Goal: Task Accomplishment & Management: Use online tool/utility

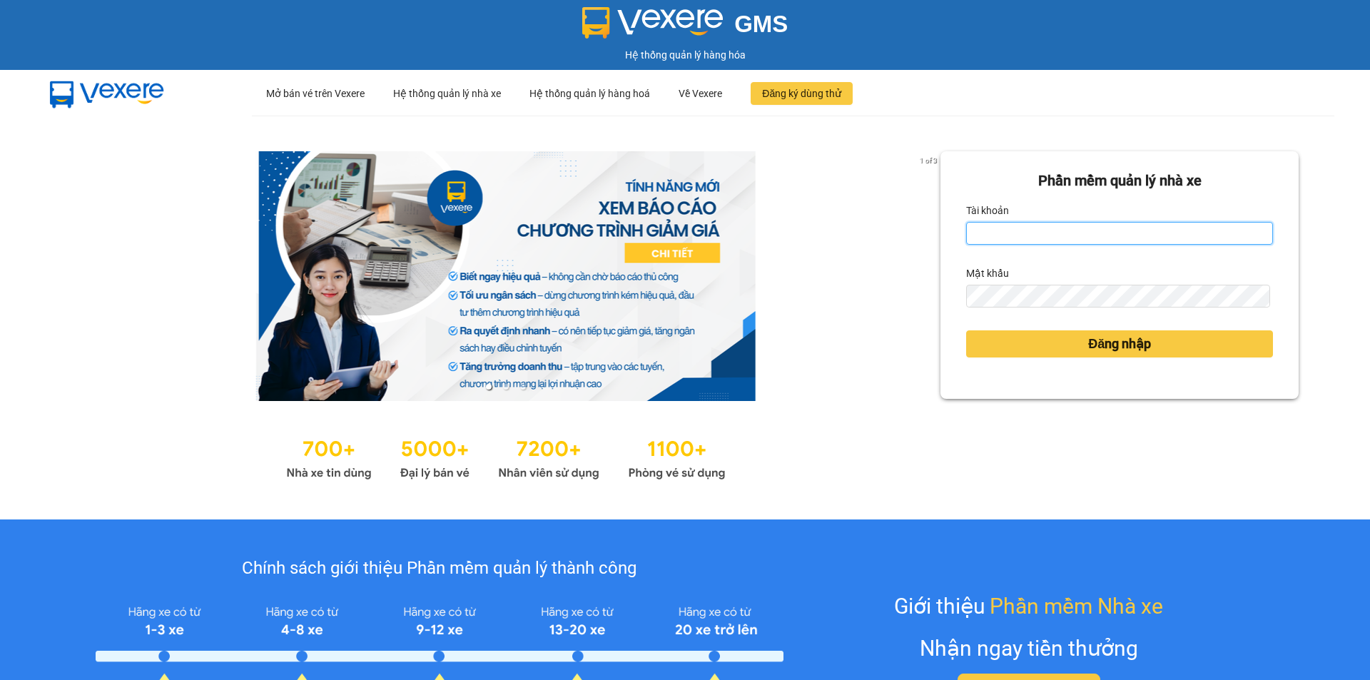
drag, startPoint x: 1072, startPoint y: 240, endPoint x: 1095, endPoint y: 245, distance: 24.1
click at [1077, 240] on input "Tài khoản" at bounding box center [1119, 233] width 307 height 23
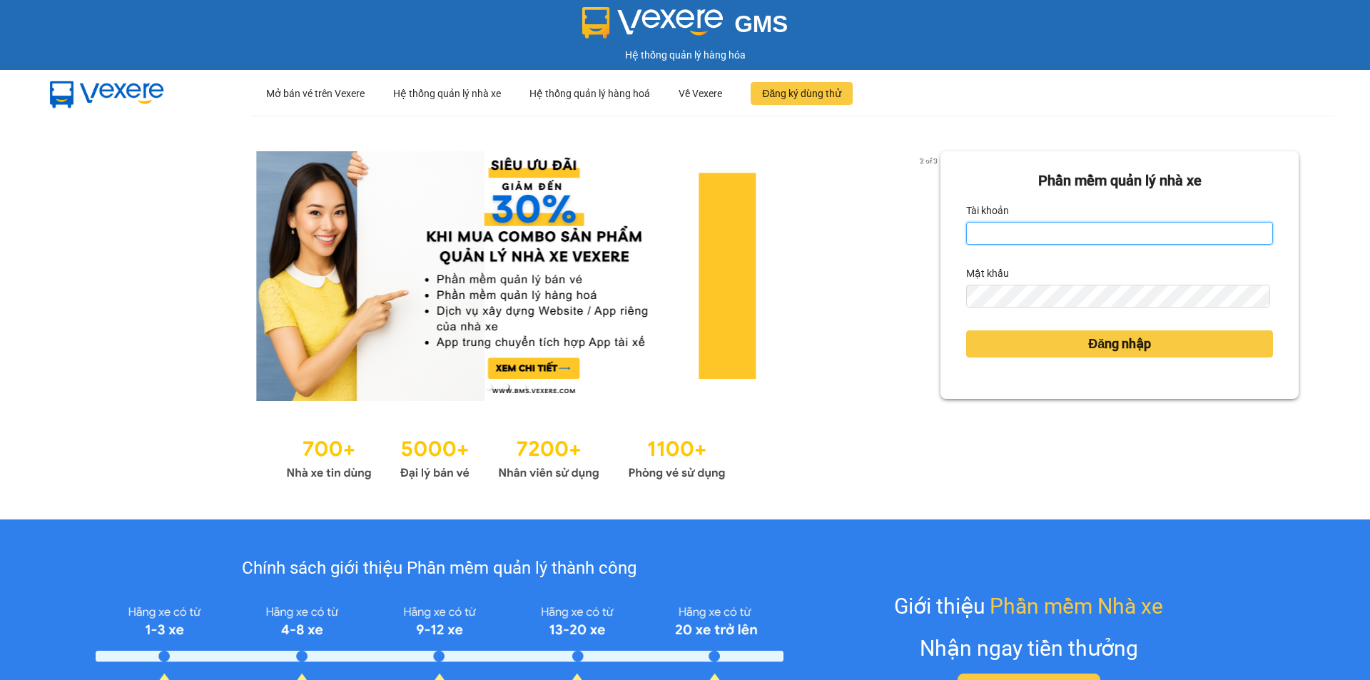
type input "bich.quochoang"
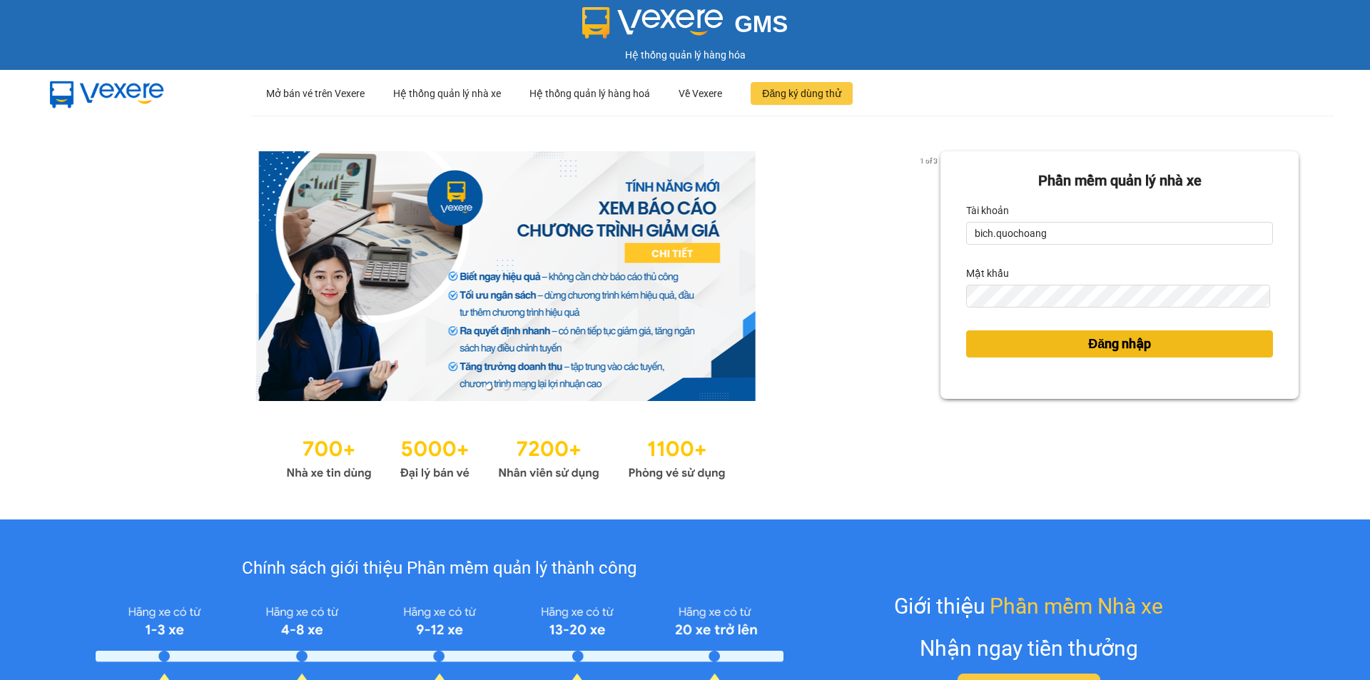
click at [1125, 348] on span "Đăng nhập" at bounding box center [1119, 344] width 63 height 20
click at [1127, 346] on span "Đăng nhập" at bounding box center [1119, 344] width 63 height 20
click at [1123, 345] on span "Đăng nhập" at bounding box center [1119, 344] width 63 height 20
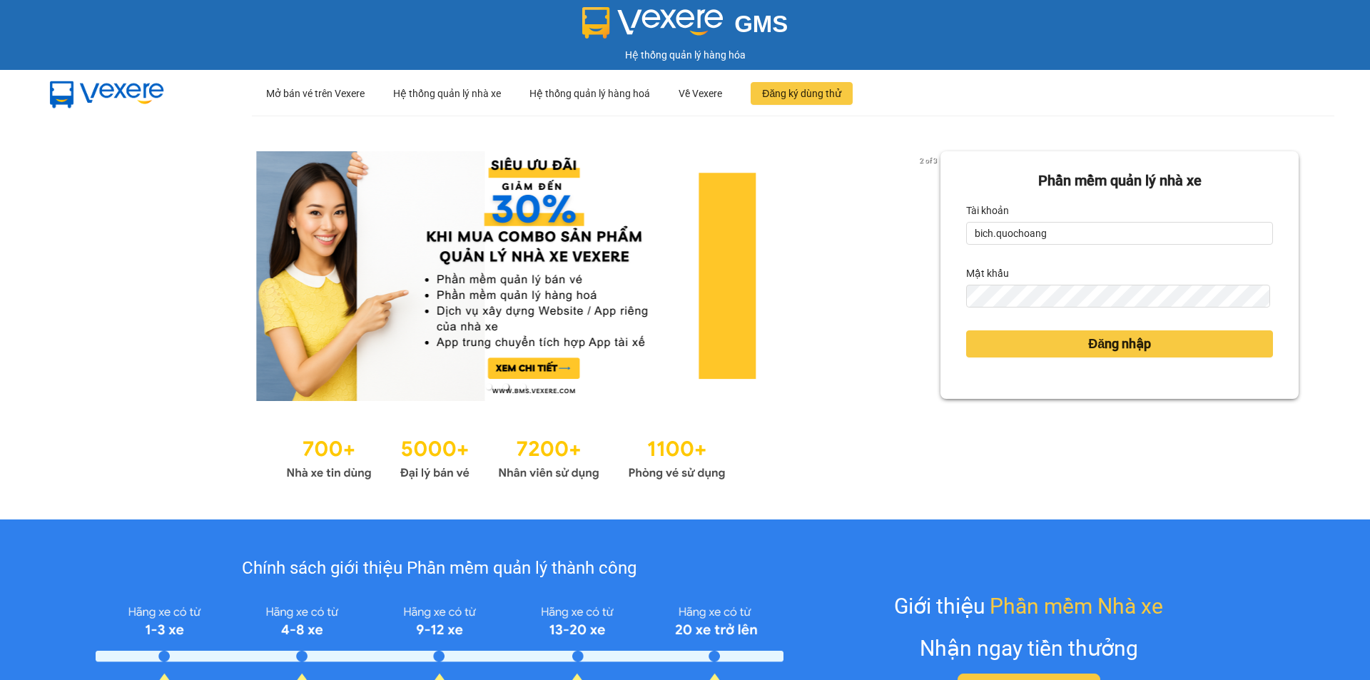
click at [1027, 297] on body "GMS Hệ thống quản lý hàng hóa ··· Mở bán vé trên Vexere ··· Hệ thống quản lý nh…" at bounding box center [685, 340] width 1370 height 680
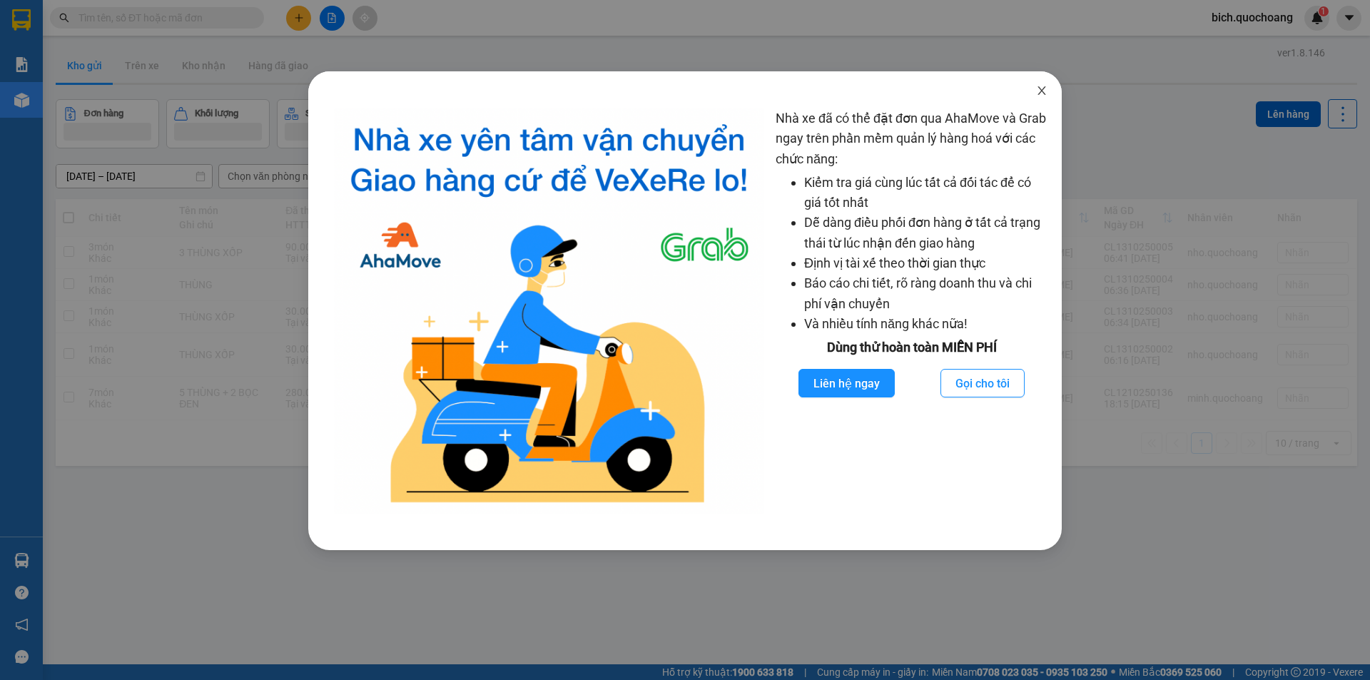
click at [1042, 90] on icon "close" at bounding box center [1041, 90] width 8 height 9
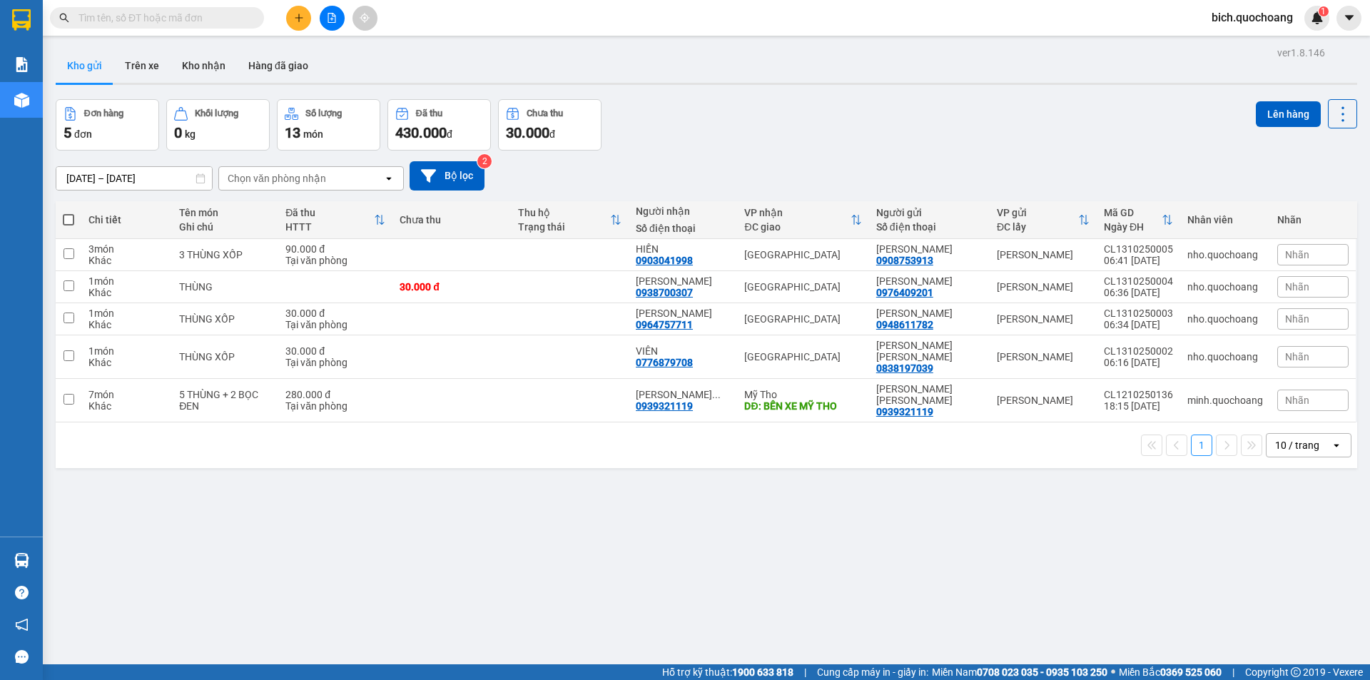
click at [1293, 438] on div "10 / trang" at bounding box center [1297, 445] width 44 height 14
click at [1296, 582] on span "100 / trang" at bounding box center [1291, 581] width 51 height 14
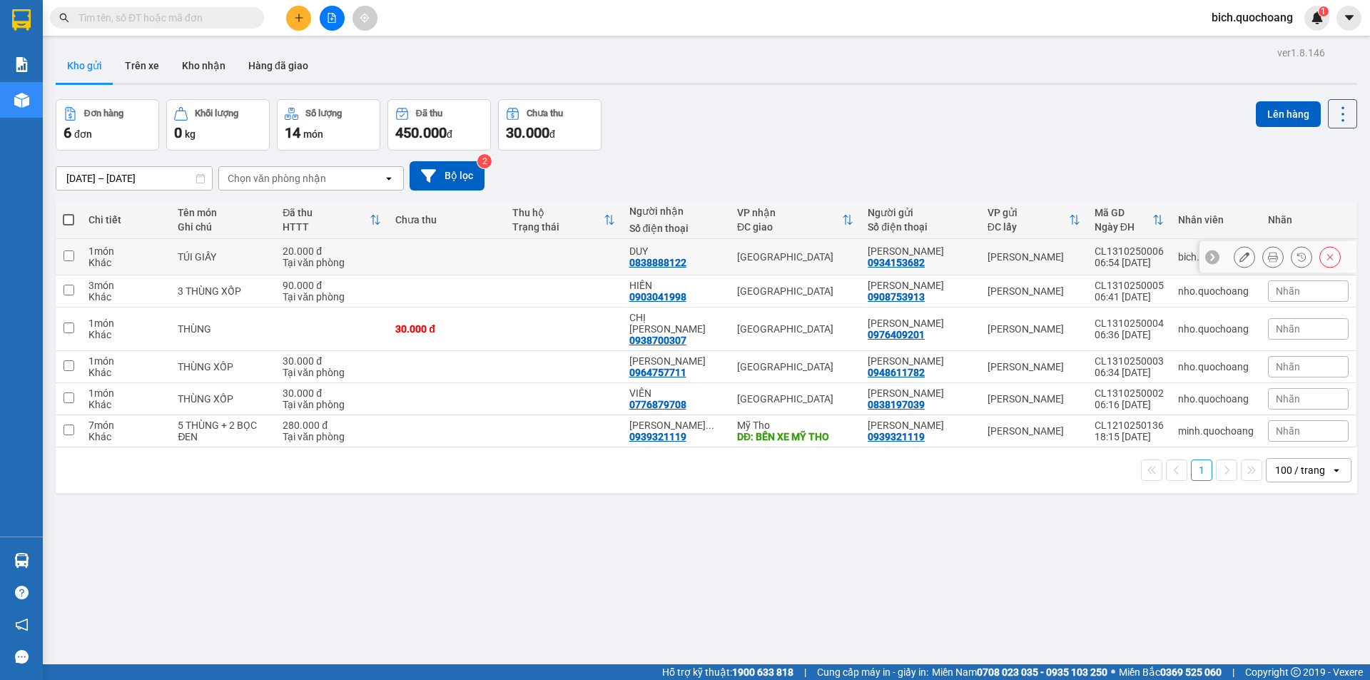
click at [1268, 255] on button at bounding box center [1273, 257] width 20 height 25
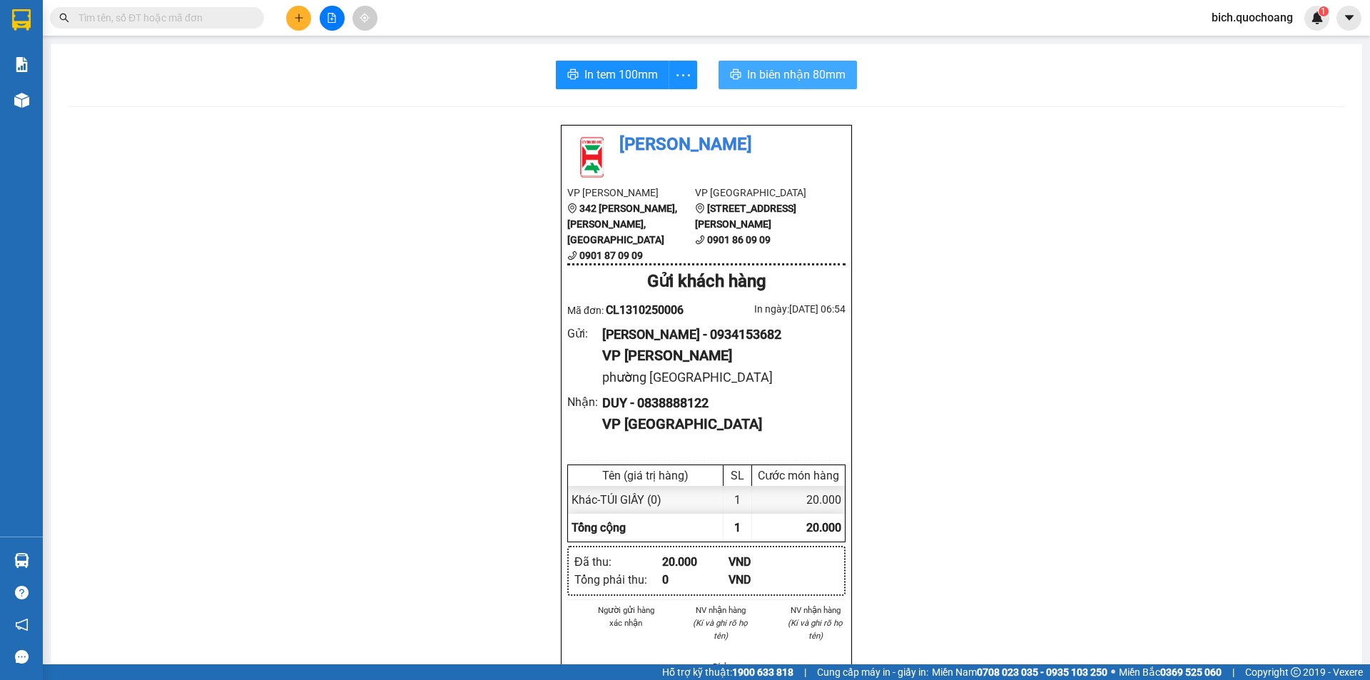
click at [794, 80] on span "In biên nhận 80mm" at bounding box center [796, 75] width 98 height 18
click at [611, 68] on span "In tem 100mm" at bounding box center [620, 75] width 73 height 18
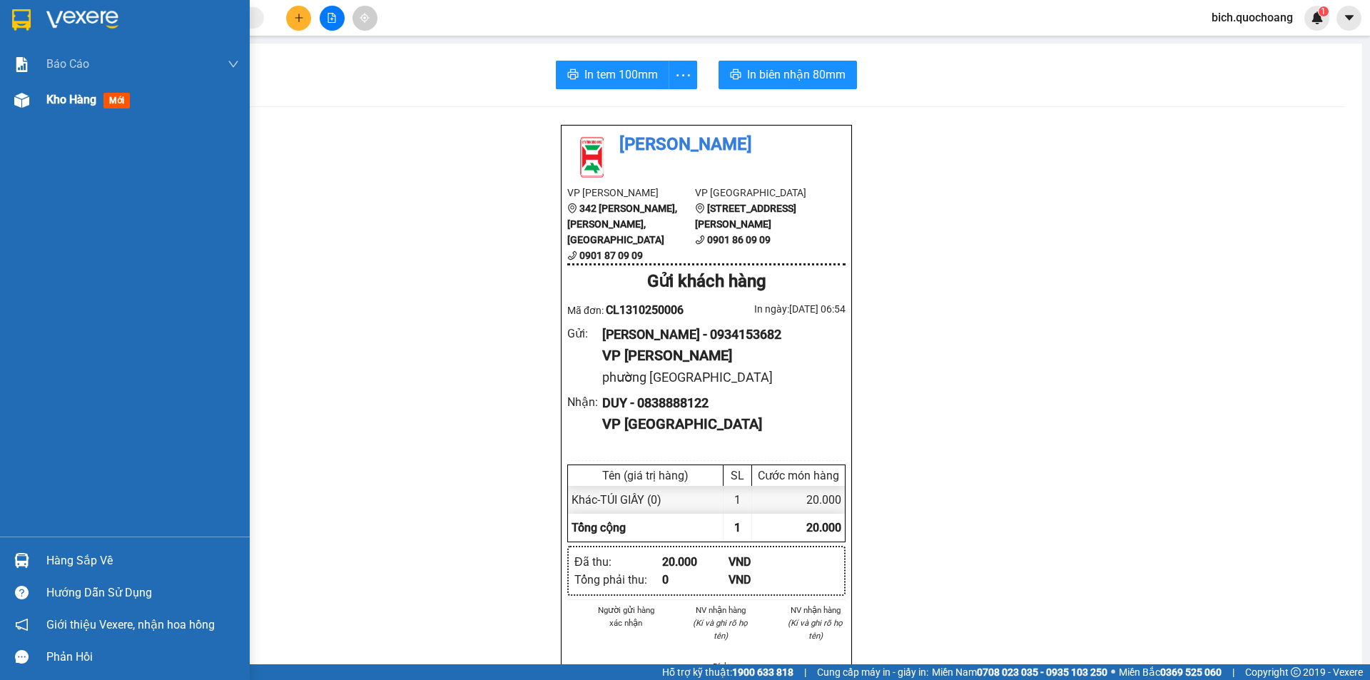
click at [93, 98] on span "Kho hàng" at bounding box center [71, 100] width 50 height 14
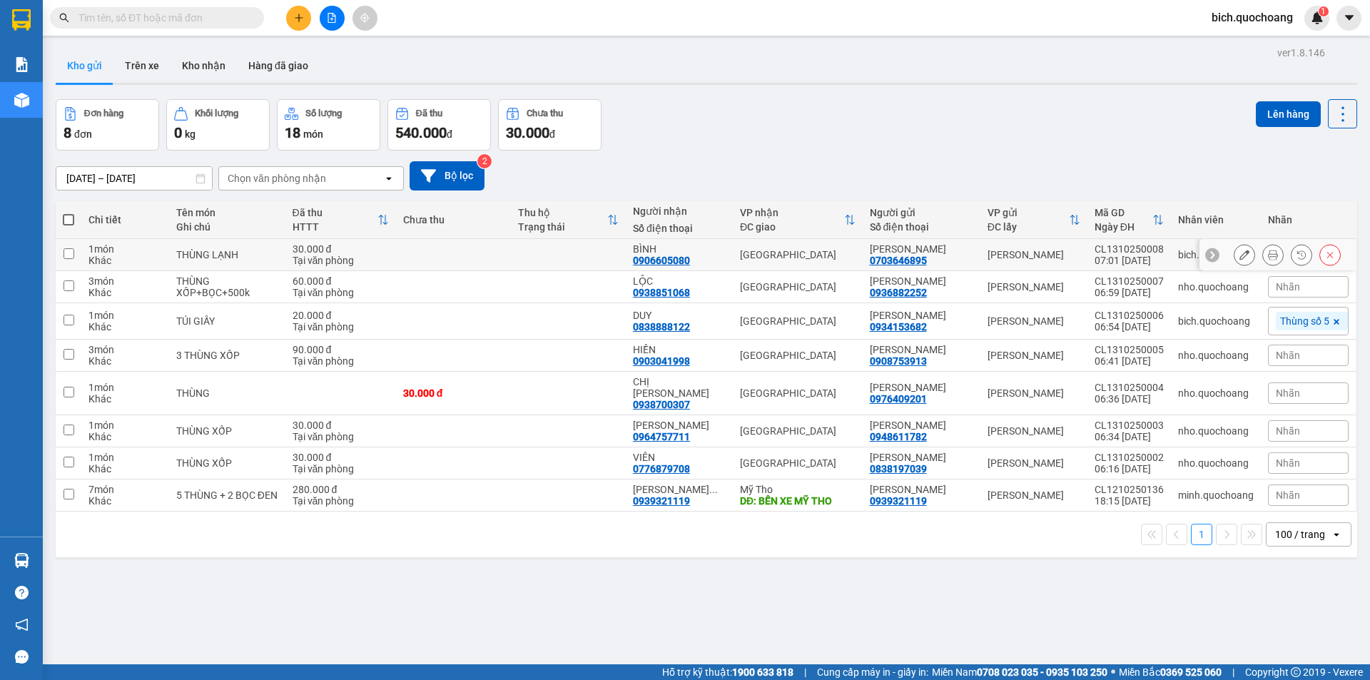
click at [1268, 255] on icon at bounding box center [1273, 255] width 10 height 10
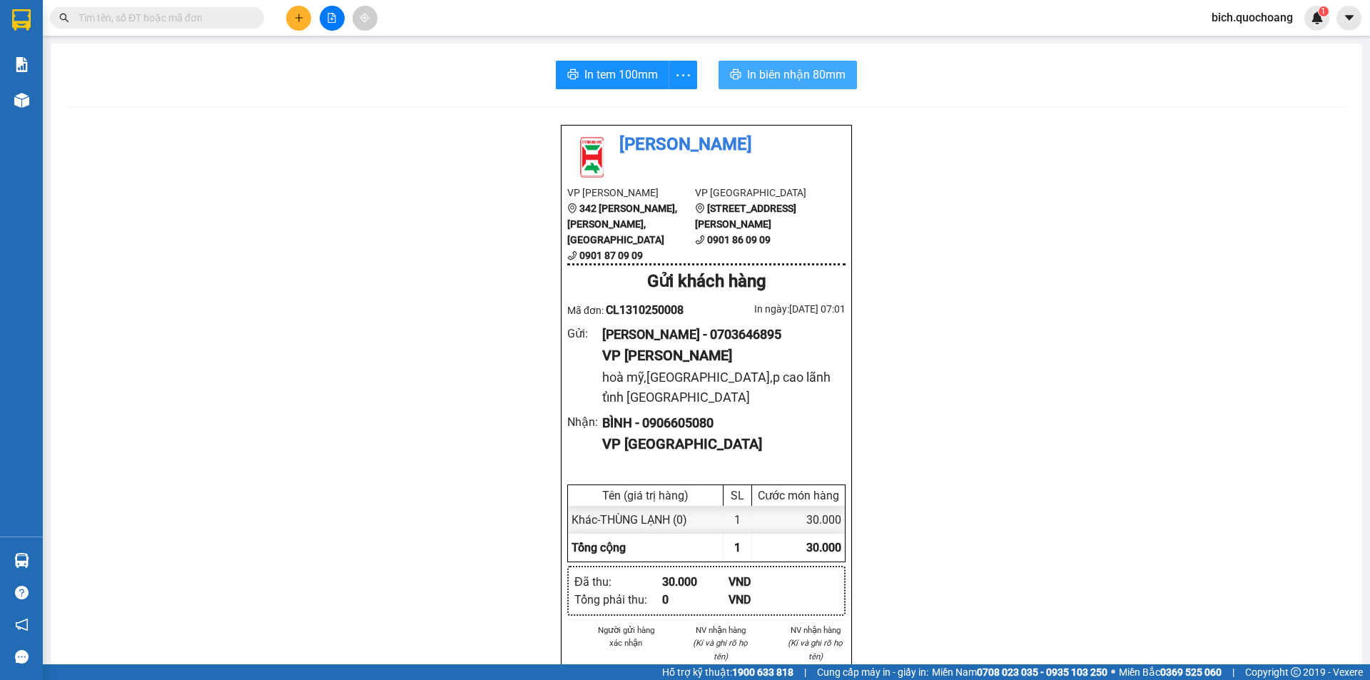
click at [772, 79] on span "In biên nhận 80mm" at bounding box center [796, 75] width 98 height 18
click at [597, 75] on span "In tem 100mm" at bounding box center [620, 75] width 73 height 18
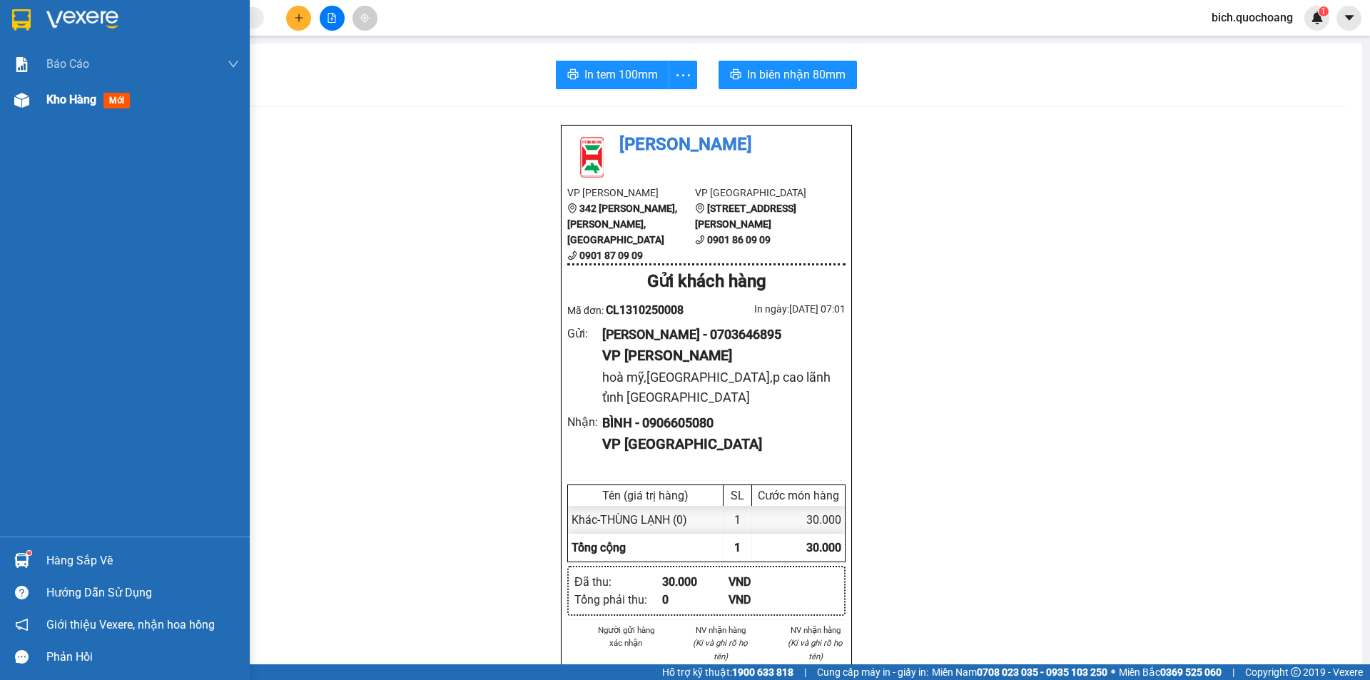
click at [64, 101] on span "Kho hàng" at bounding box center [71, 100] width 50 height 14
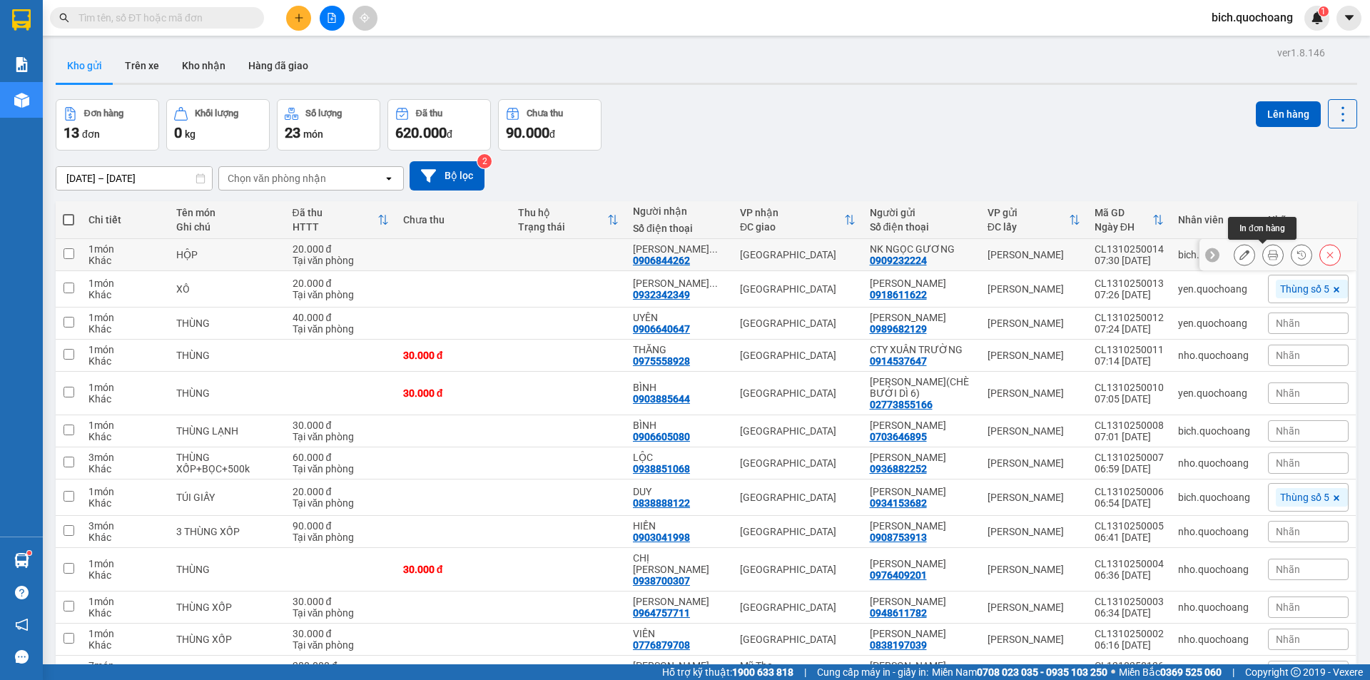
click at [1268, 256] on icon at bounding box center [1273, 255] width 10 height 10
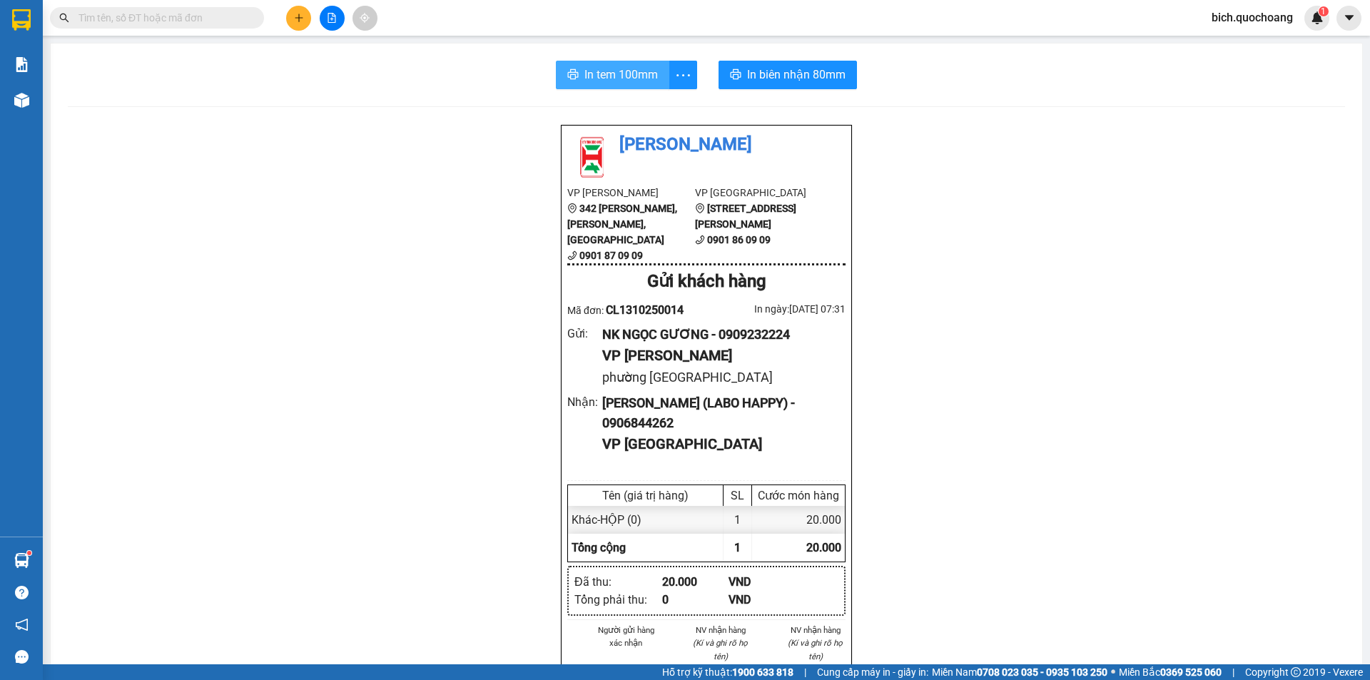
click at [620, 72] on span "In tem 100mm" at bounding box center [620, 75] width 73 height 18
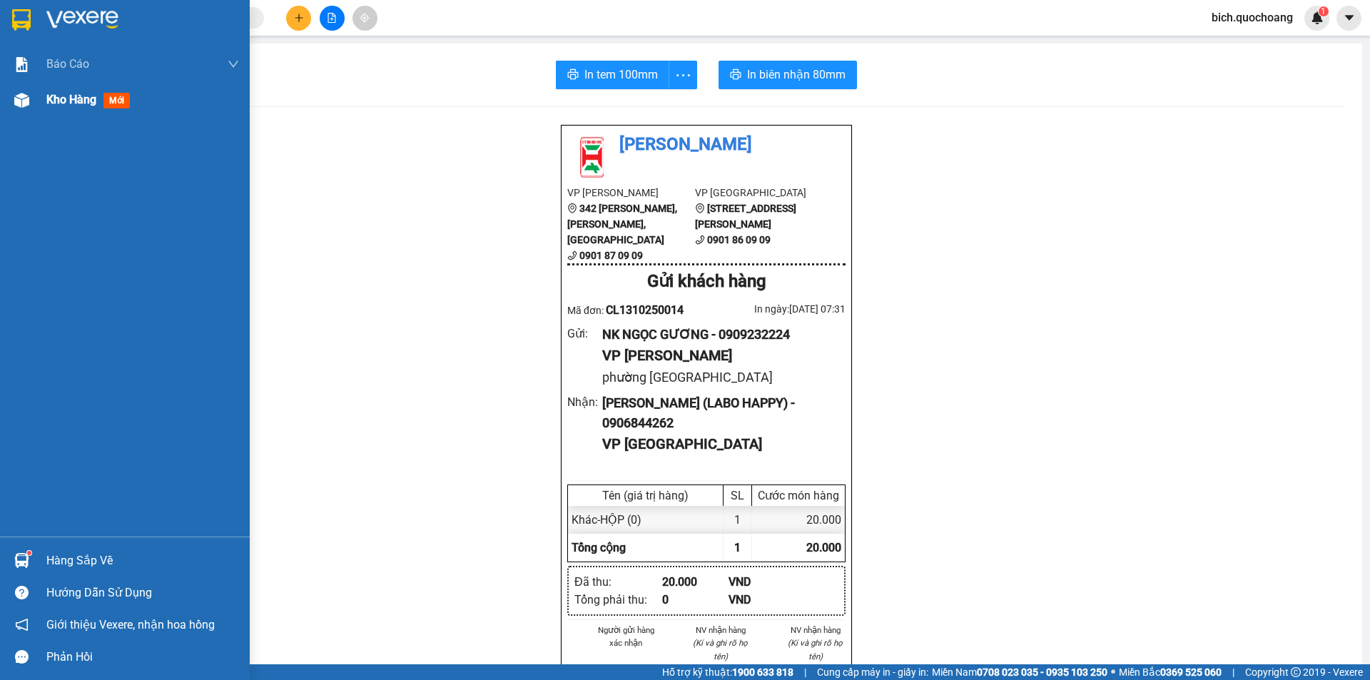
click at [87, 98] on span "Kho hàng" at bounding box center [71, 100] width 50 height 14
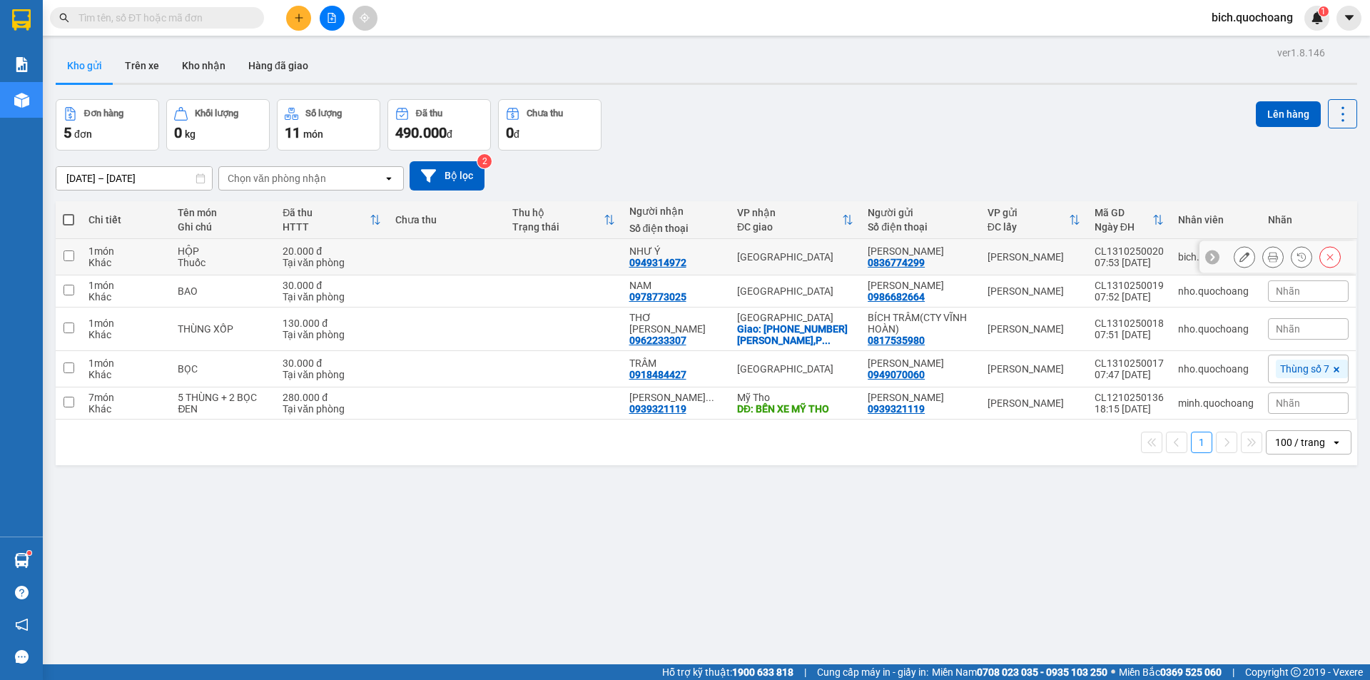
click at [1275, 264] on div at bounding box center [1287, 256] width 107 height 21
click at [1268, 261] on icon at bounding box center [1273, 257] width 10 height 10
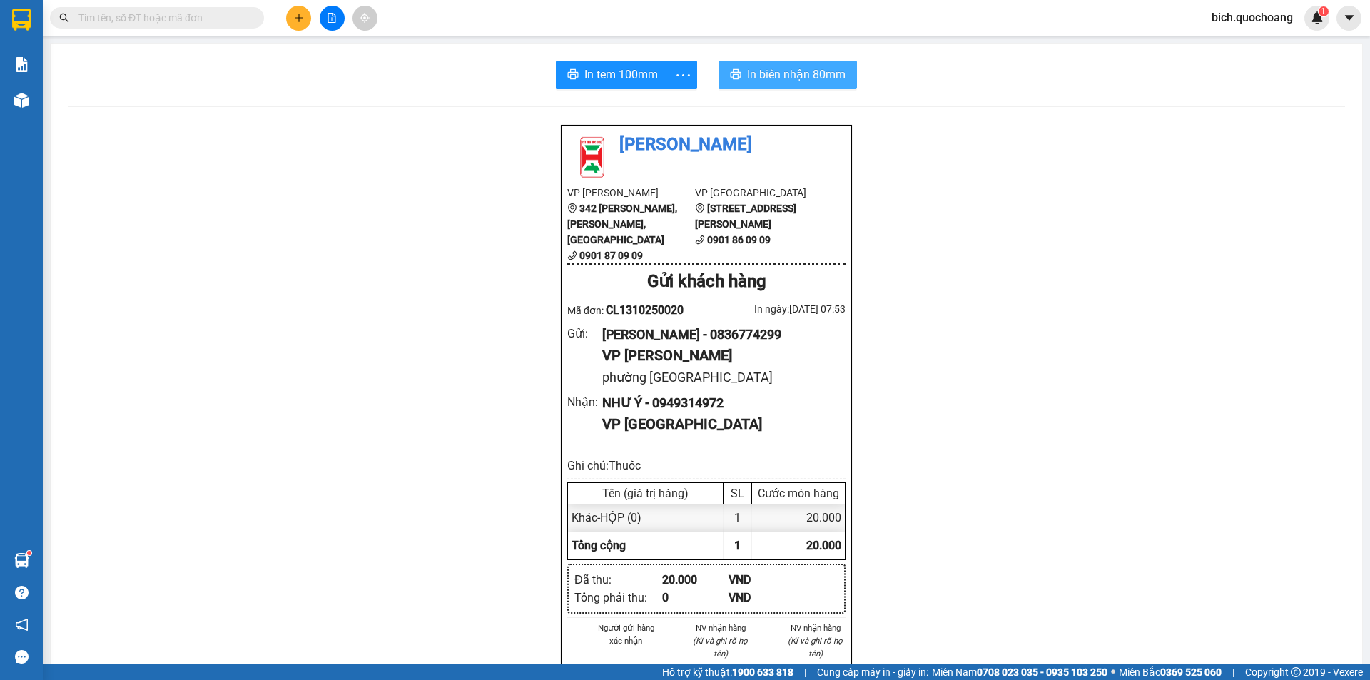
click at [773, 80] on span "In biên nhận 80mm" at bounding box center [796, 75] width 98 height 18
click at [634, 75] on span "In tem 100mm" at bounding box center [620, 75] width 73 height 18
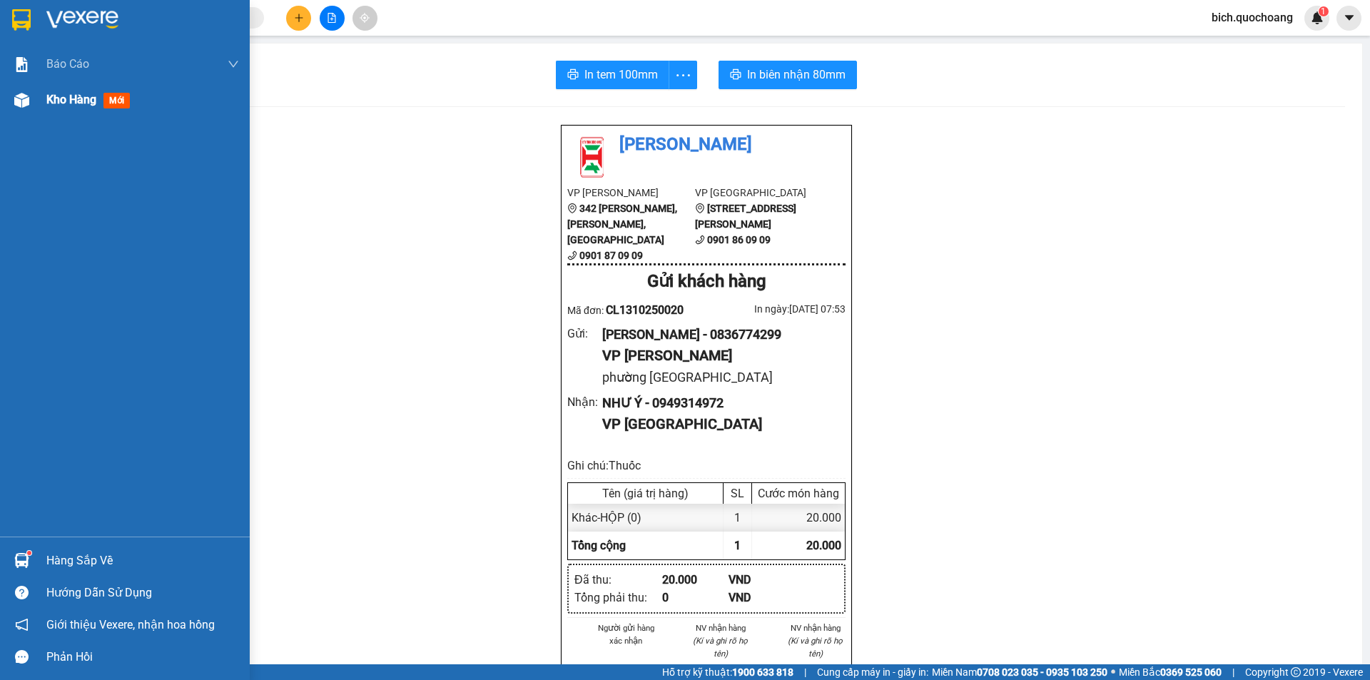
click at [60, 106] on span "Kho hàng" at bounding box center [71, 100] width 50 height 14
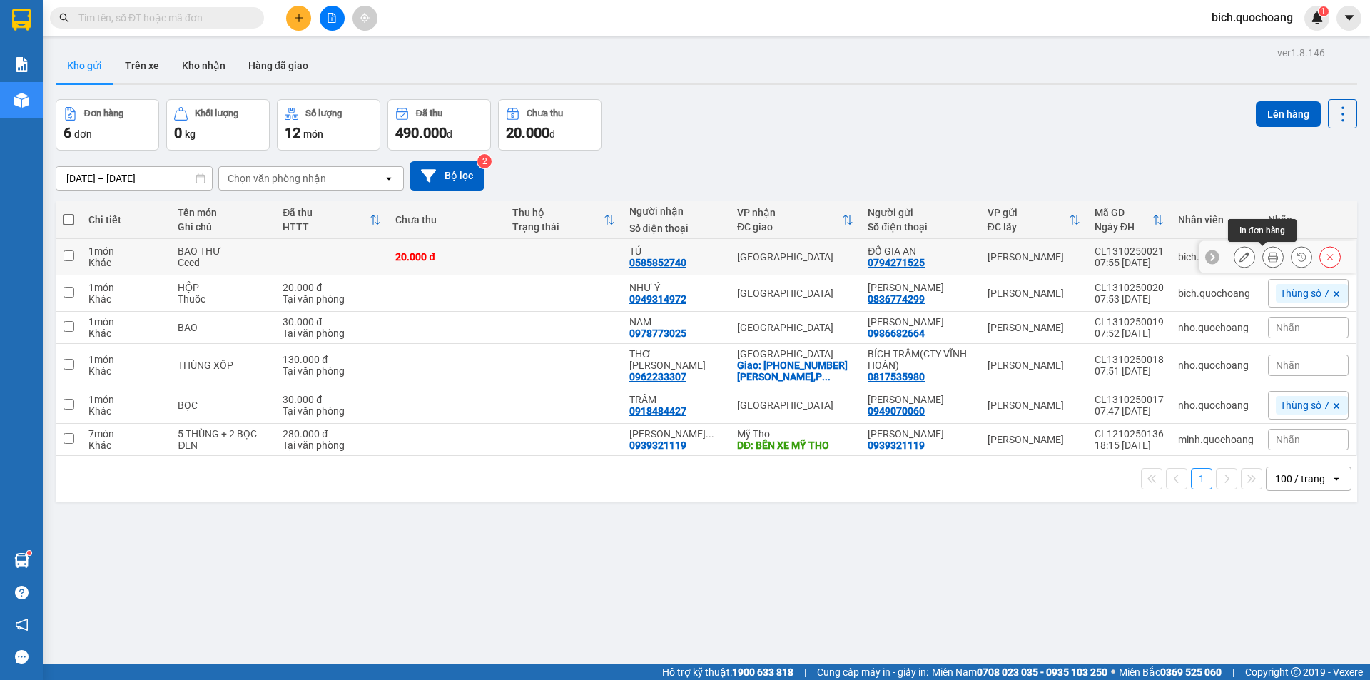
click at [1268, 258] on icon at bounding box center [1273, 257] width 10 height 10
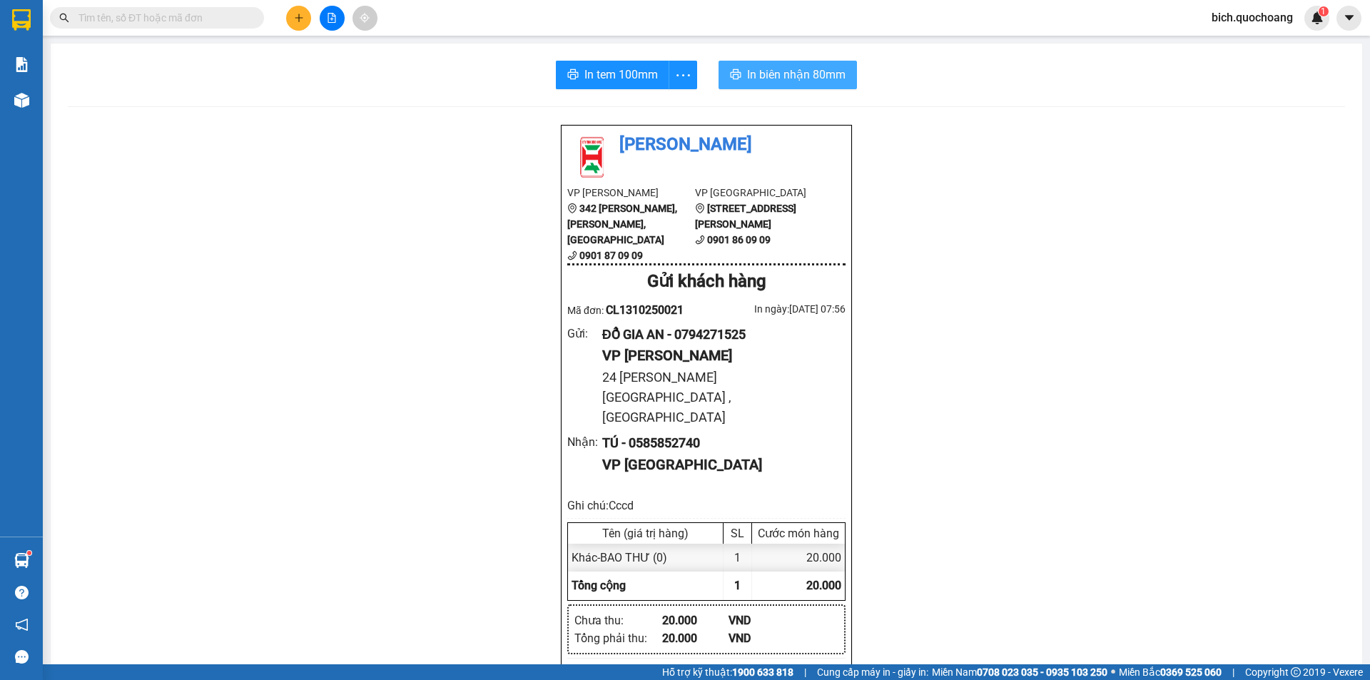
click at [781, 71] on span "In biên nhận 80mm" at bounding box center [796, 75] width 98 height 18
click at [584, 70] on span "In tem 100mm" at bounding box center [620, 75] width 73 height 18
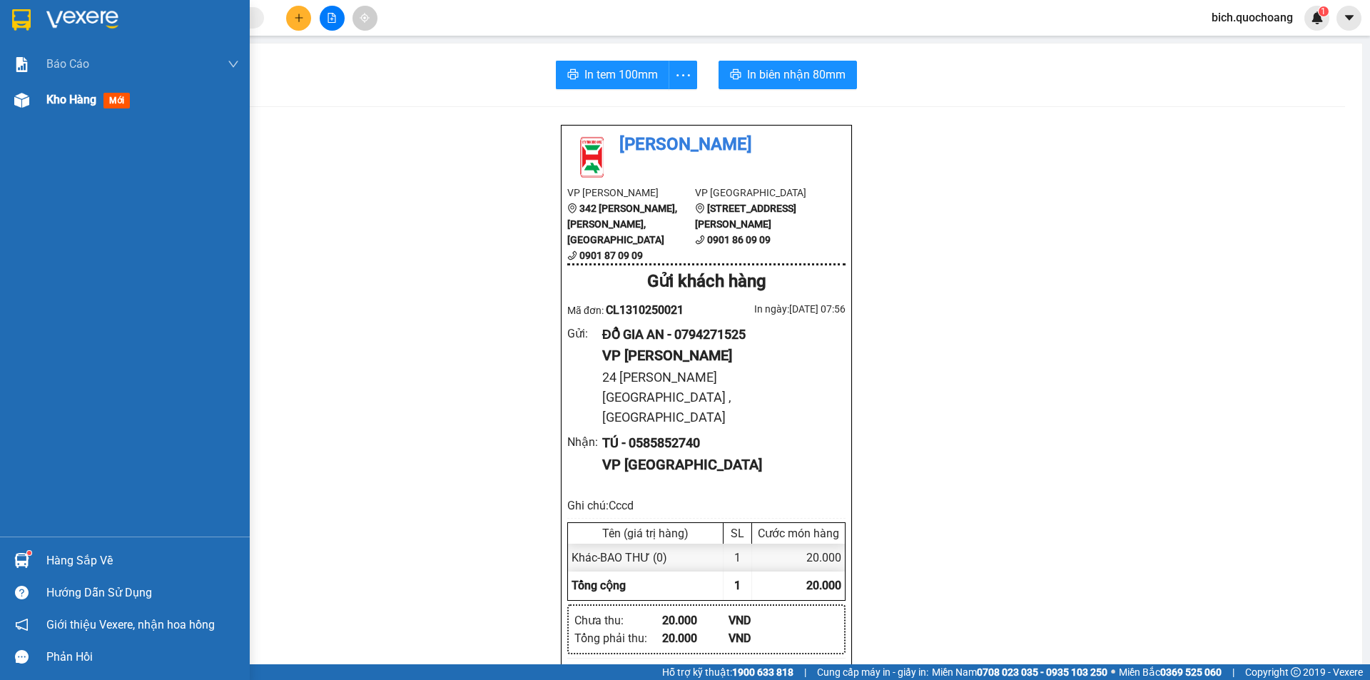
click at [64, 90] on div "Kho hàng mới" at bounding box center [142, 100] width 193 height 36
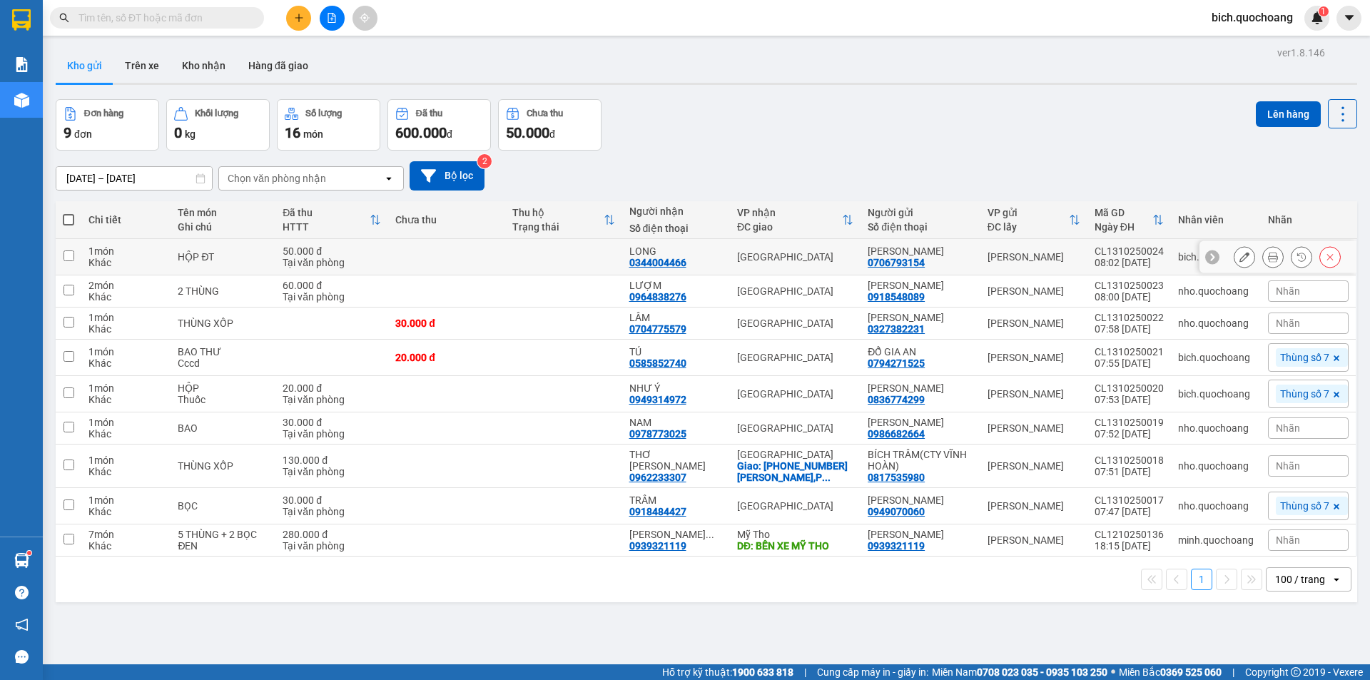
click at [1263, 251] on button at bounding box center [1273, 257] width 20 height 25
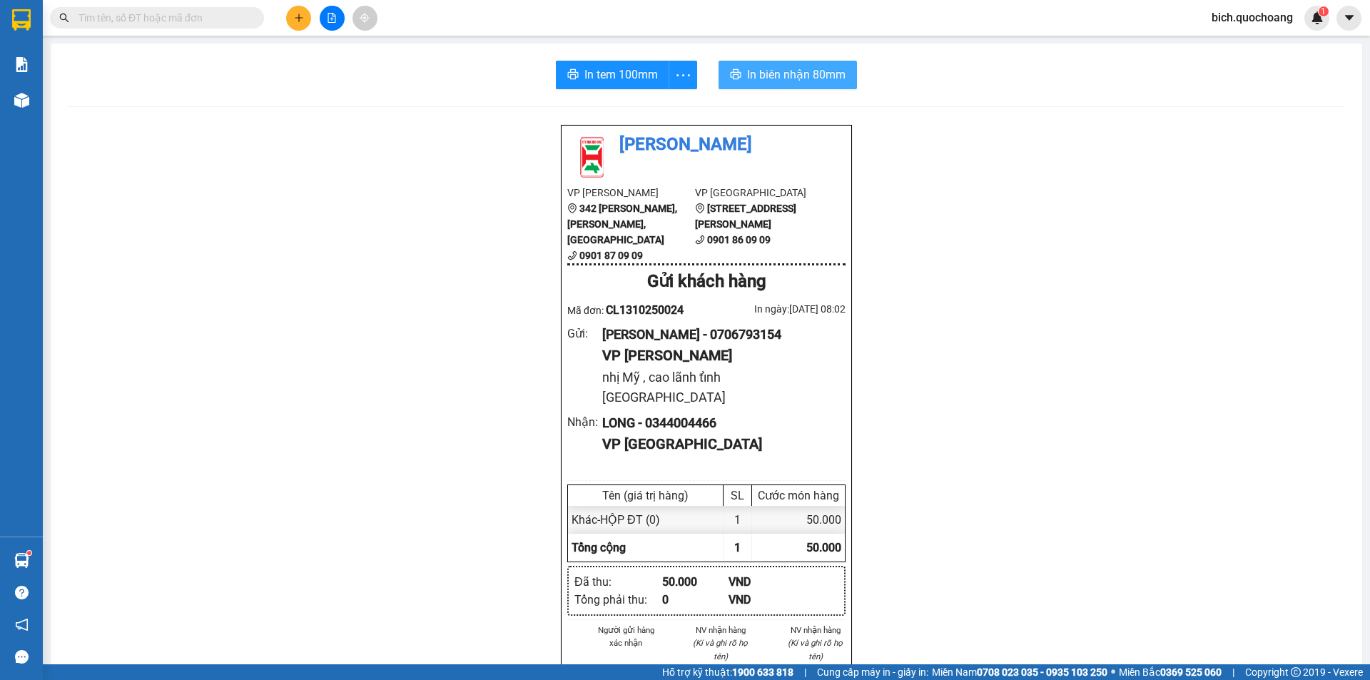
click at [796, 76] on span "In biên nhận 80mm" at bounding box center [796, 75] width 98 height 18
click at [614, 73] on span "In tem 100mm" at bounding box center [620, 75] width 73 height 18
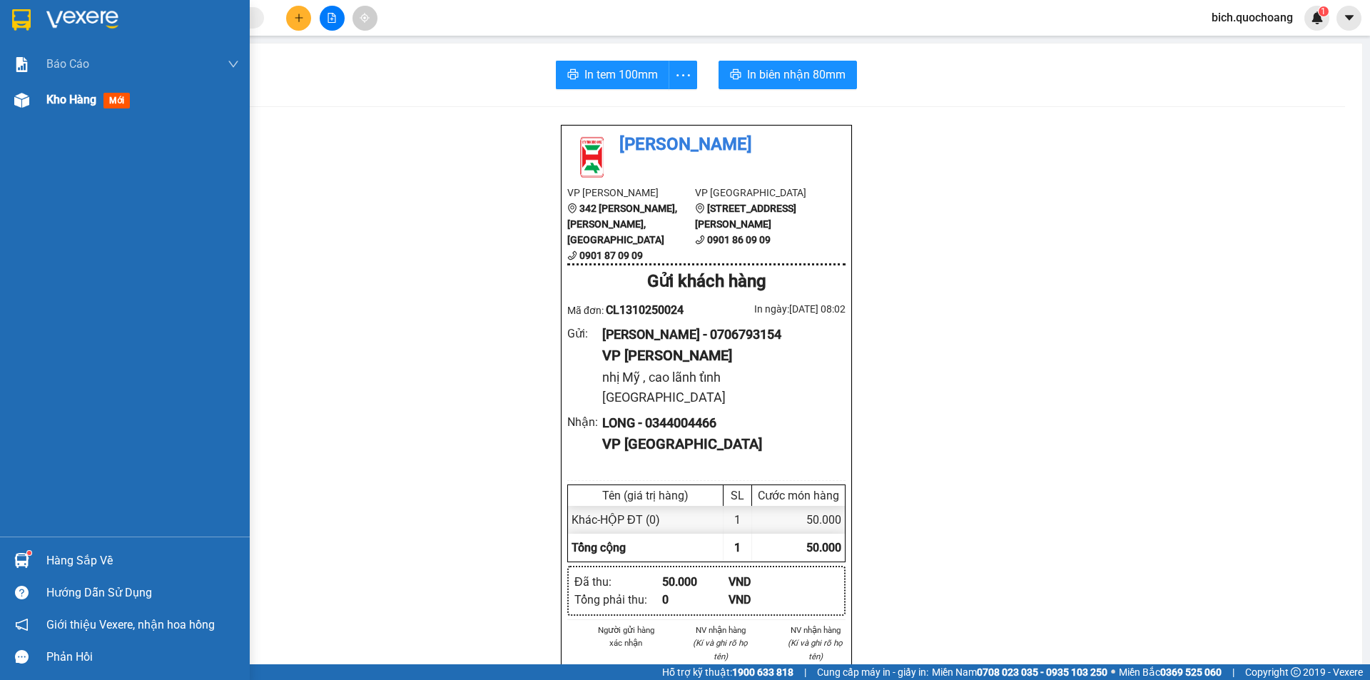
click at [80, 103] on span "Kho hàng" at bounding box center [71, 100] width 50 height 14
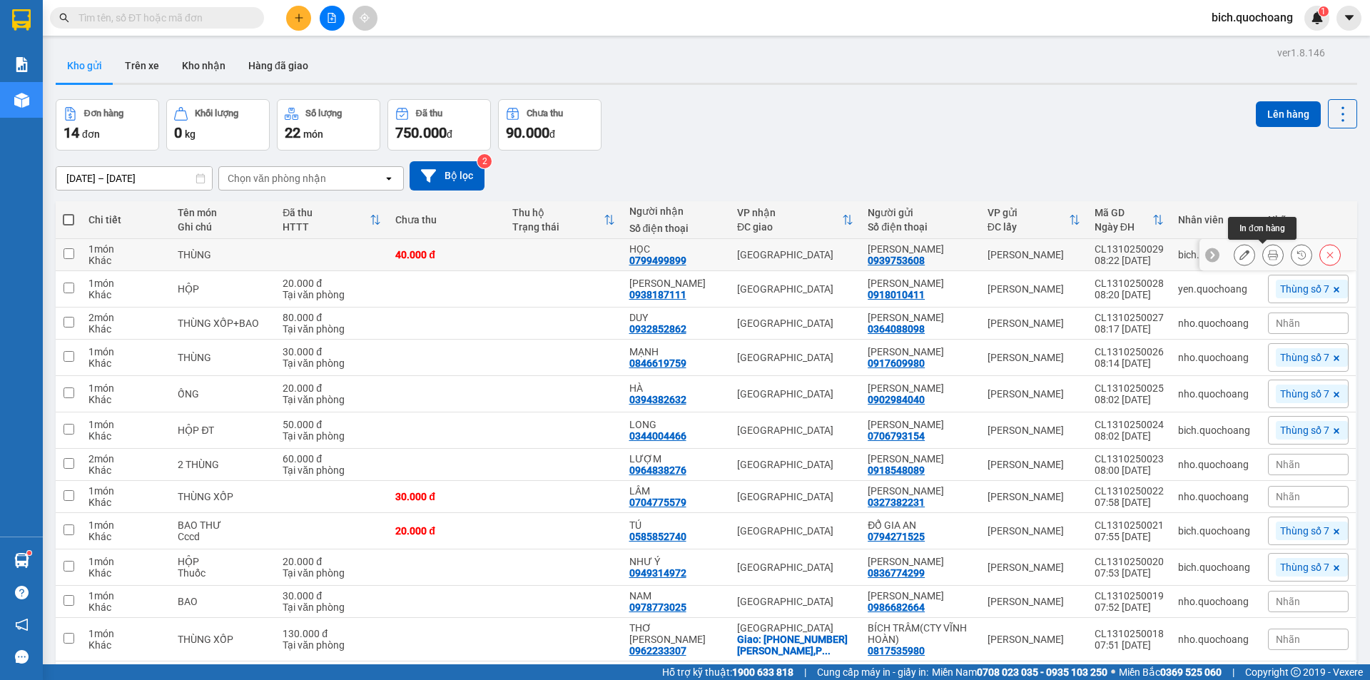
click at [1268, 257] on icon at bounding box center [1273, 255] width 10 height 10
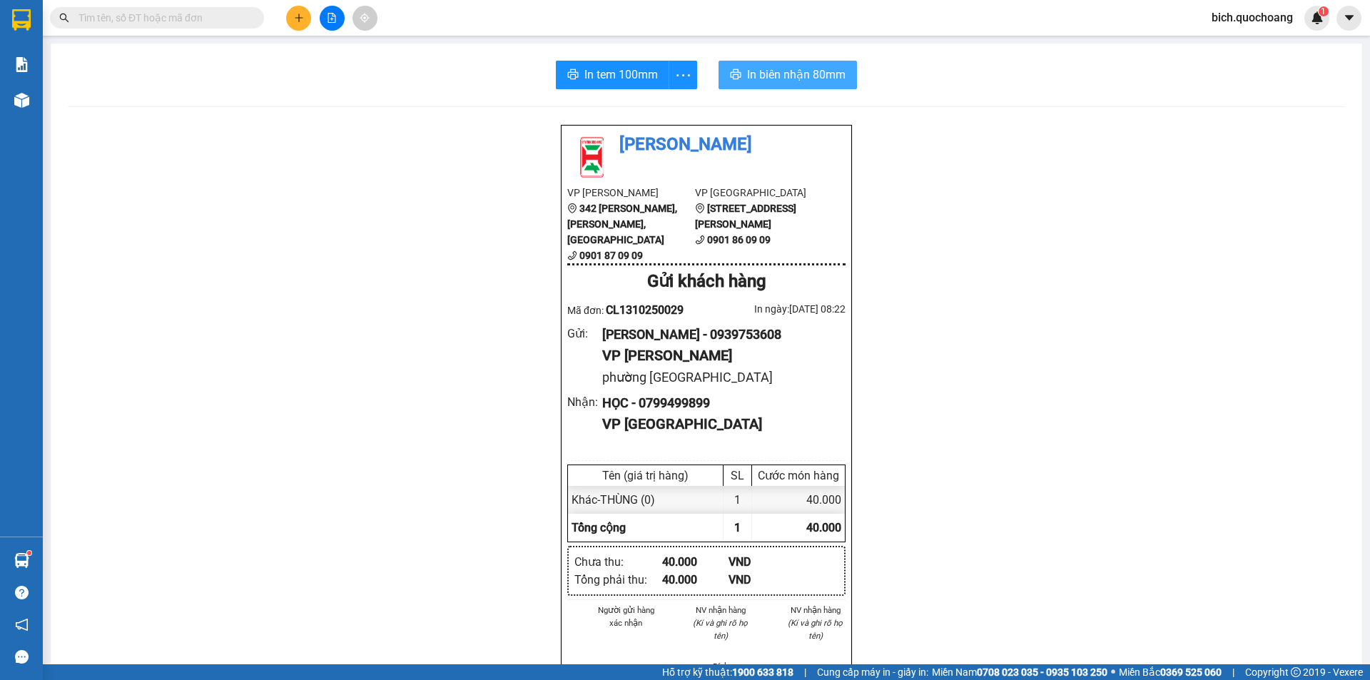
click at [797, 75] on span "In biên nhận 80mm" at bounding box center [796, 75] width 98 height 18
click at [639, 81] on span "In tem 100mm" at bounding box center [620, 75] width 73 height 18
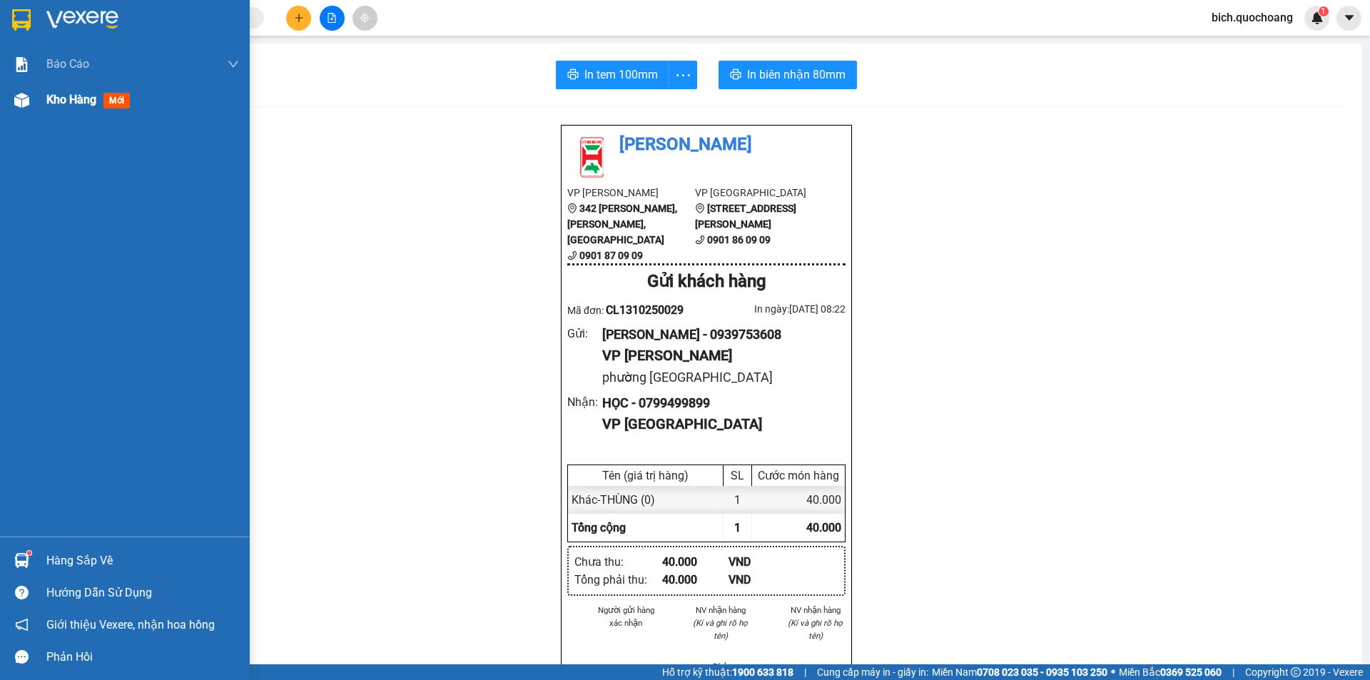
click at [47, 96] on span "Kho hàng" at bounding box center [71, 100] width 50 height 14
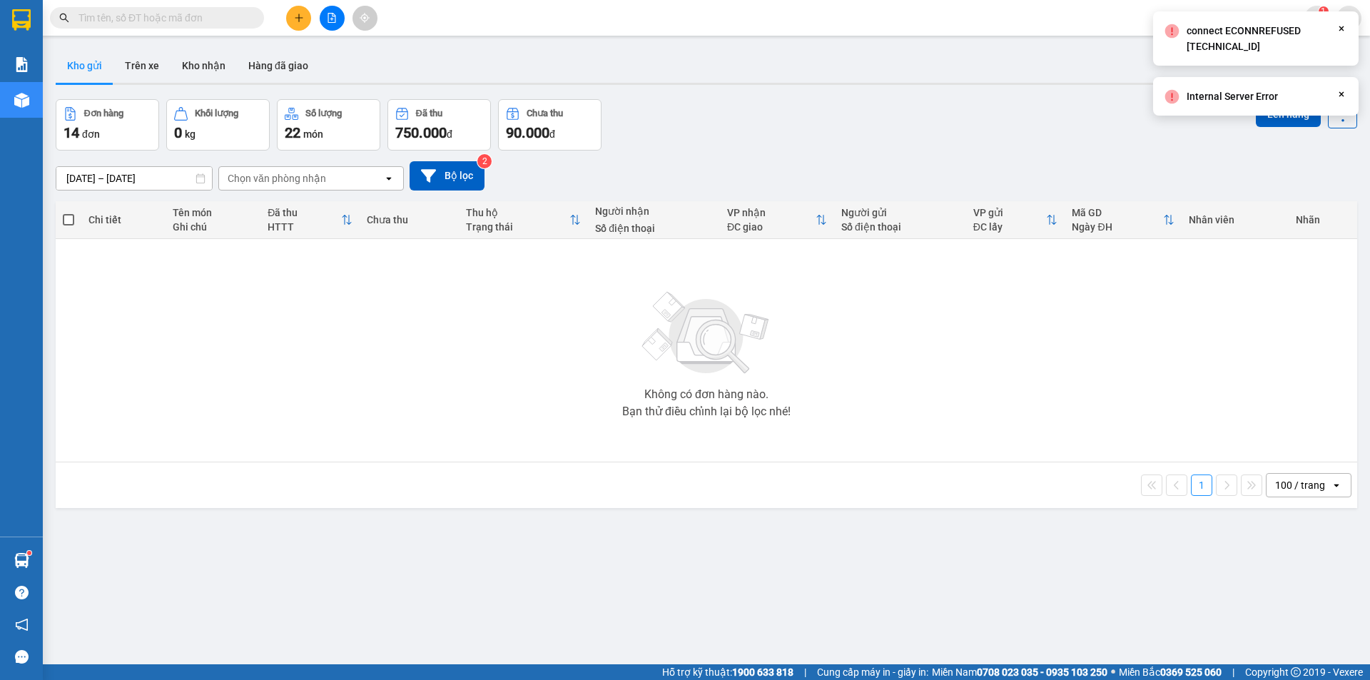
click at [1338, 31] on icon "Close" at bounding box center [1341, 28] width 11 height 11
click at [1342, 91] on div "ver 1.8.146 Kho gửi Trên xe Kho nhận Hàng đã giao Đơn hàng 14 đơn Khối lượng 0 …" at bounding box center [706, 383] width 1313 height 680
click at [1340, 29] on icon "Close" at bounding box center [1341, 28] width 11 height 11
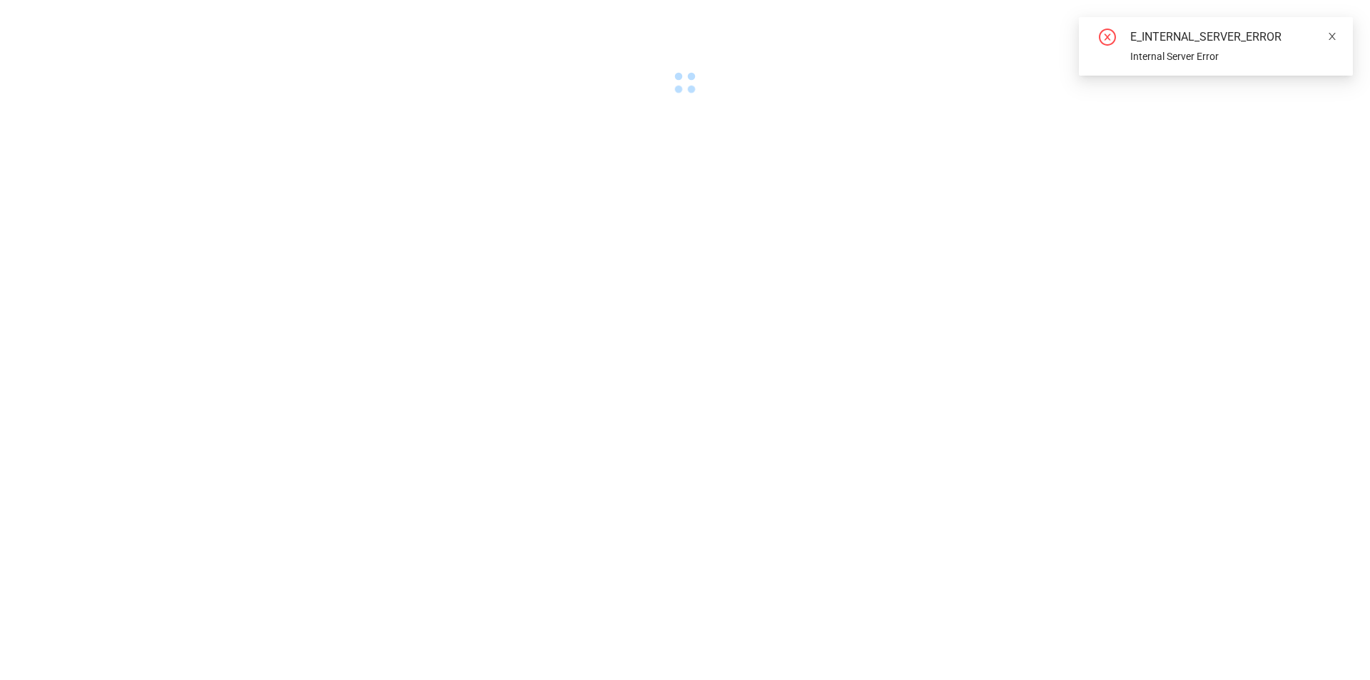
click at [1336, 39] on icon "close" at bounding box center [1332, 36] width 10 height 10
click at [1329, 31] on icon "close" at bounding box center [1332, 36] width 10 height 10
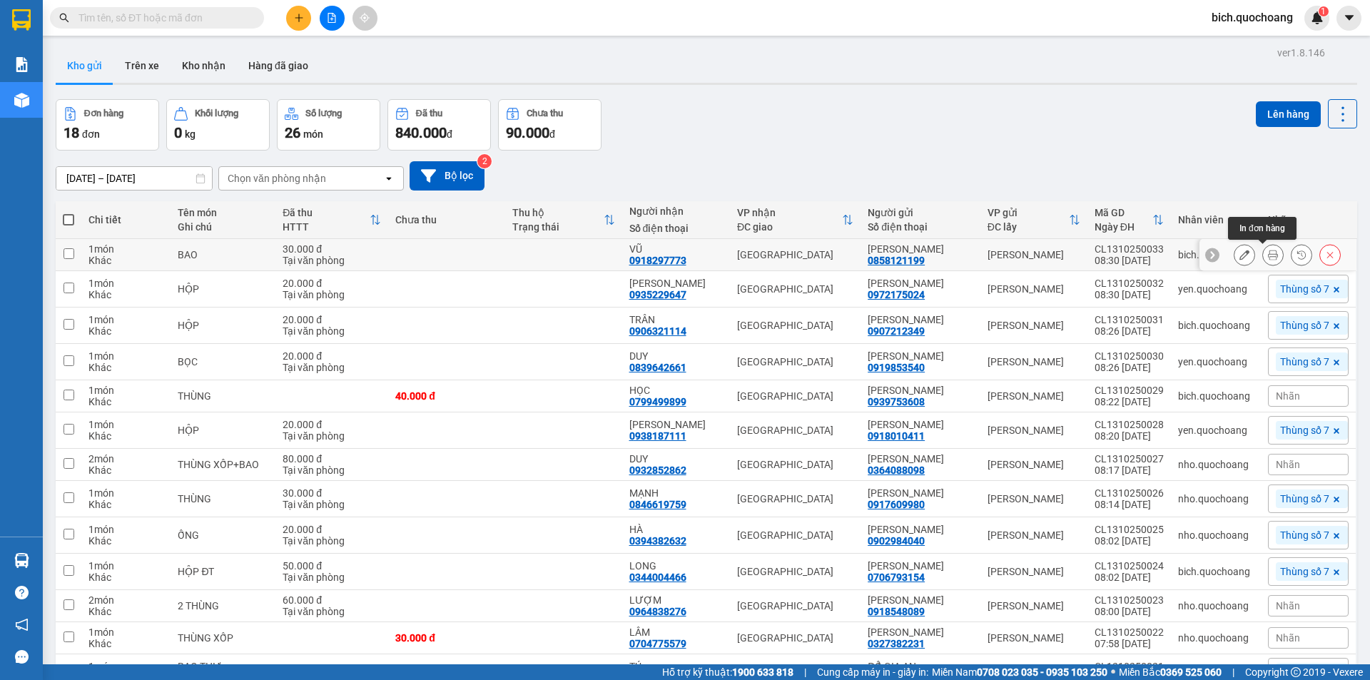
click at [1268, 253] on icon at bounding box center [1273, 255] width 10 height 10
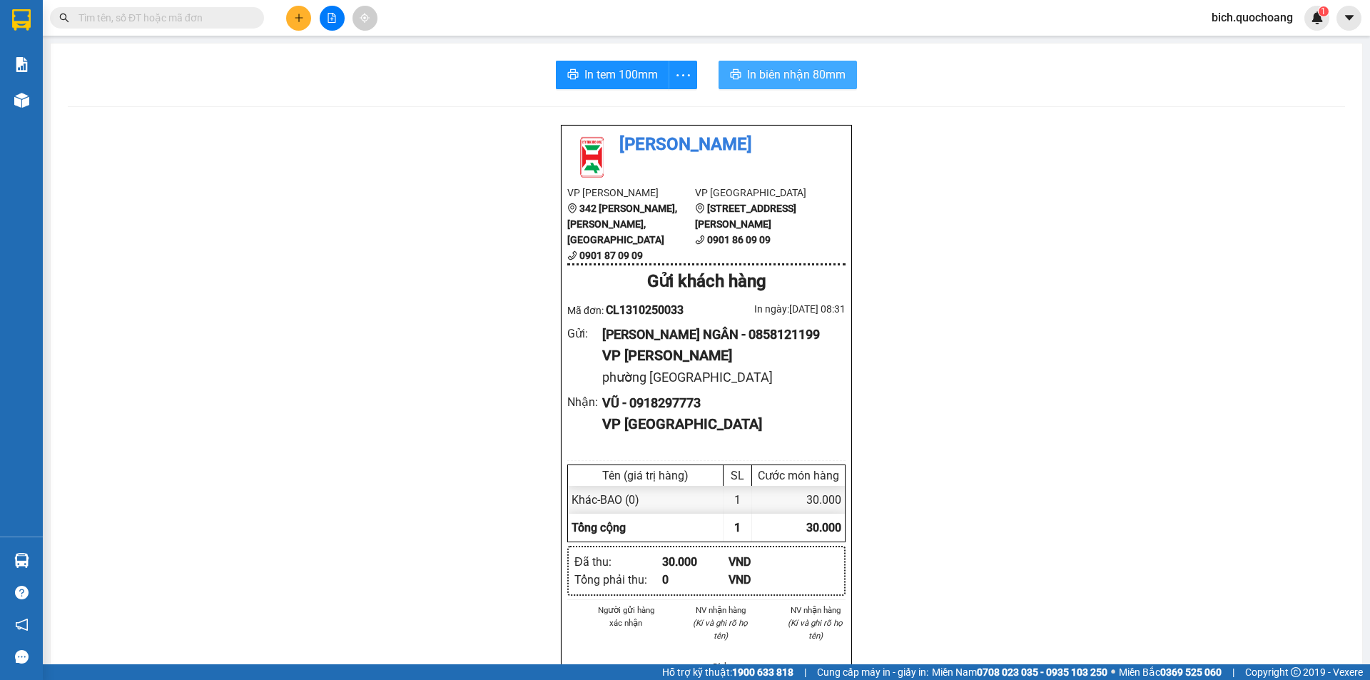
click at [788, 70] on span "In biên nhận 80mm" at bounding box center [796, 75] width 98 height 18
click at [621, 69] on span "In tem 100mm" at bounding box center [620, 75] width 73 height 18
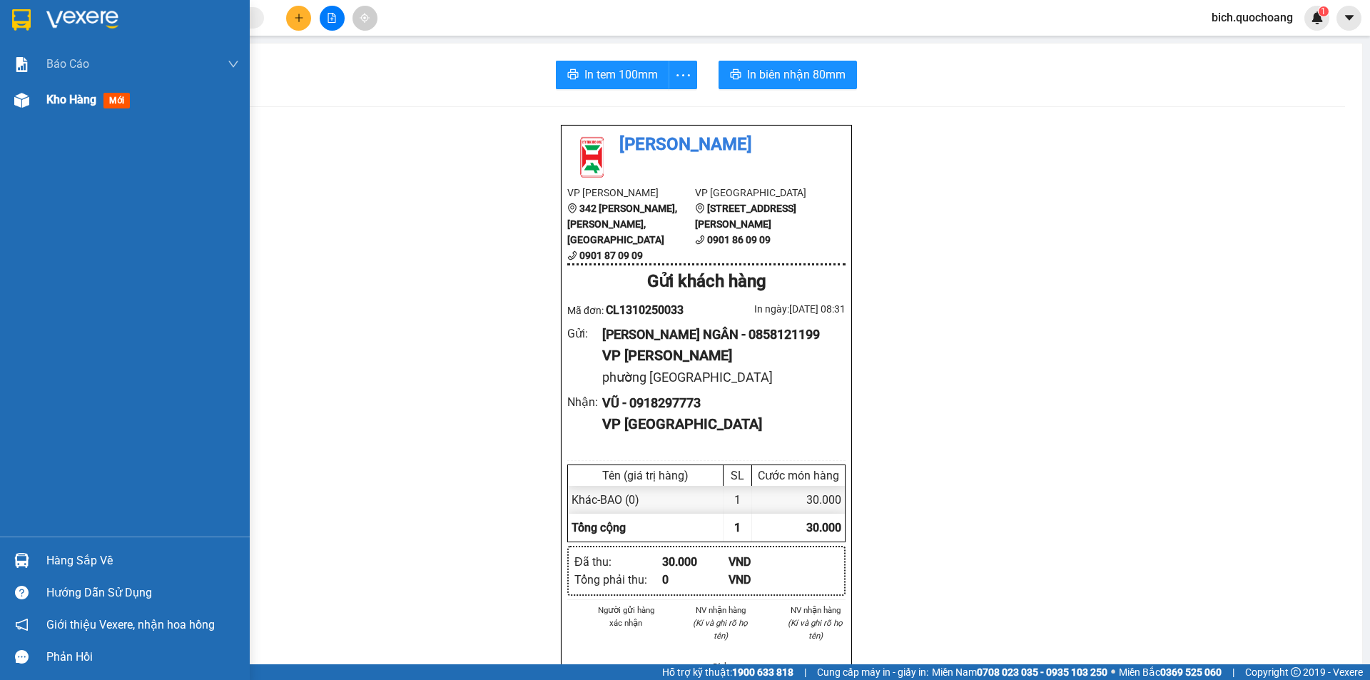
click at [86, 86] on div "Kho hàng mới" at bounding box center [142, 100] width 193 height 36
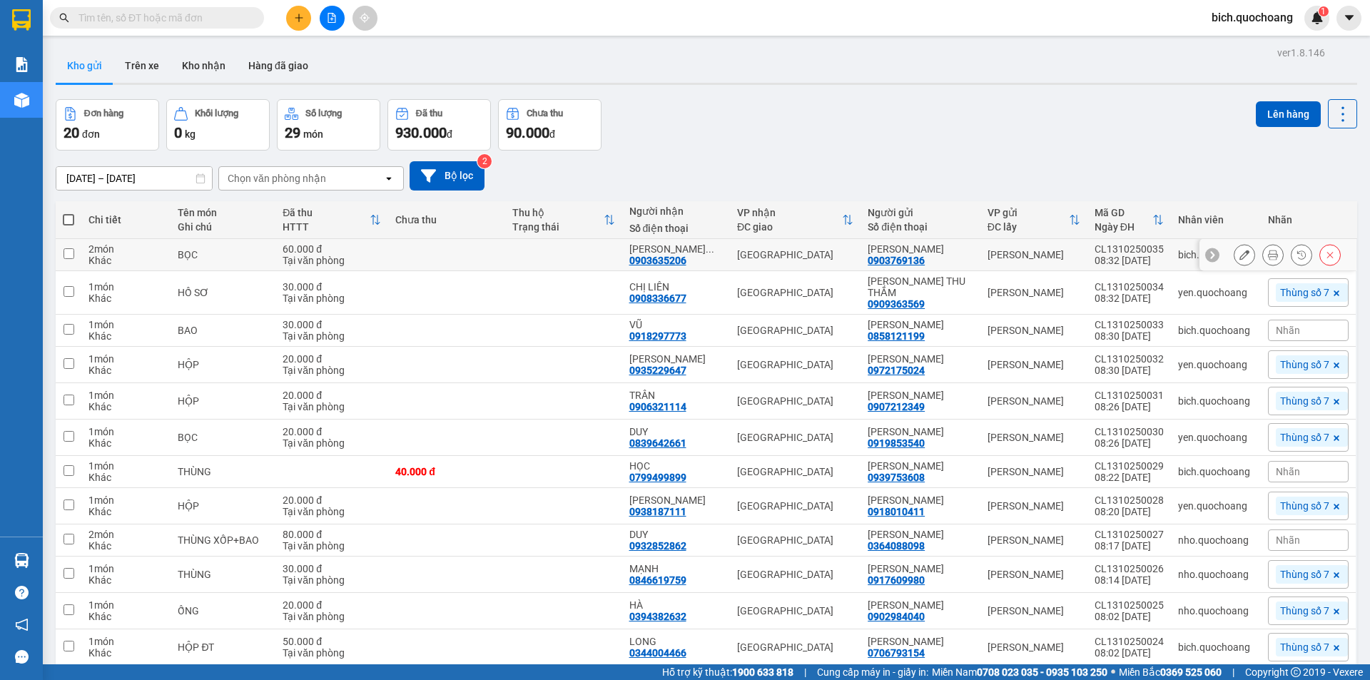
click at [1268, 254] on icon at bounding box center [1273, 255] width 10 height 10
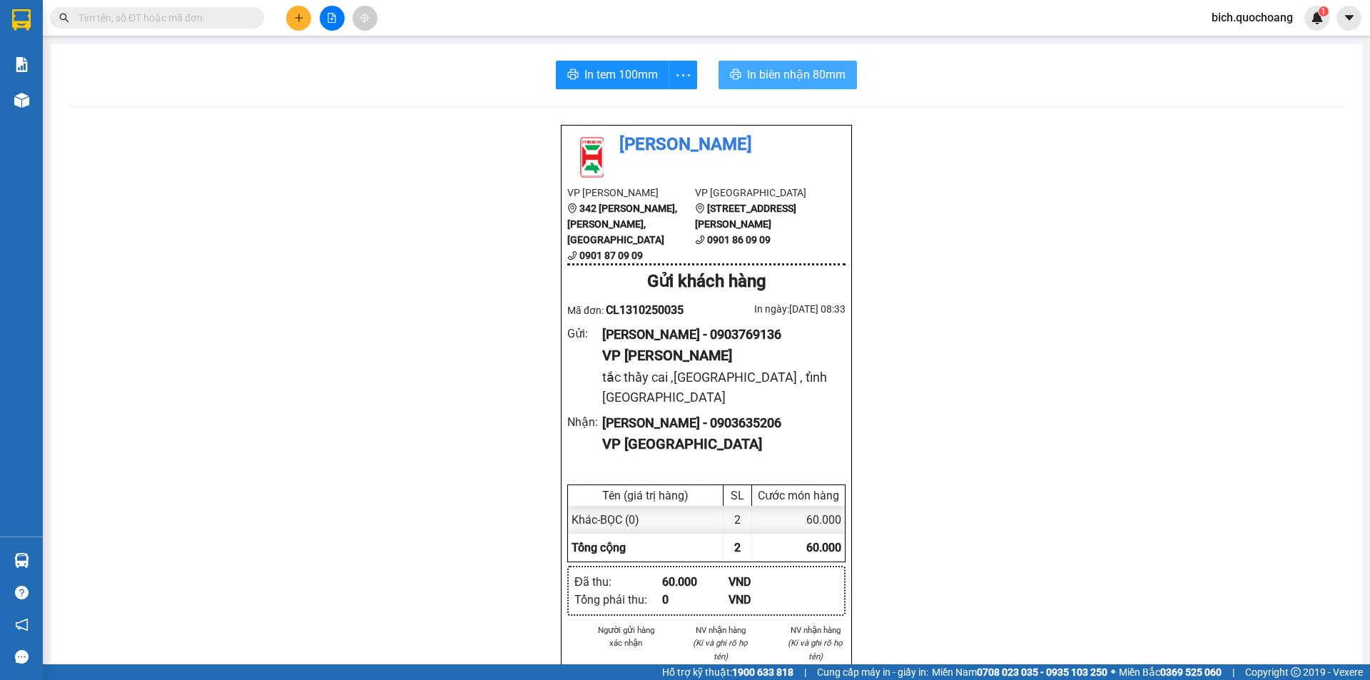
click at [796, 79] on span "In biên nhận 80mm" at bounding box center [796, 75] width 98 height 18
click at [606, 81] on span "In tem 100mm" at bounding box center [620, 75] width 73 height 18
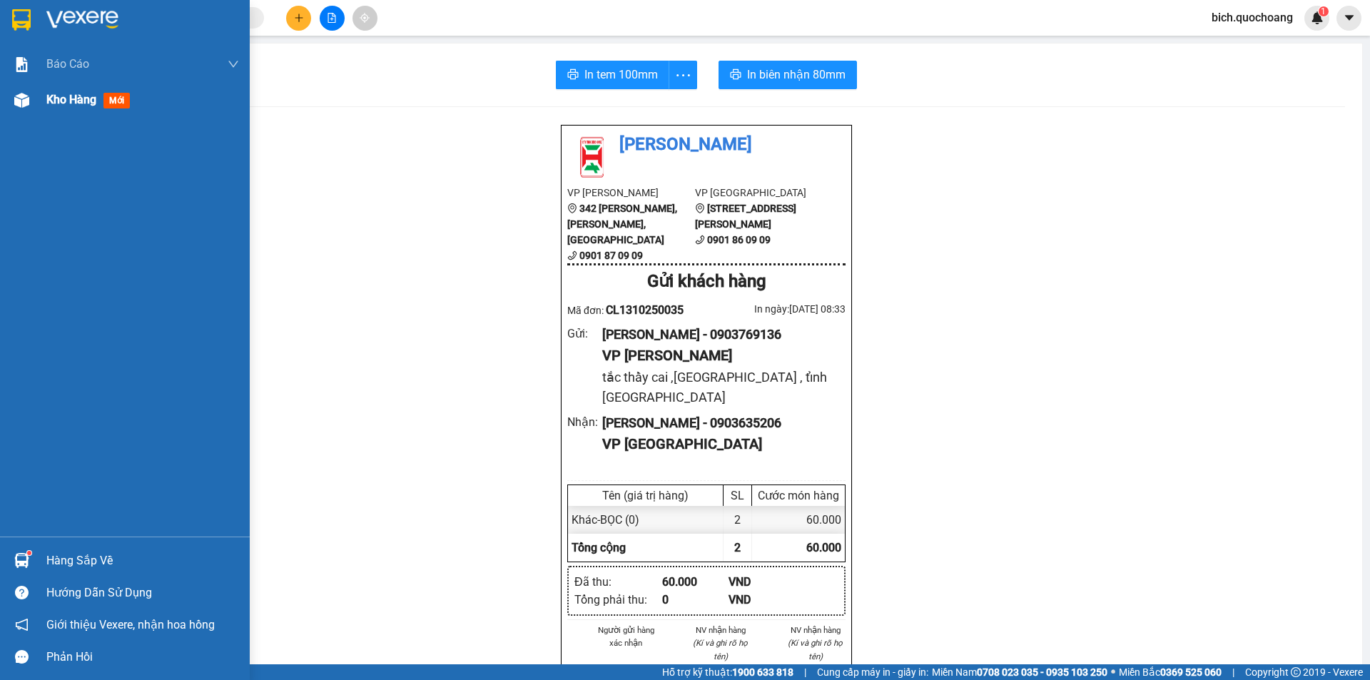
click at [91, 101] on span "Kho hàng" at bounding box center [71, 100] width 50 height 14
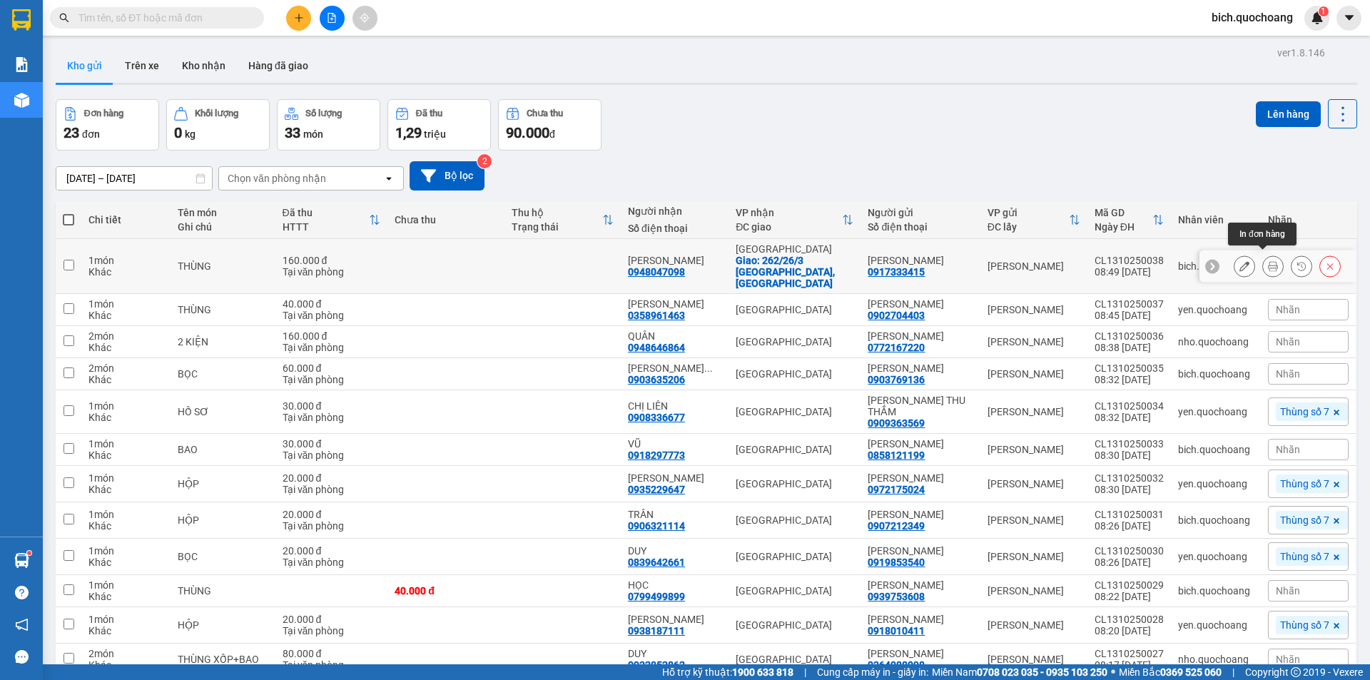
click at [1263, 257] on button at bounding box center [1273, 266] width 20 height 25
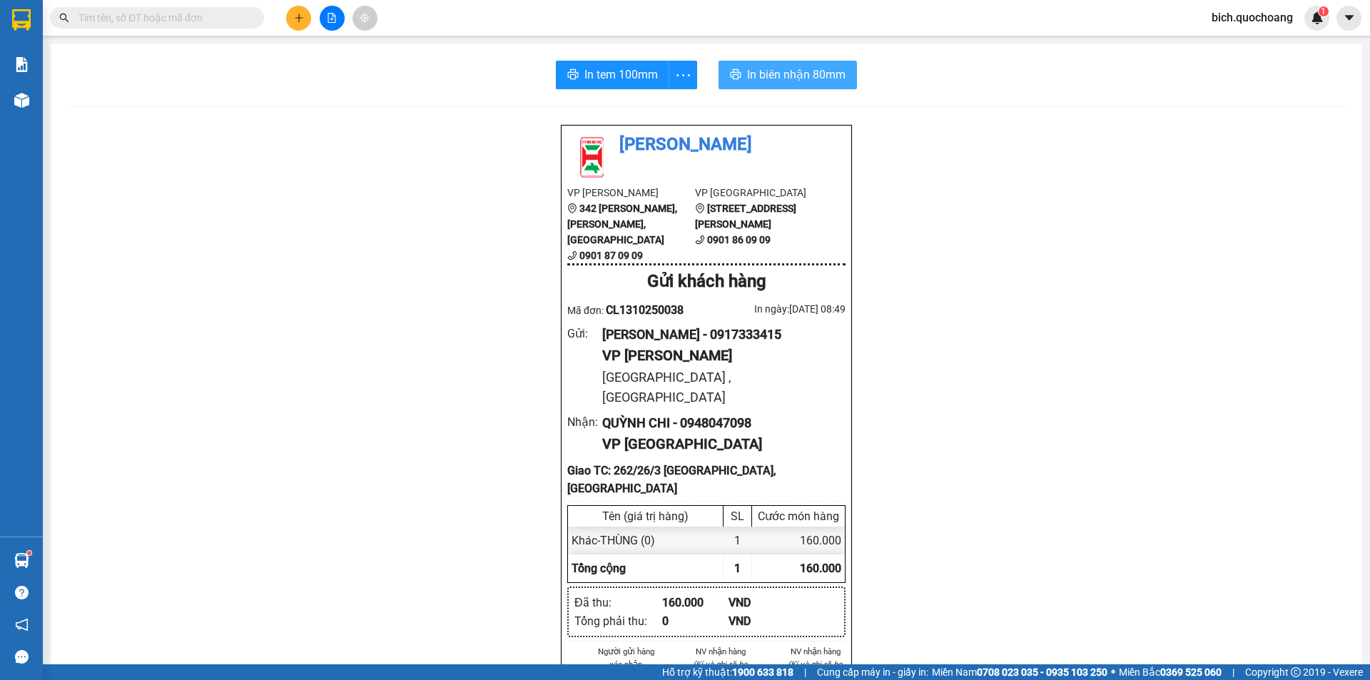
click at [753, 64] on button "In biên nhận 80mm" at bounding box center [788, 75] width 138 height 29
click at [597, 73] on span "In tem 100mm" at bounding box center [620, 75] width 73 height 18
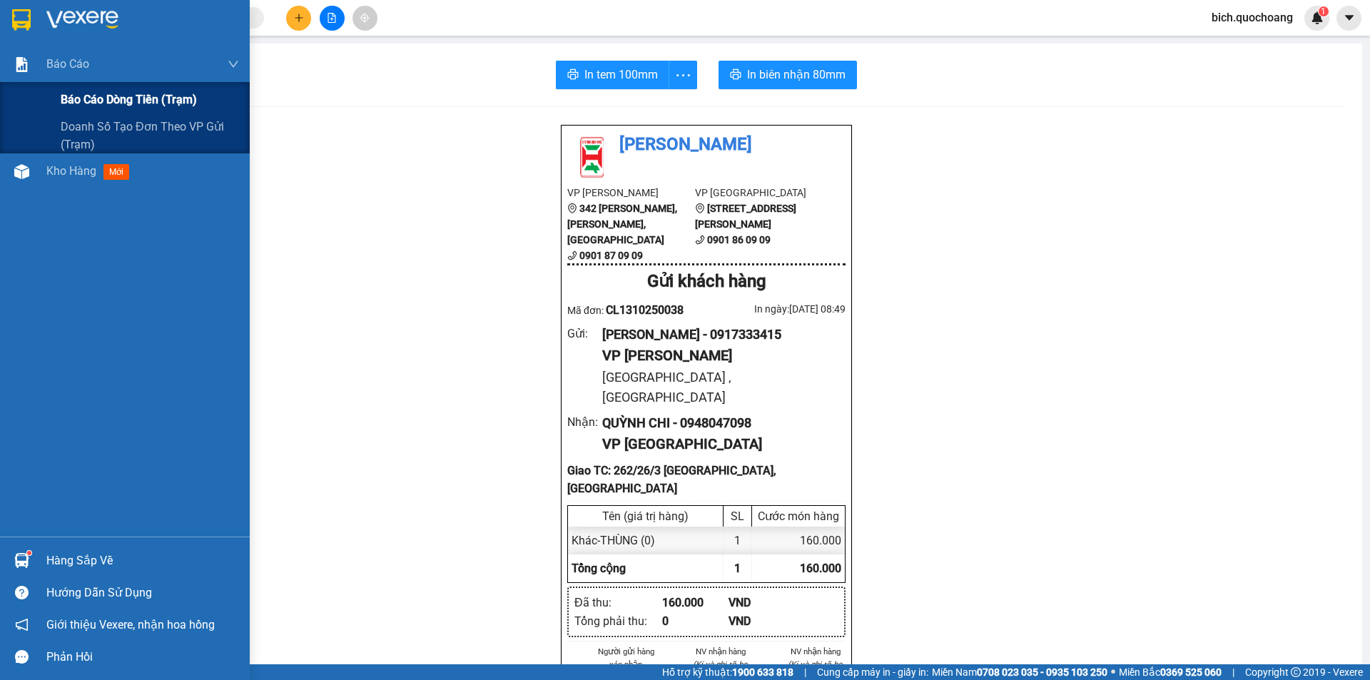
click at [91, 92] on span "Báo cáo dòng tiền (trạm)" at bounding box center [129, 100] width 136 height 18
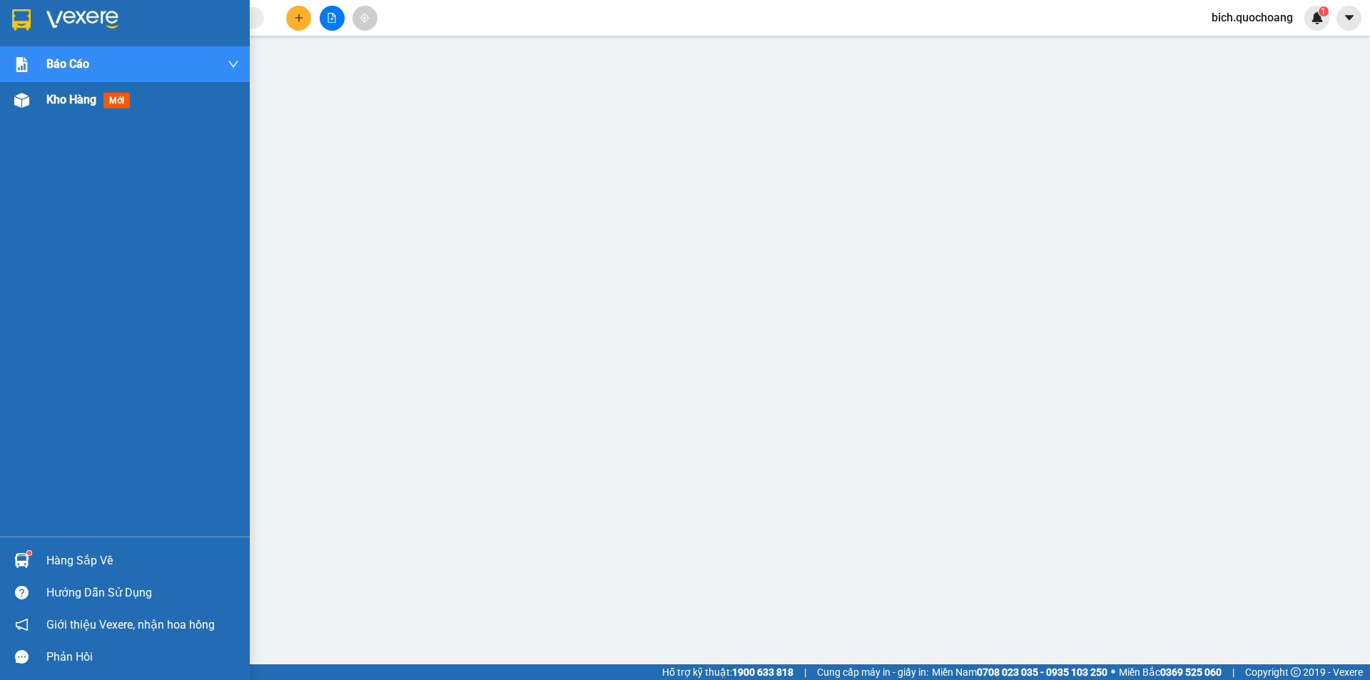
click at [64, 102] on span "Kho hàng" at bounding box center [71, 100] width 50 height 14
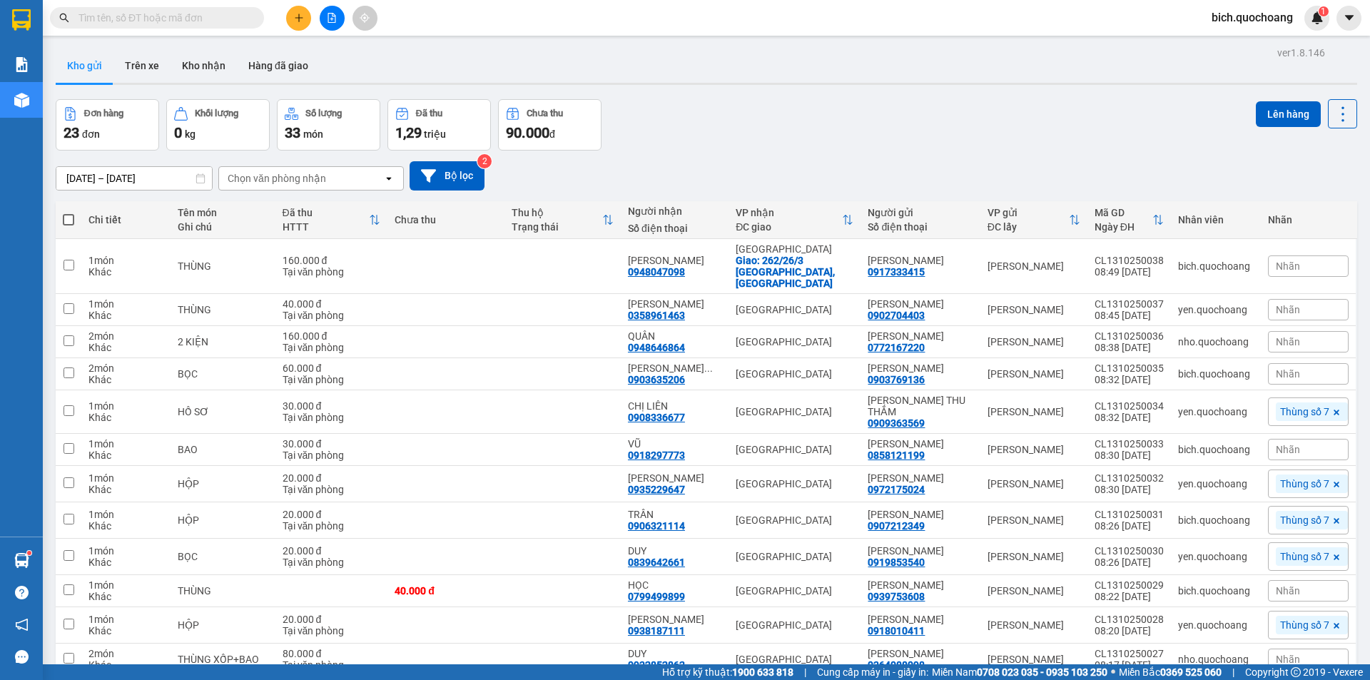
click at [179, 20] on input "text" at bounding box center [162, 18] width 168 height 16
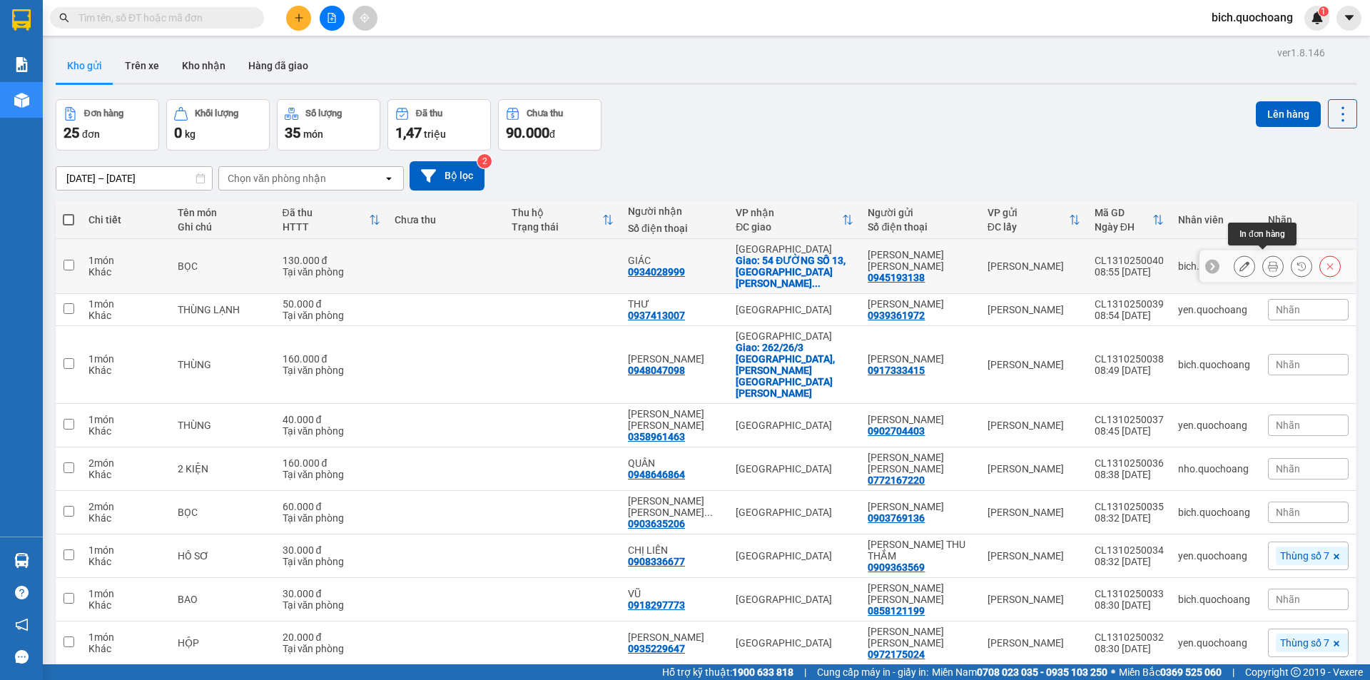
click at [1268, 261] on icon at bounding box center [1273, 266] width 10 height 10
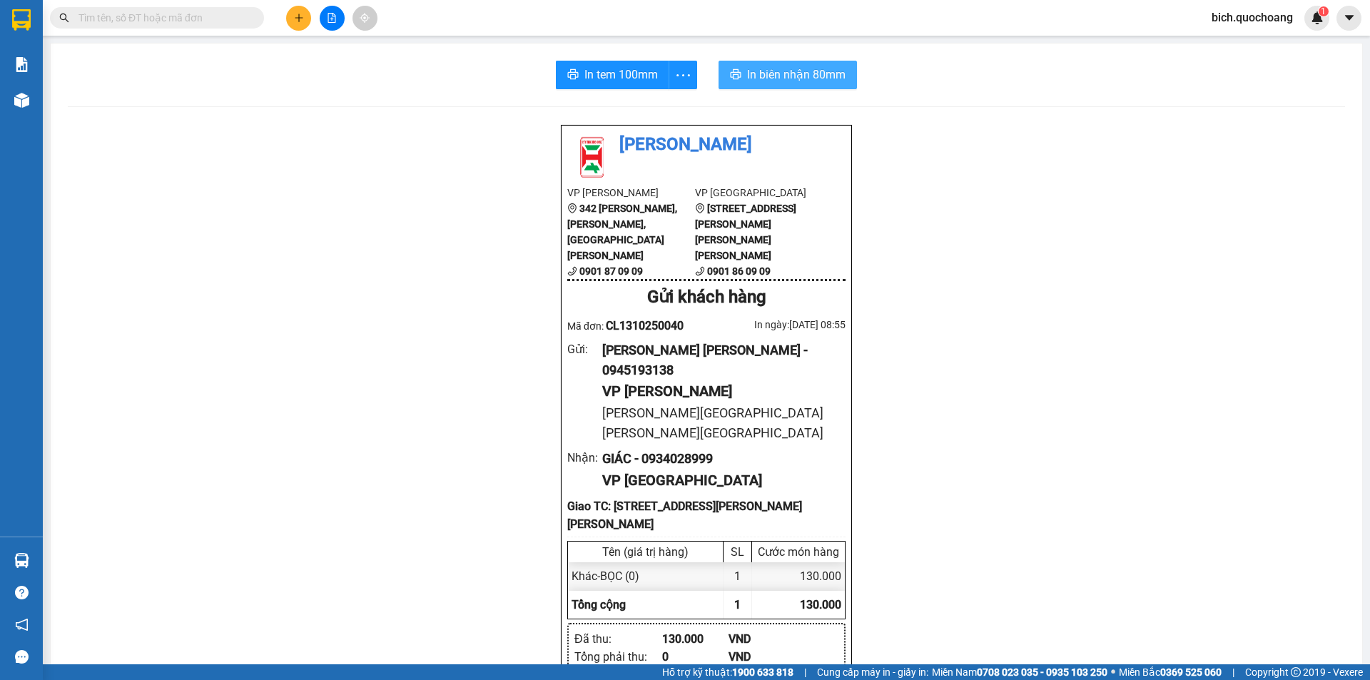
click at [761, 64] on button "In biên nhận 80mm" at bounding box center [788, 75] width 138 height 29
click at [634, 79] on span "In tem 100mm" at bounding box center [620, 75] width 73 height 18
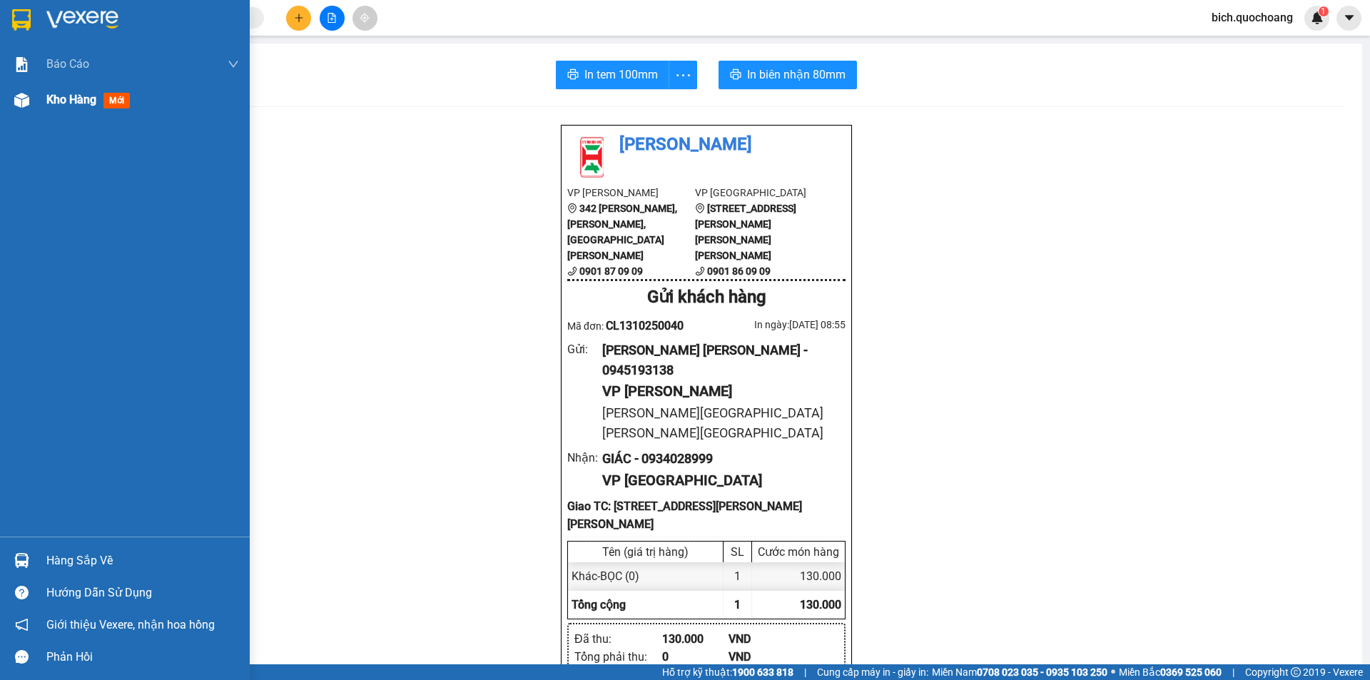
click at [93, 98] on span "Kho hàng" at bounding box center [71, 100] width 50 height 14
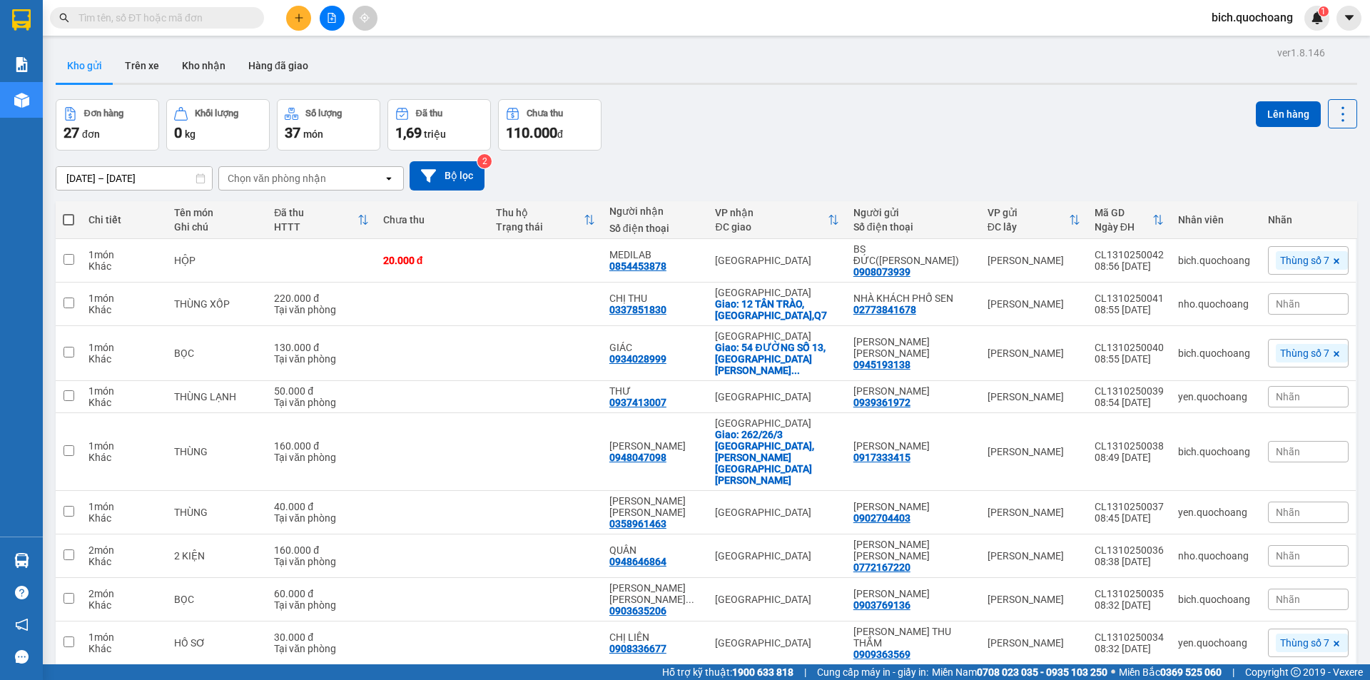
click at [215, 19] on input "text" at bounding box center [162, 18] width 168 height 16
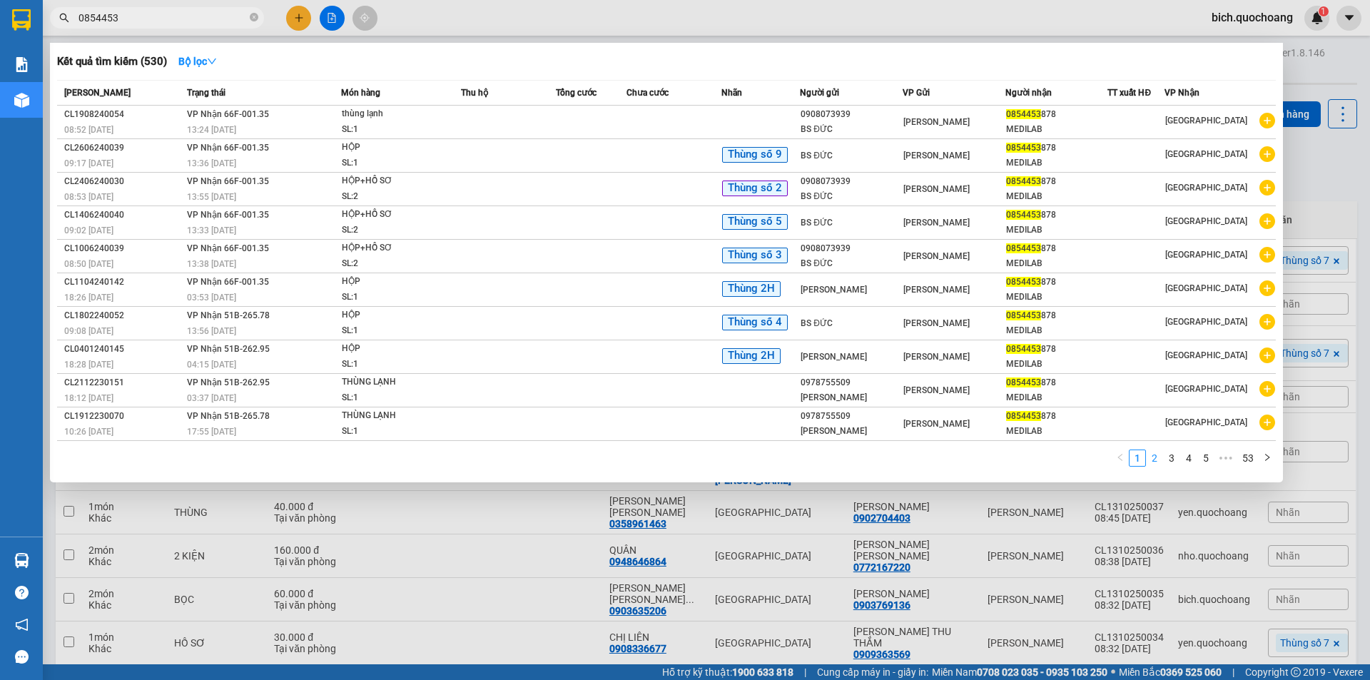
type input "0854453"
click at [1155, 456] on link "2" at bounding box center [1155, 458] width 16 height 16
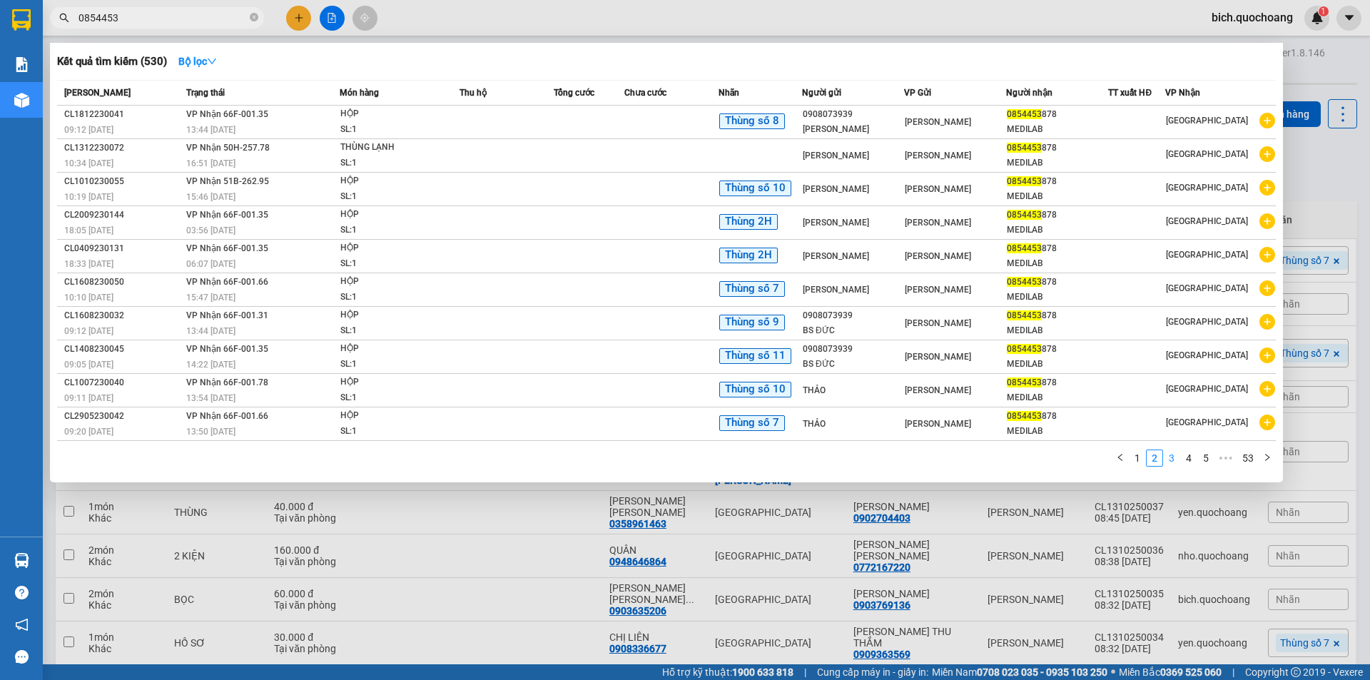
click at [1179, 460] on link "3" at bounding box center [1172, 458] width 16 height 16
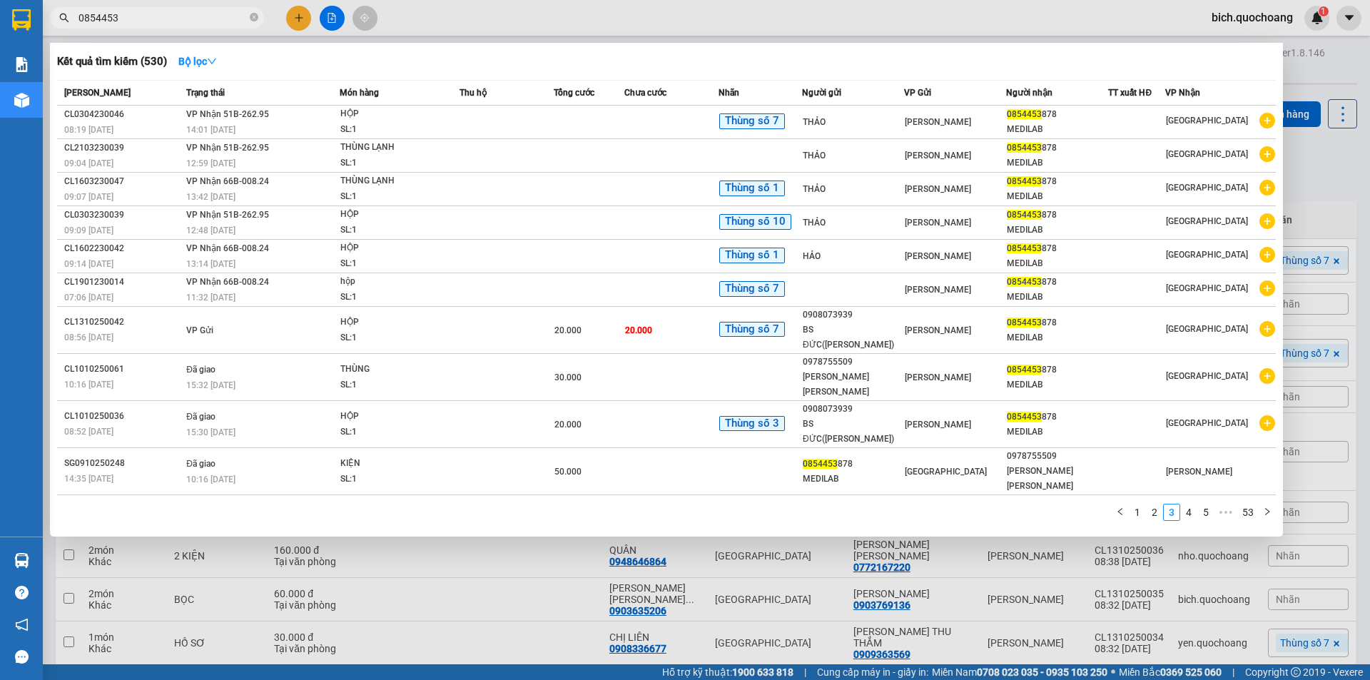
click at [1192, 464] on div "Cao Lãnh" at bounding box center [1199, 472] width 66 height 16
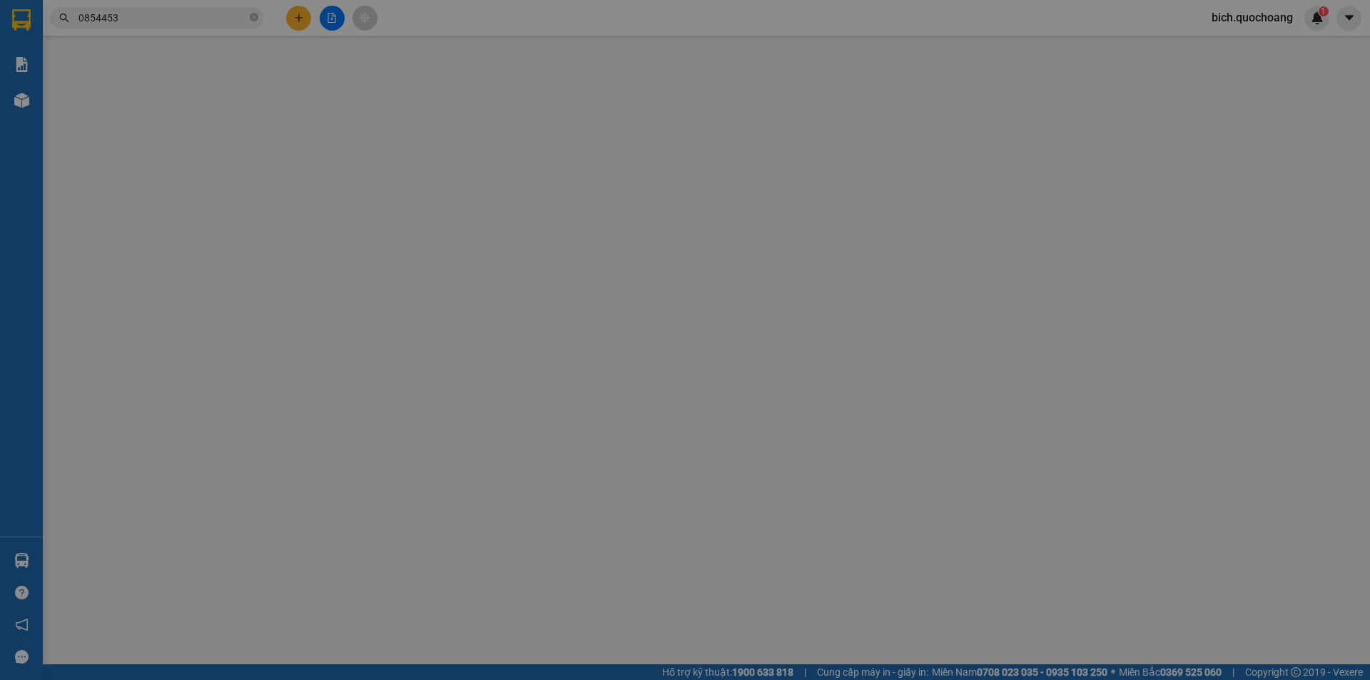
type input "0854453878"
type input "MEDILAB"
type input "40 TÂN KHAI P.7 QUẬN 11 HCM"
type input "0978755509"
type input "TRƯƠNG BÁ TĂNG"
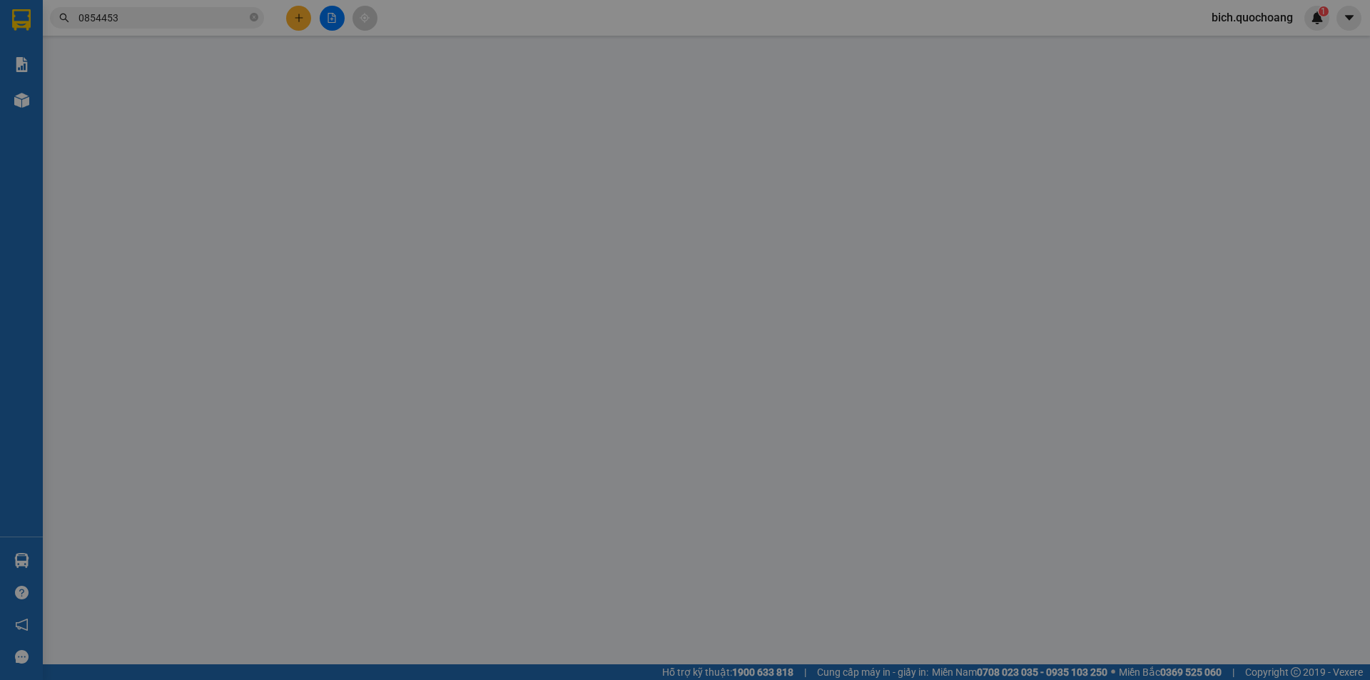
type input "50.000"
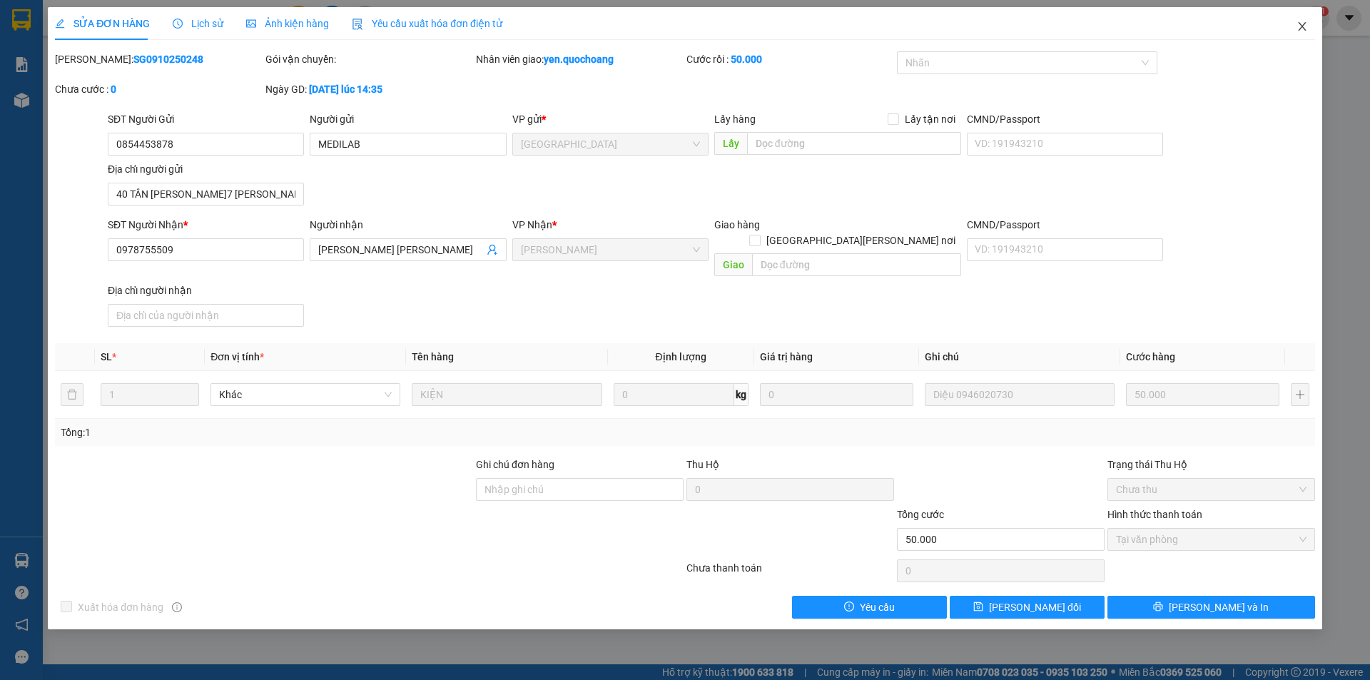
click at [1305, 27] on icon "close" at bounding box center [1301, 26] width 11 height 11
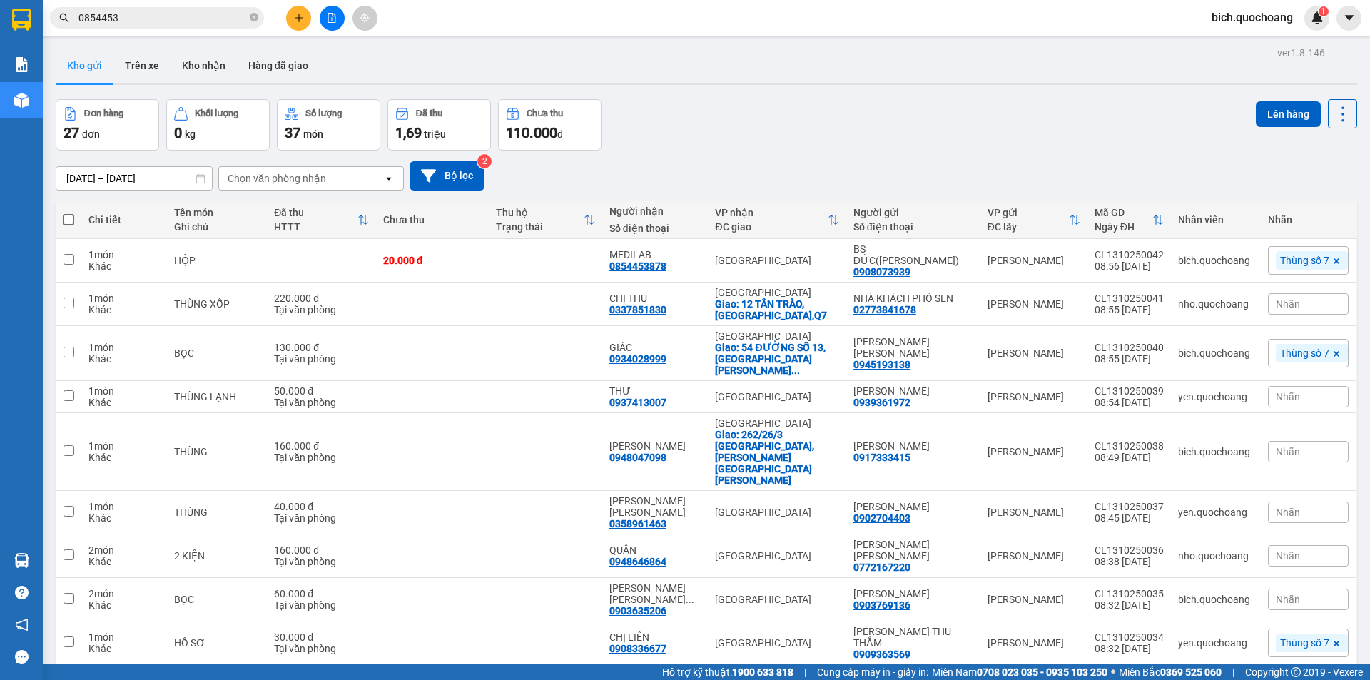
click at [172, 19] on input "0854453" at bounding box center [162, 18] width 168 height 16
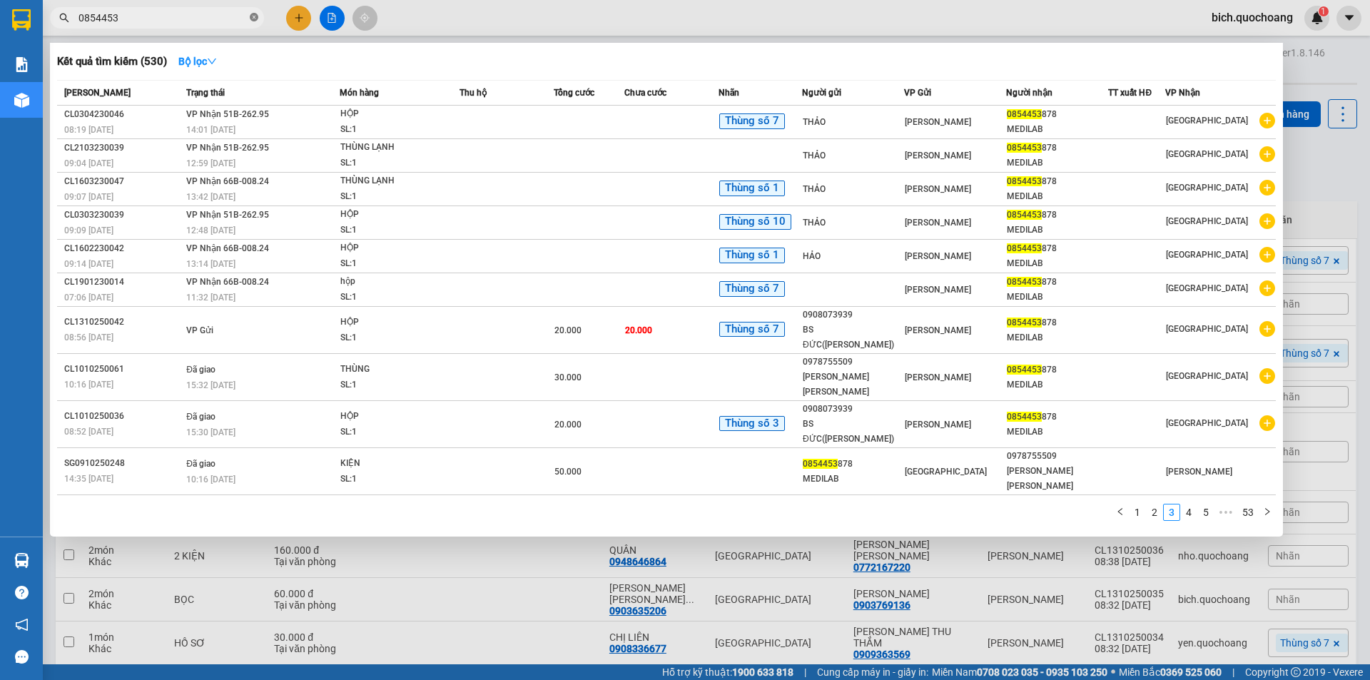
click at [254, 18] on icon "close-circle" at bounding box center [254, 17] width 9 height 9
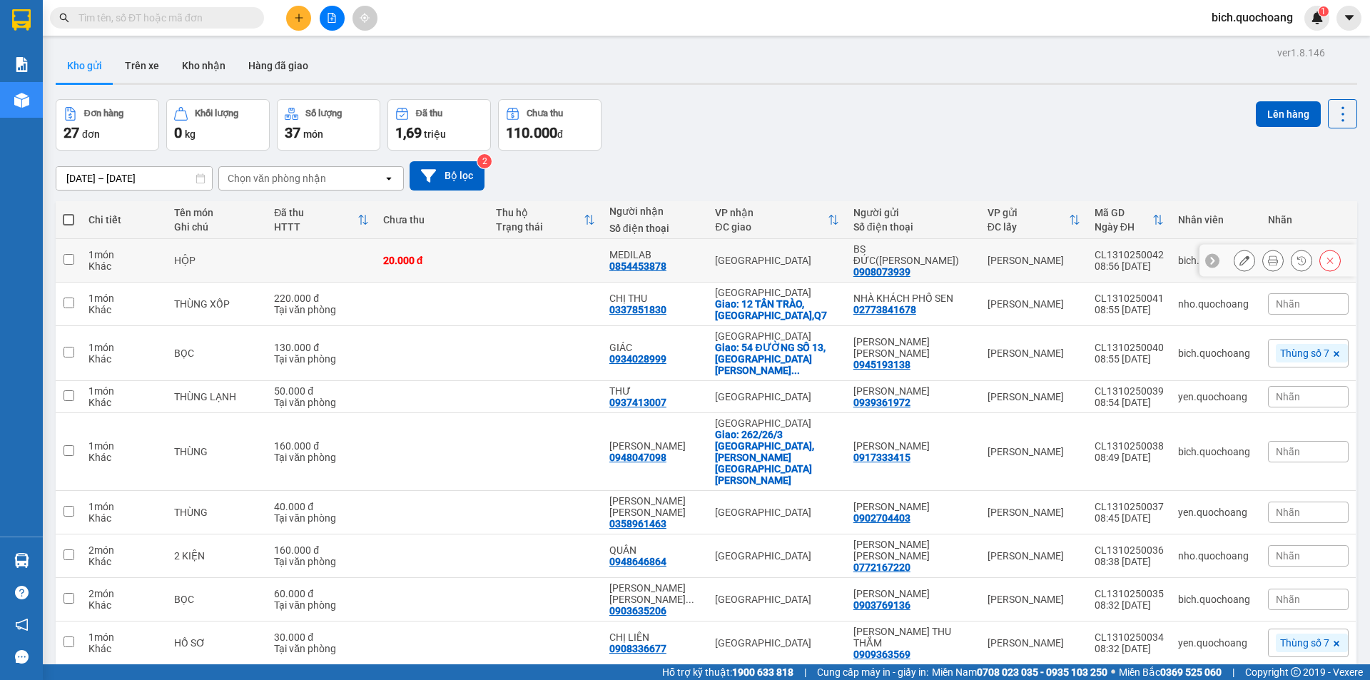
click at [1263, 256] on button at bounding box center [1273, 260] width 20 height 25
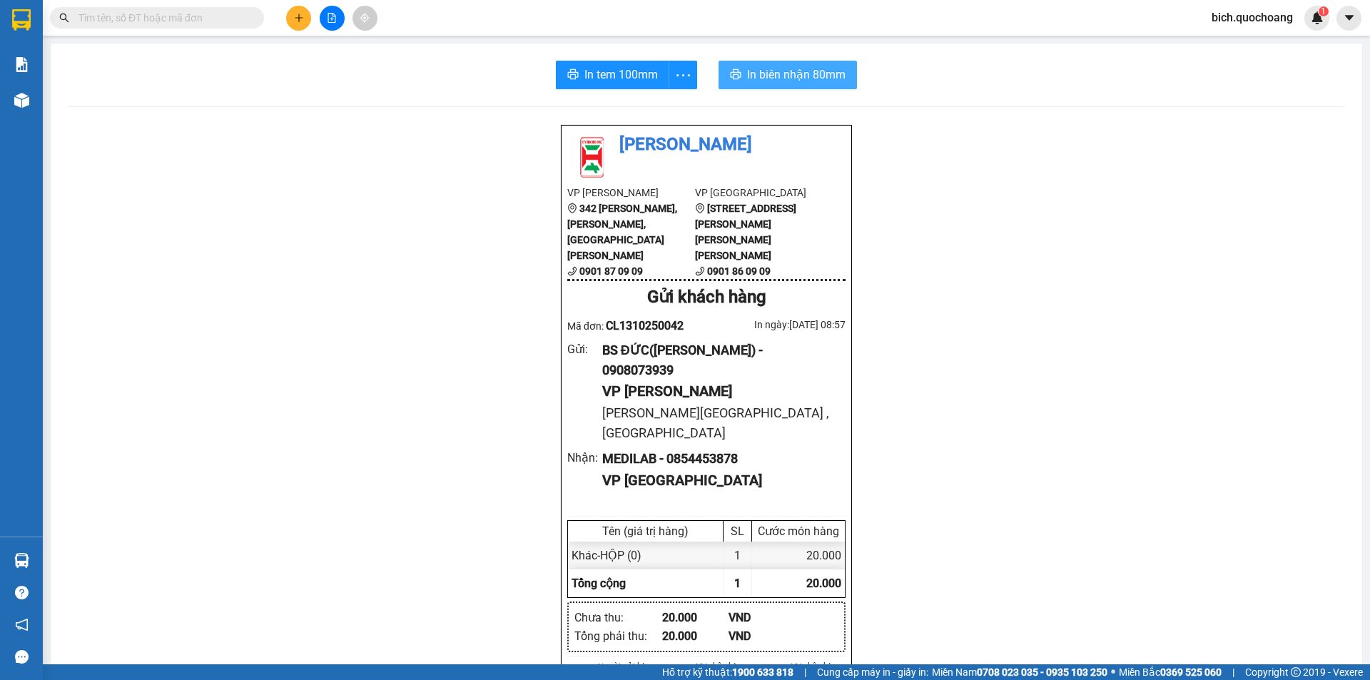
click at [766, 81] on span "In biên nhận 80mm" at bounding box center [796, 75] width 98 height 18
click at [614, 78] on span "In tem 100mm" at bounding box center [620, 75] width 73 height 18
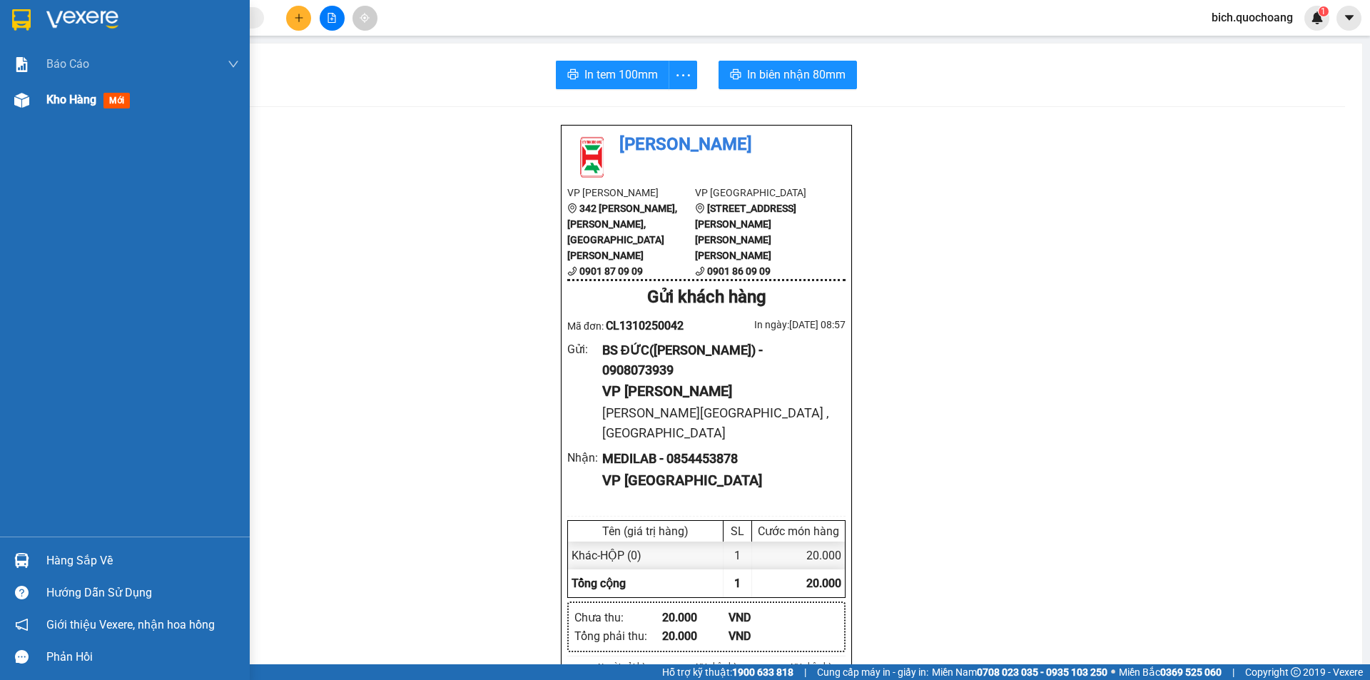
click at [73, 100] on span "Kho hàng" at bounding box center [71, 100] width 50 height 14
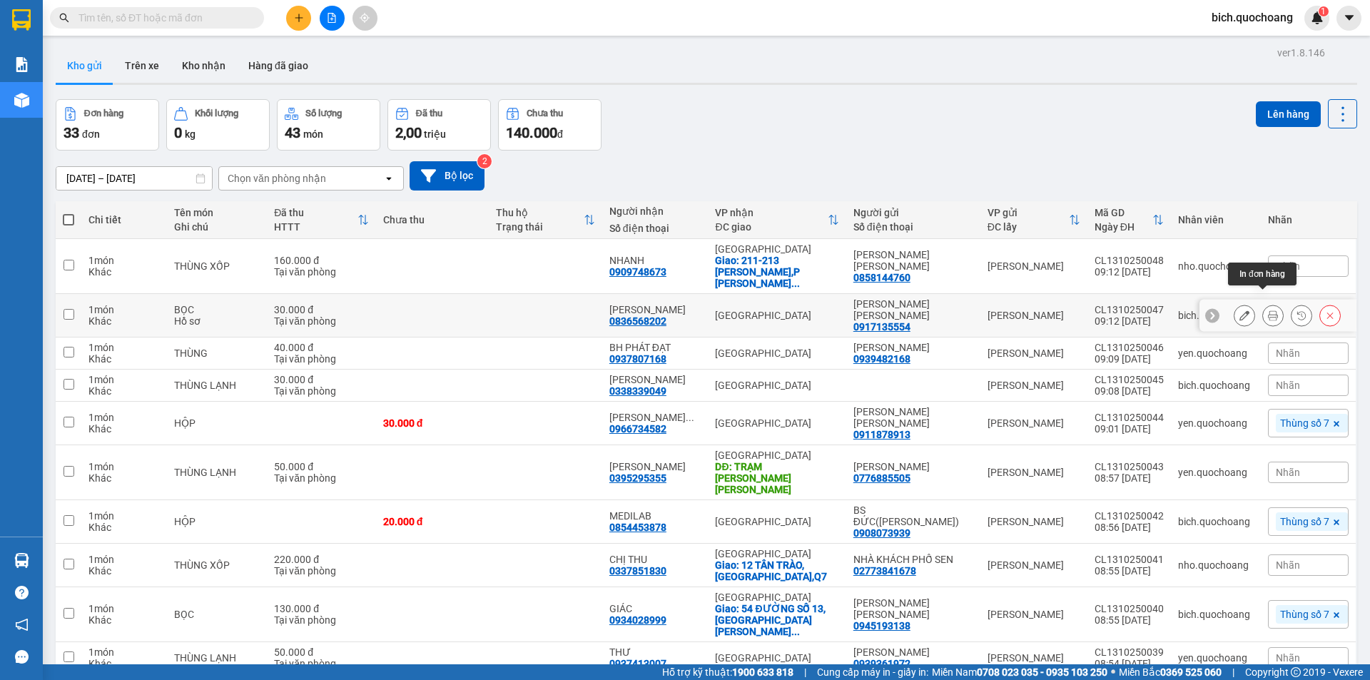
click at [1268, 310] on icon at bounding box center [1273, 315] width 10 height 10
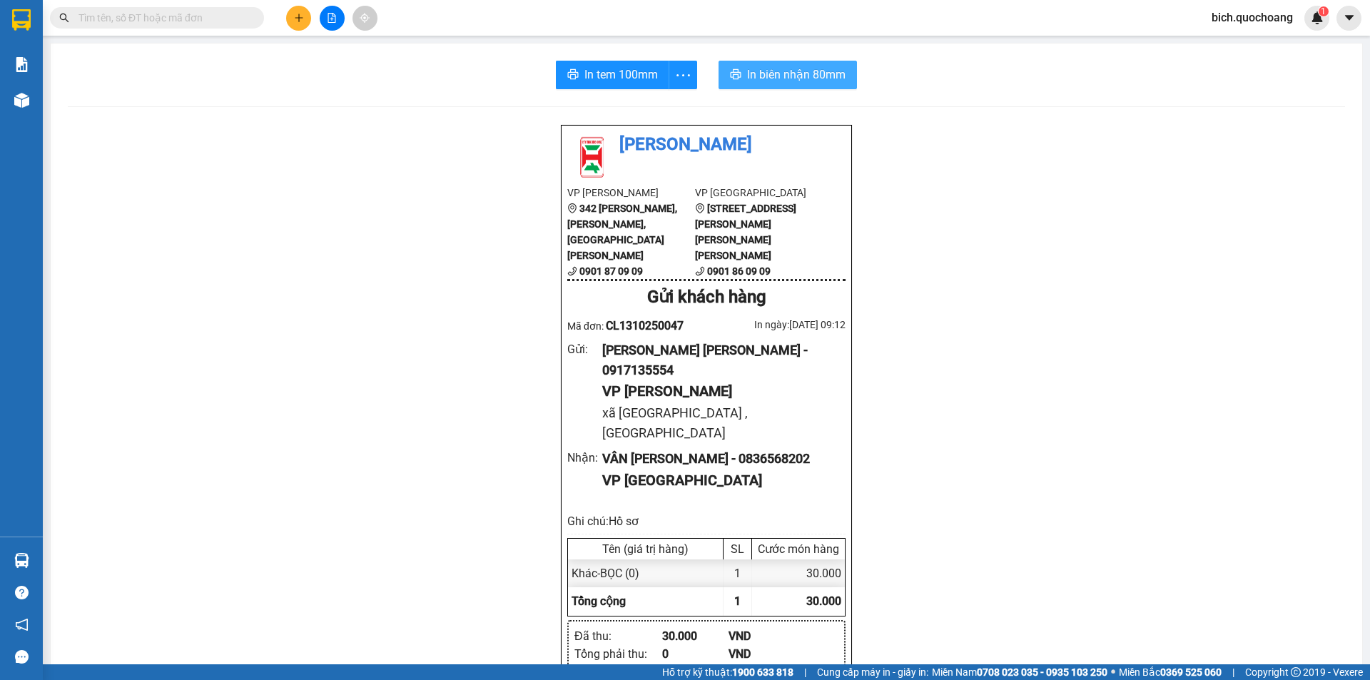
click at [764, 76] on span "In biên nhận 80mm" at bounding box center [796, 75] width 98 height 18
click at [596, 72] on span "In tem 100mm" at bounding box center [620, 75] width 73 height 18
click at [181, 25] on input "text" at bounding box center [162, 18] width 168 height 16
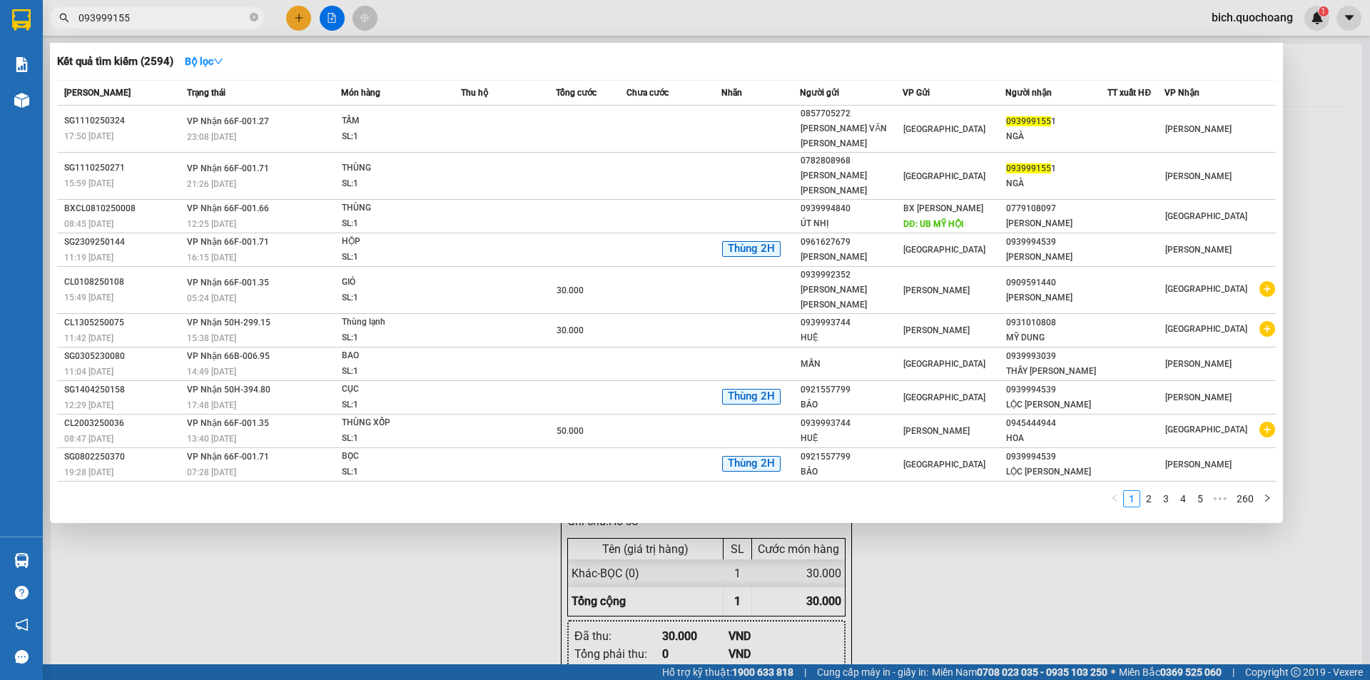
type input "0939991551"
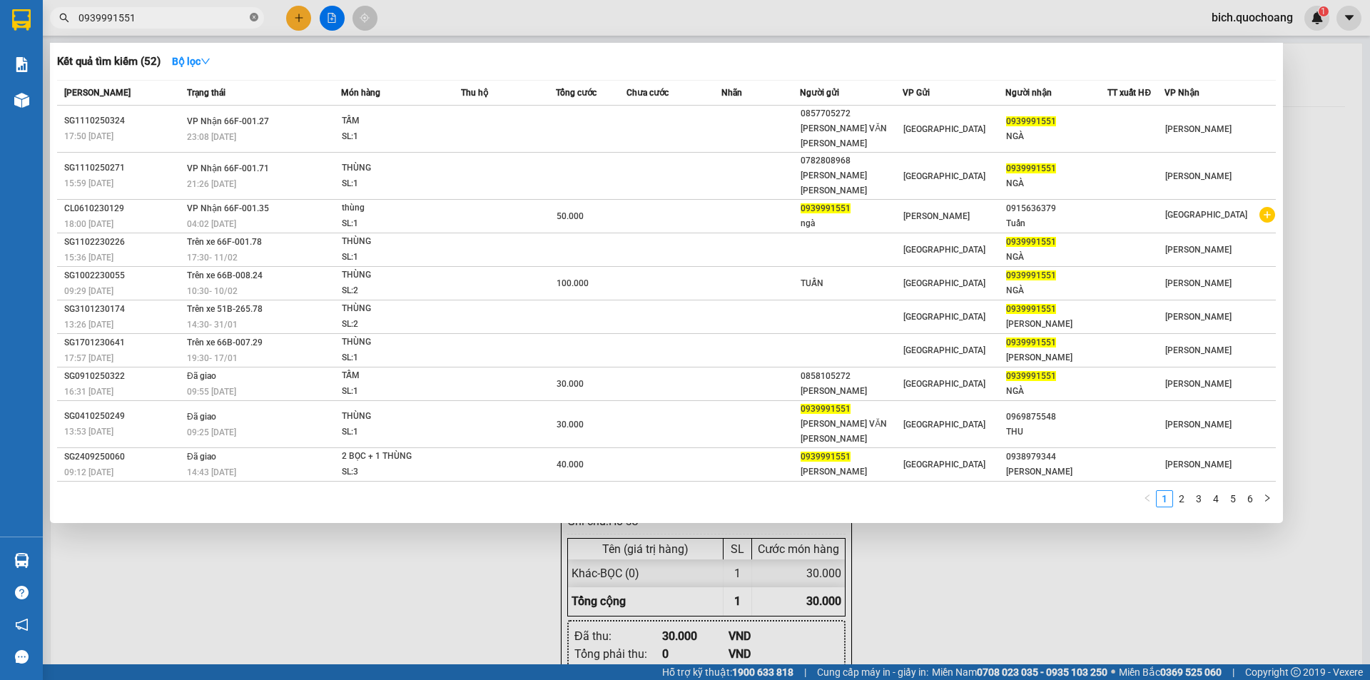
click at [251, 18] on icon "close-circle" at bounding box center [254, 17] width 9 height 9
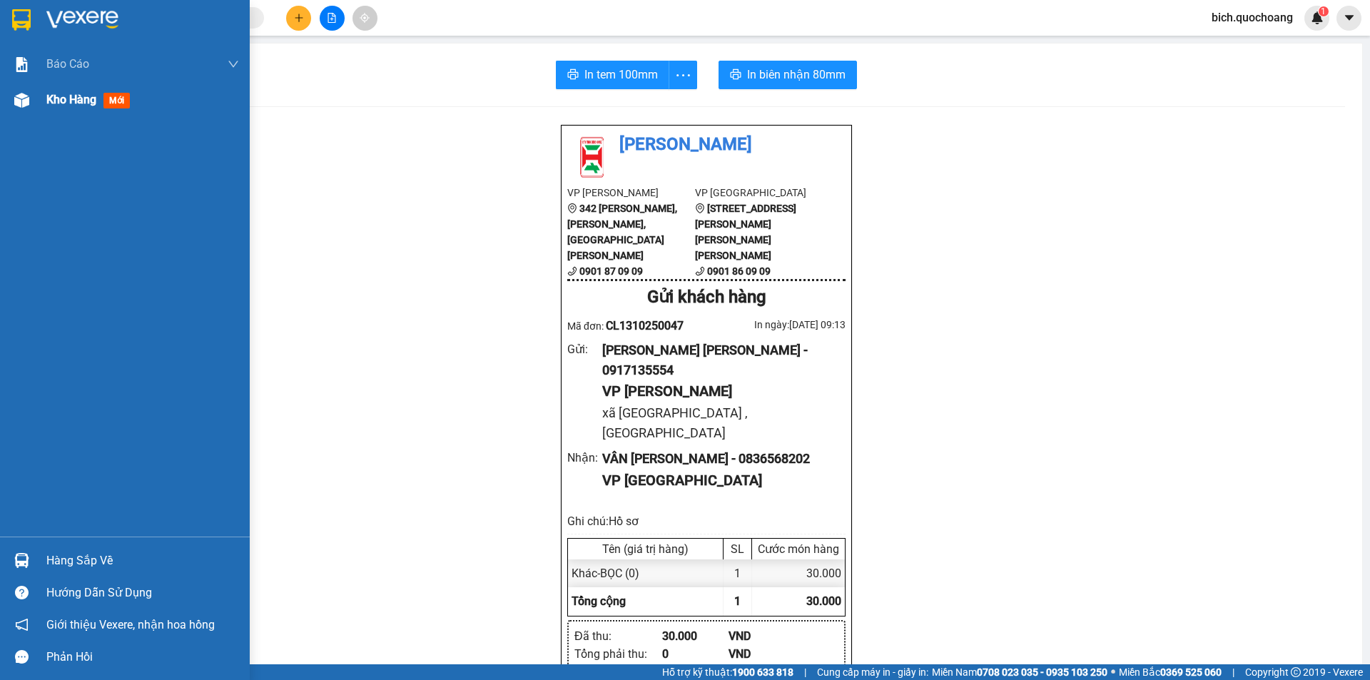
click at [72, 104] on span "Kho hàng" at bounding box center [71, 100] width 50 height 14
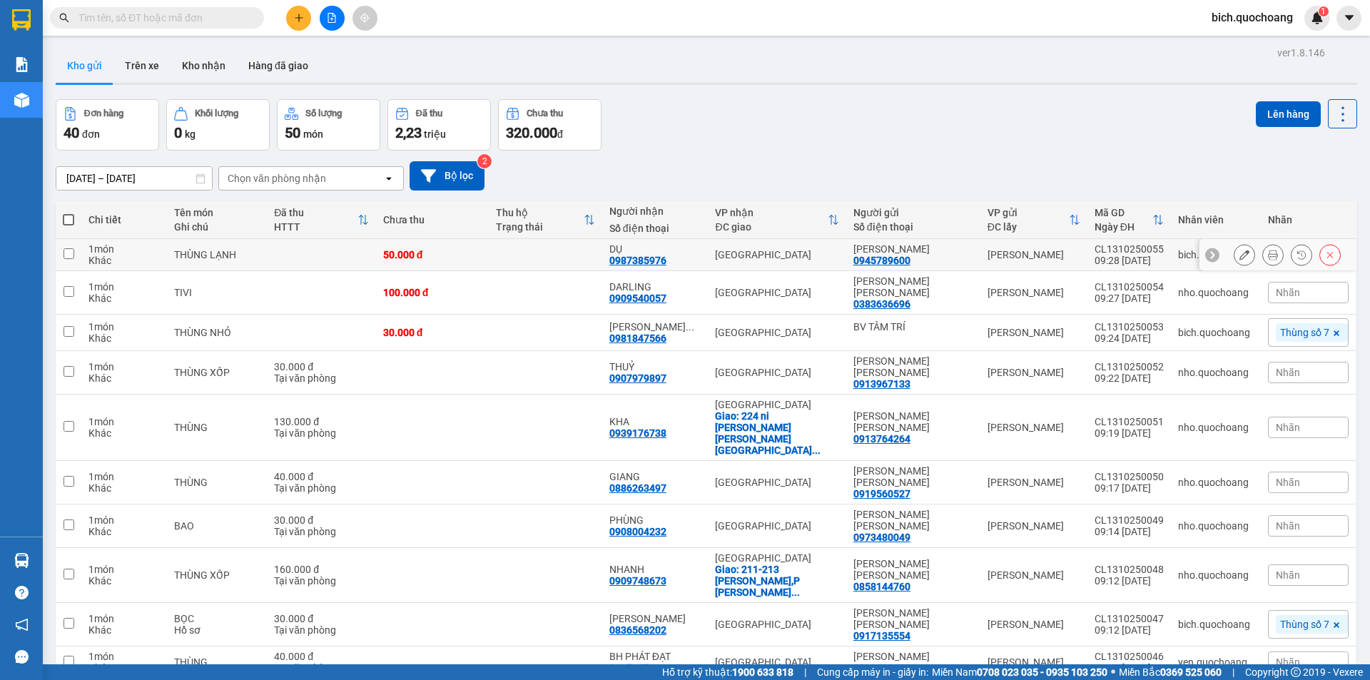
click at [1268, 255] on icon at bounding box center [1273, 255] width 10 height 10
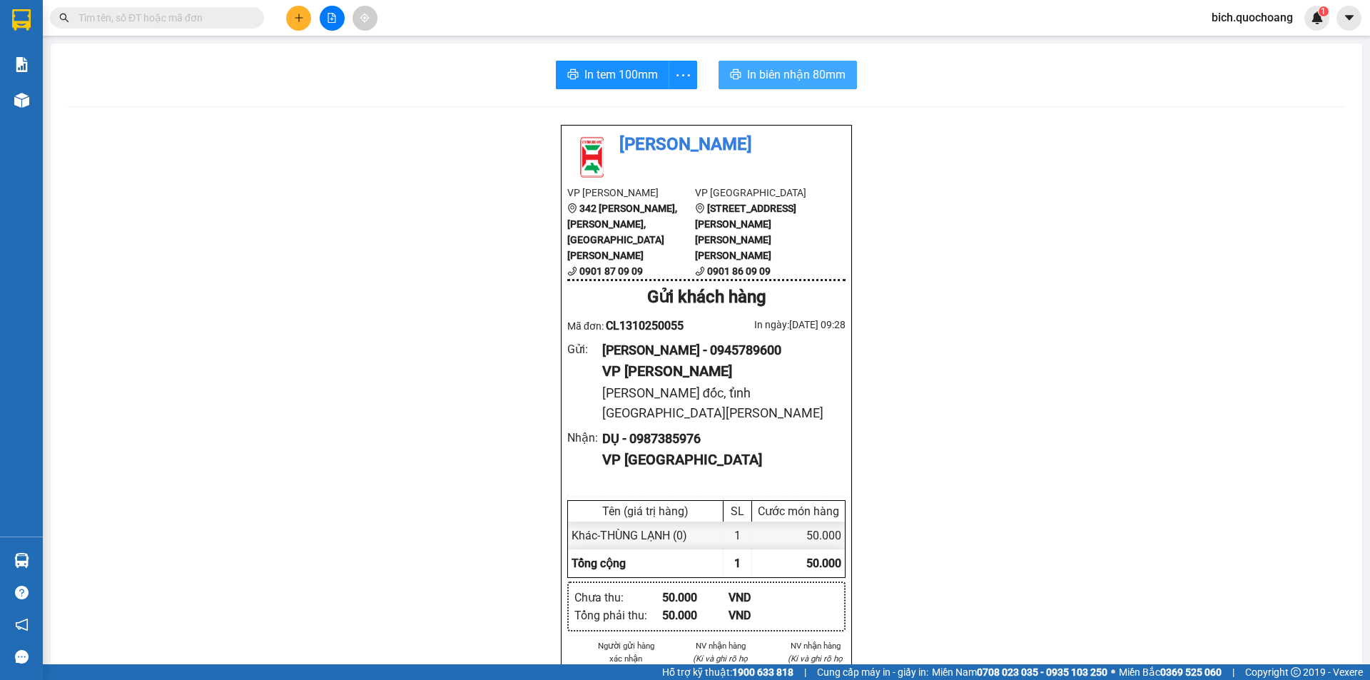
click at [793, 79] on span "In biên nhận 80mm" at bounding box center [796, 75] width 98 height 18
click at [609, 72] on span "In tem 100mm" at bounding box center [620, 75] width 73 height 18
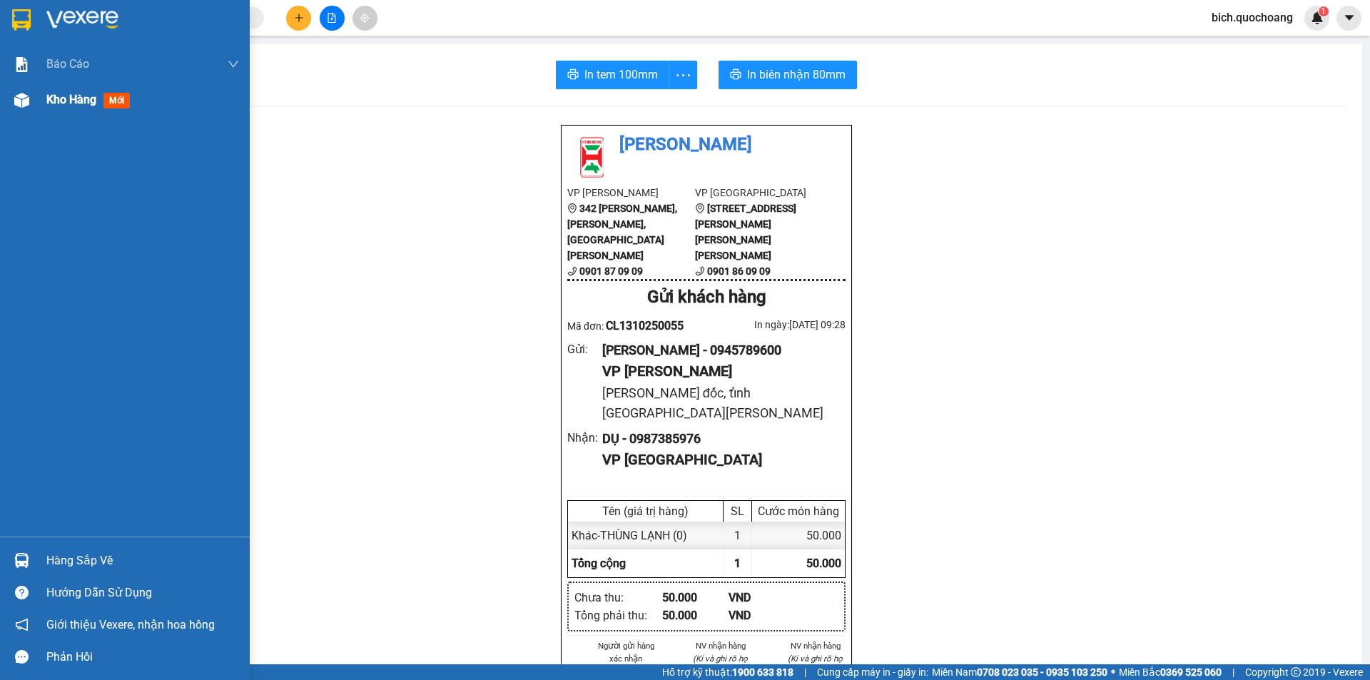
click at [66, 108] on div "Kho hàng mới" at bounding box center [90, 100] width 89 height 18
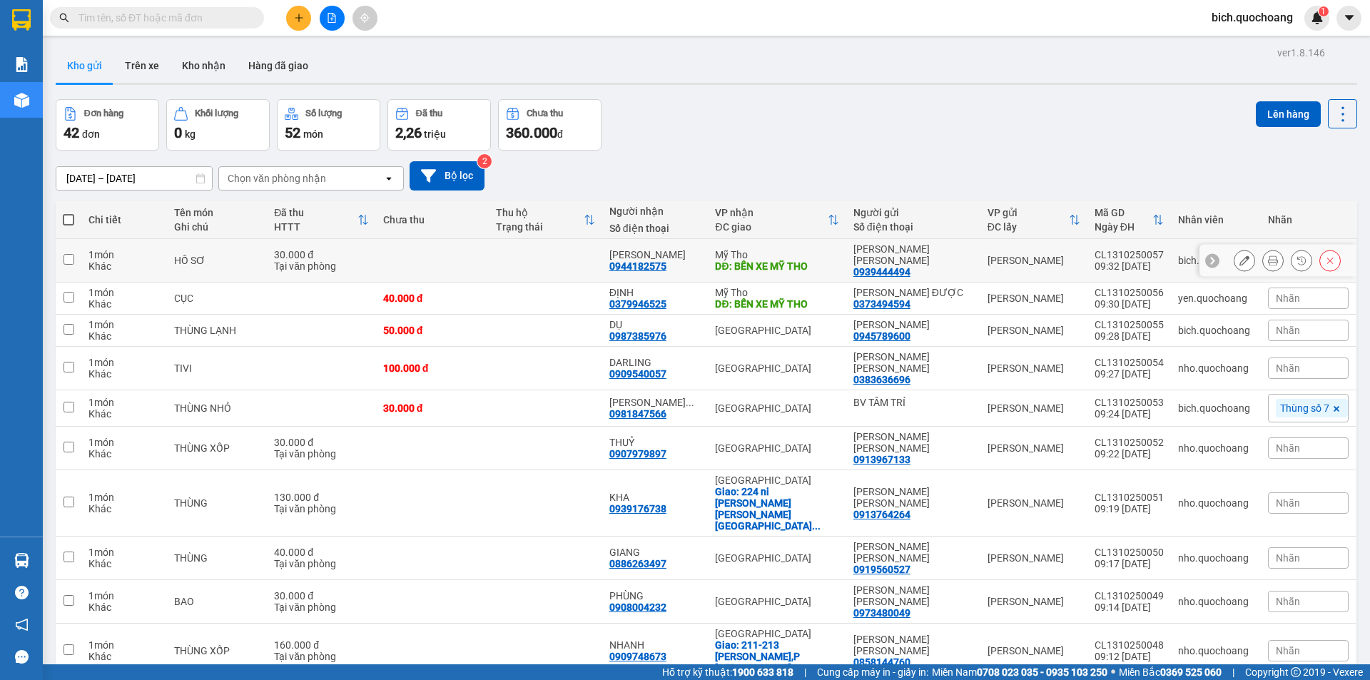
click at [1268, 255] on icon at bounding box center [1273, 260] width 10 height 10
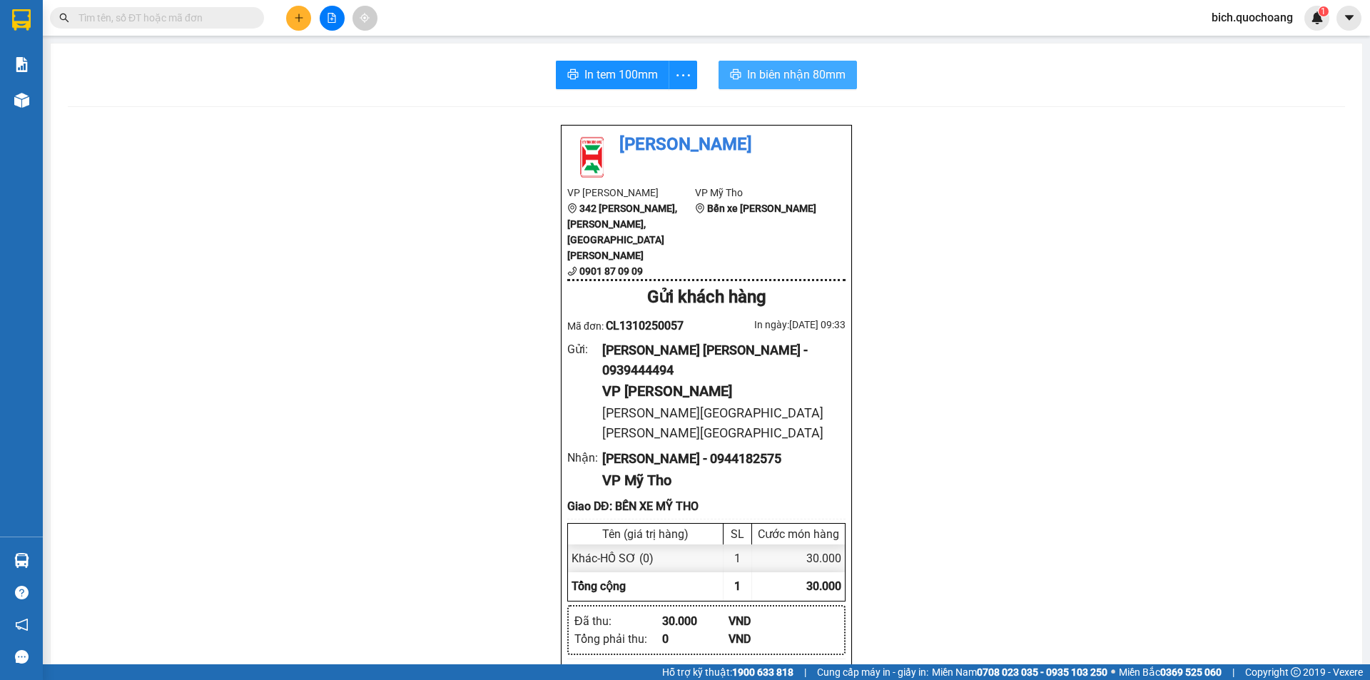
click at [782, 68] on span "In biên nhận 80mm" at bounding box center [796, 75] width 98 height 18
click at [626, 68] on span "In tem 100mm" at bounding box center [620, 75] width 73 height 18
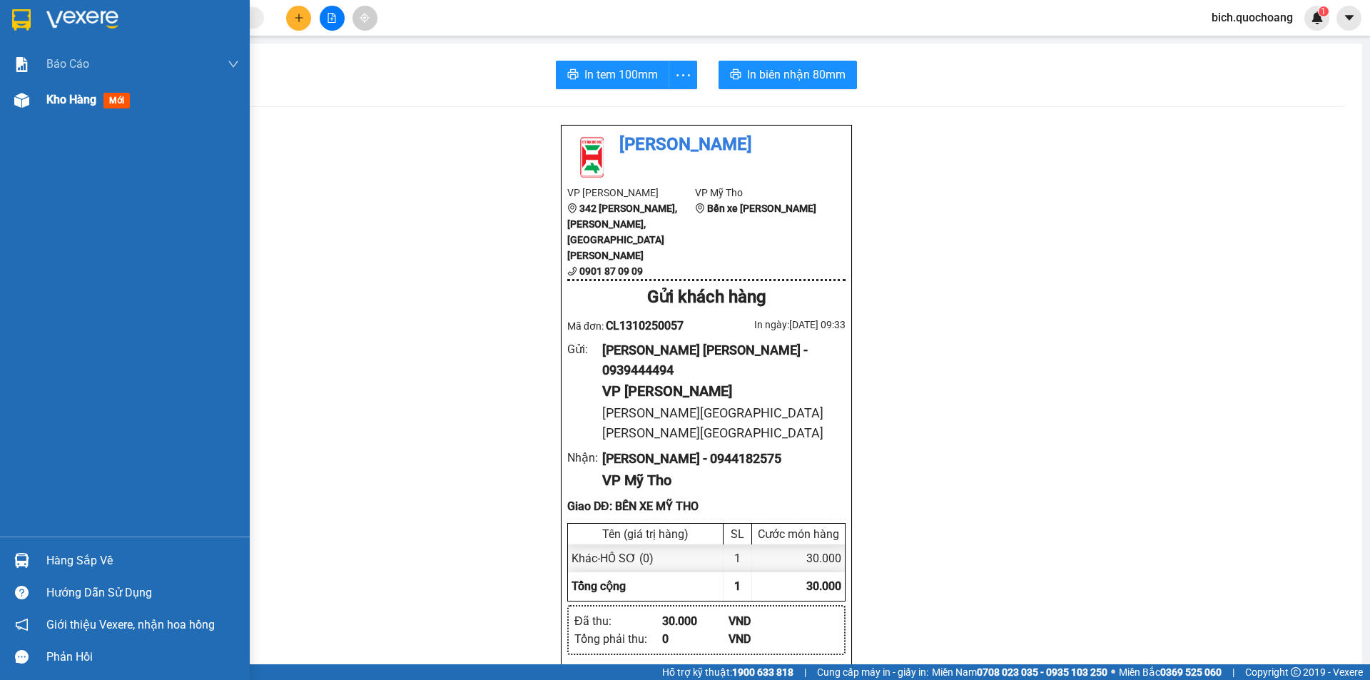
click at [77, 103] on span "Kho hàng" at bounding box center [71, 100] width 50 height 14
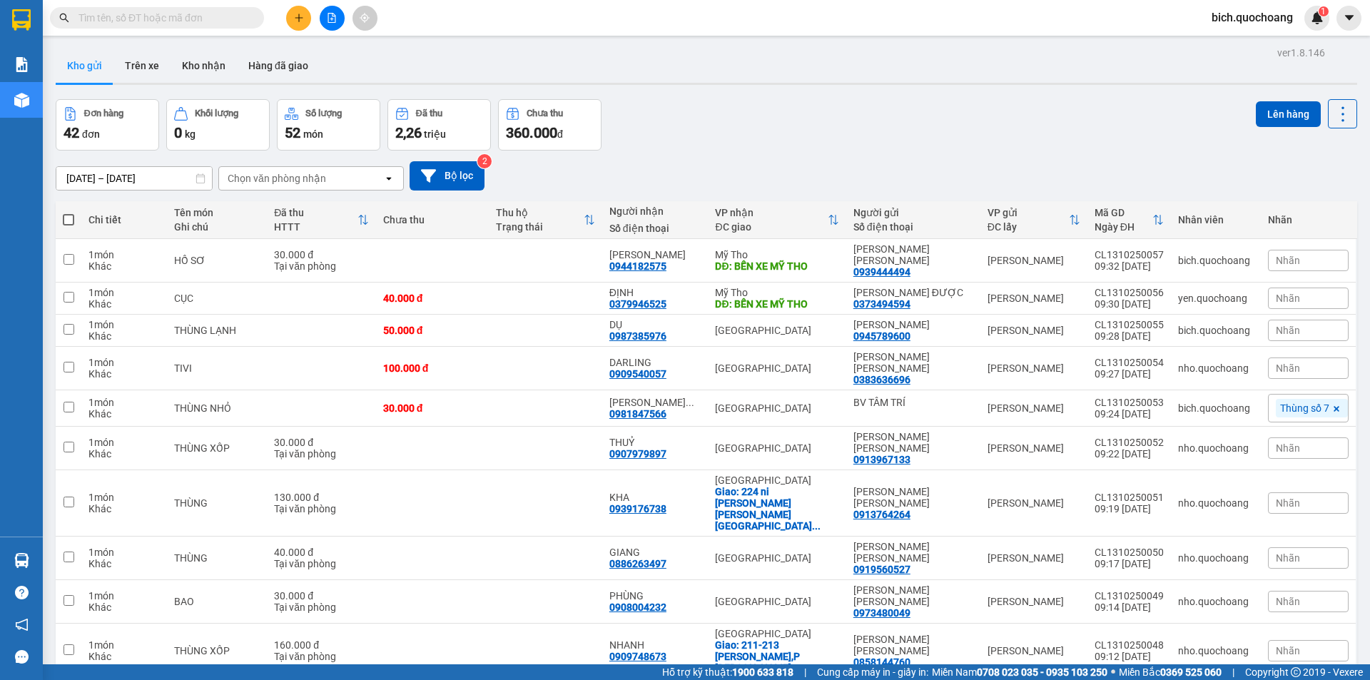
click at [65, 215] on span at bounding box center [68, 219] width 11 height 11
click at [68, 213] on input "checkbox" at bounding box center [68, 213] width 0 height 0
checkbox input "true"
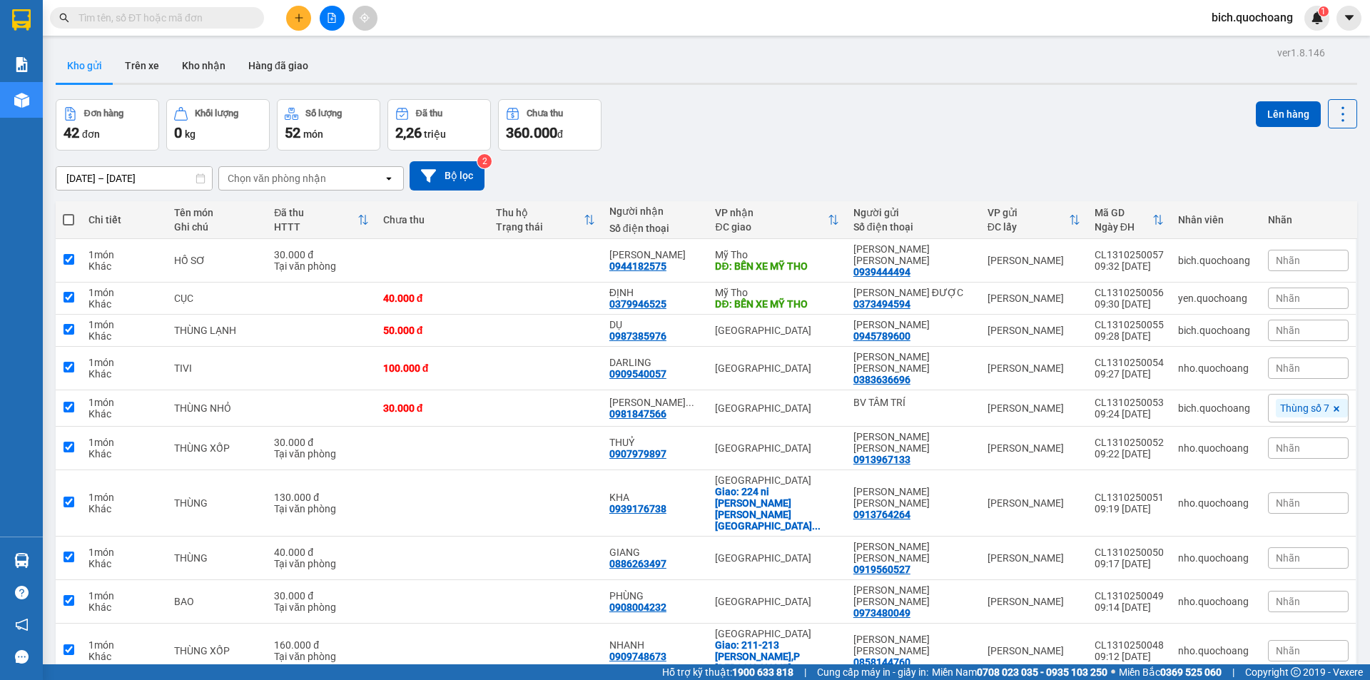
checkbox input "true"
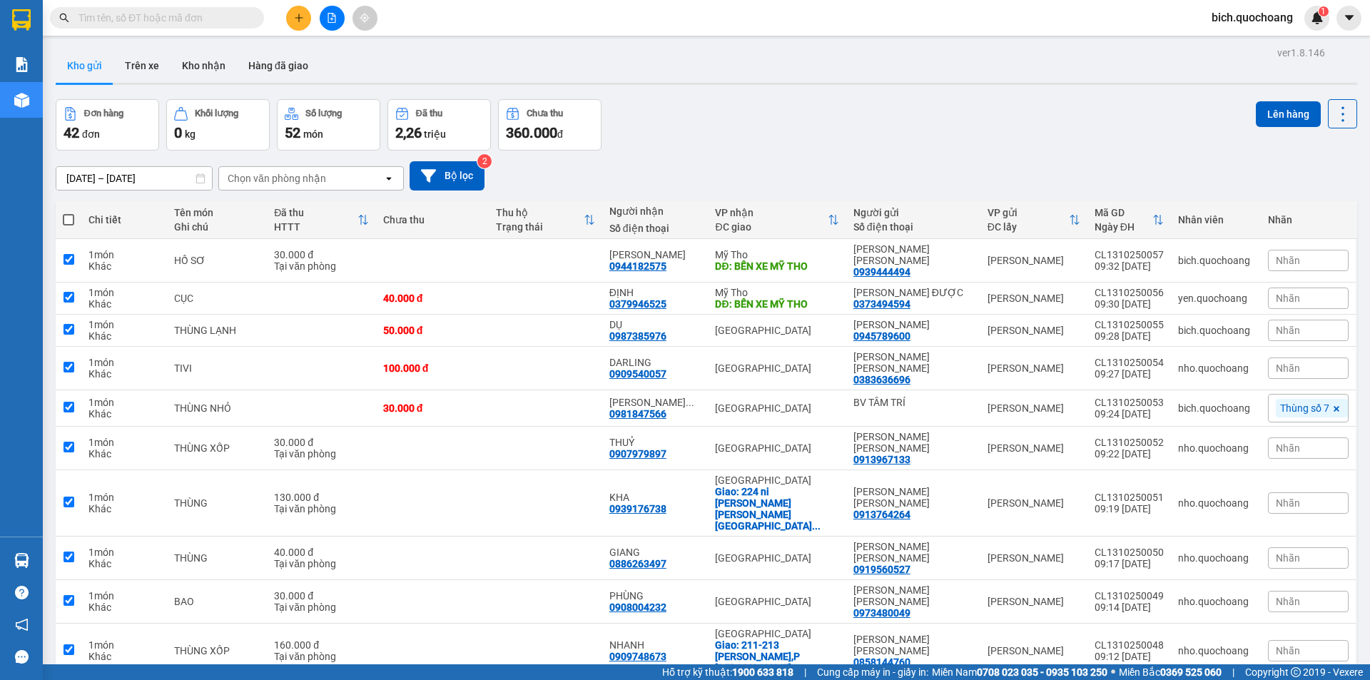
checkbox input "true"
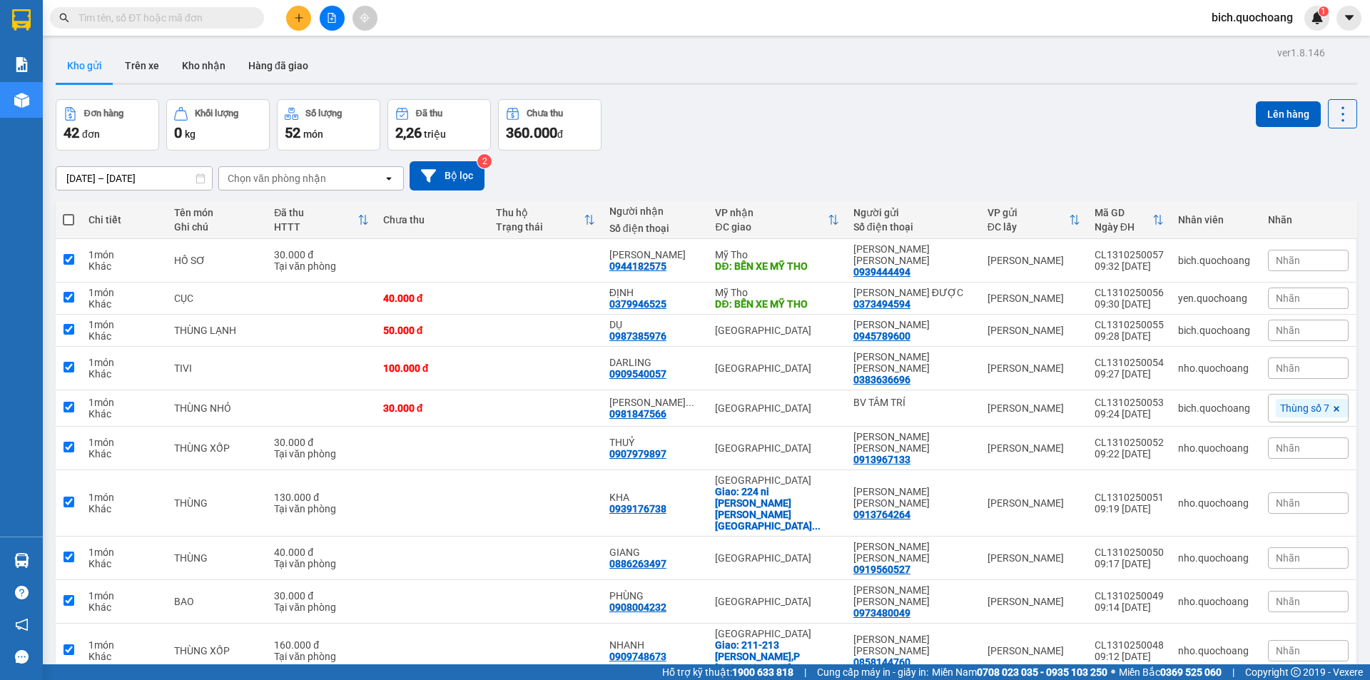
checkbox input "true"
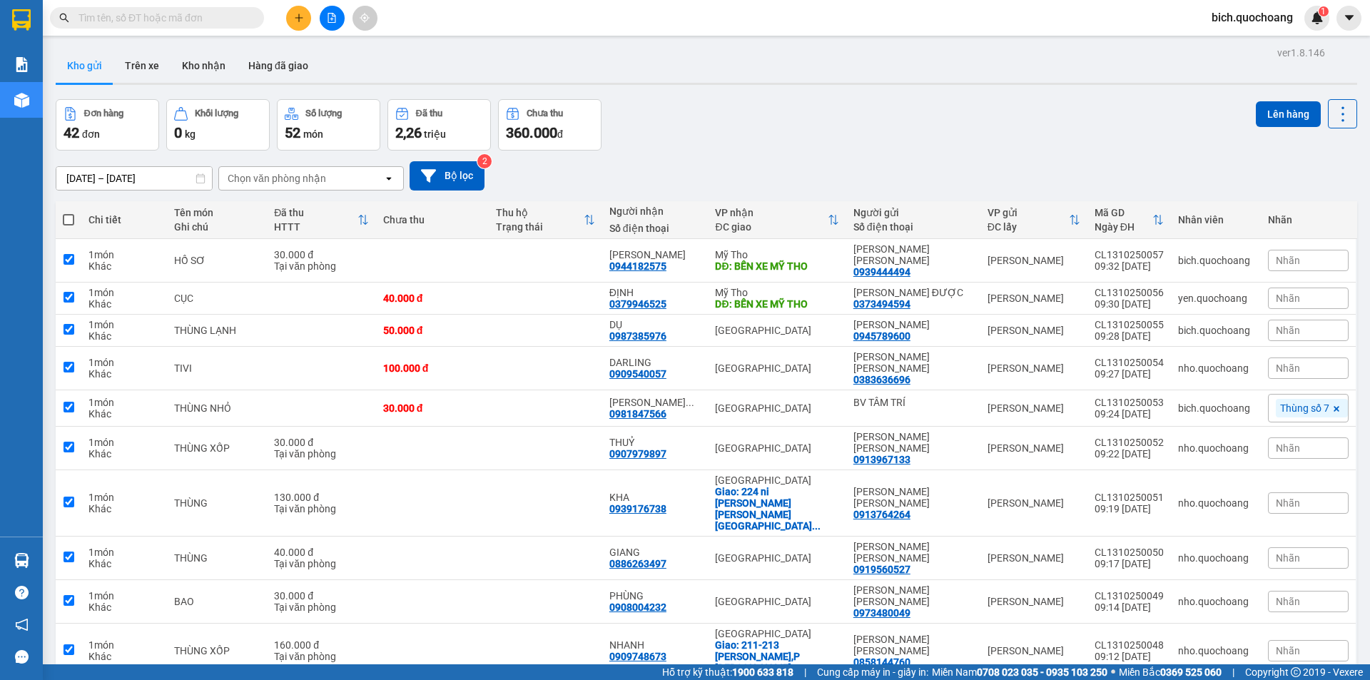
checkbox input "true"
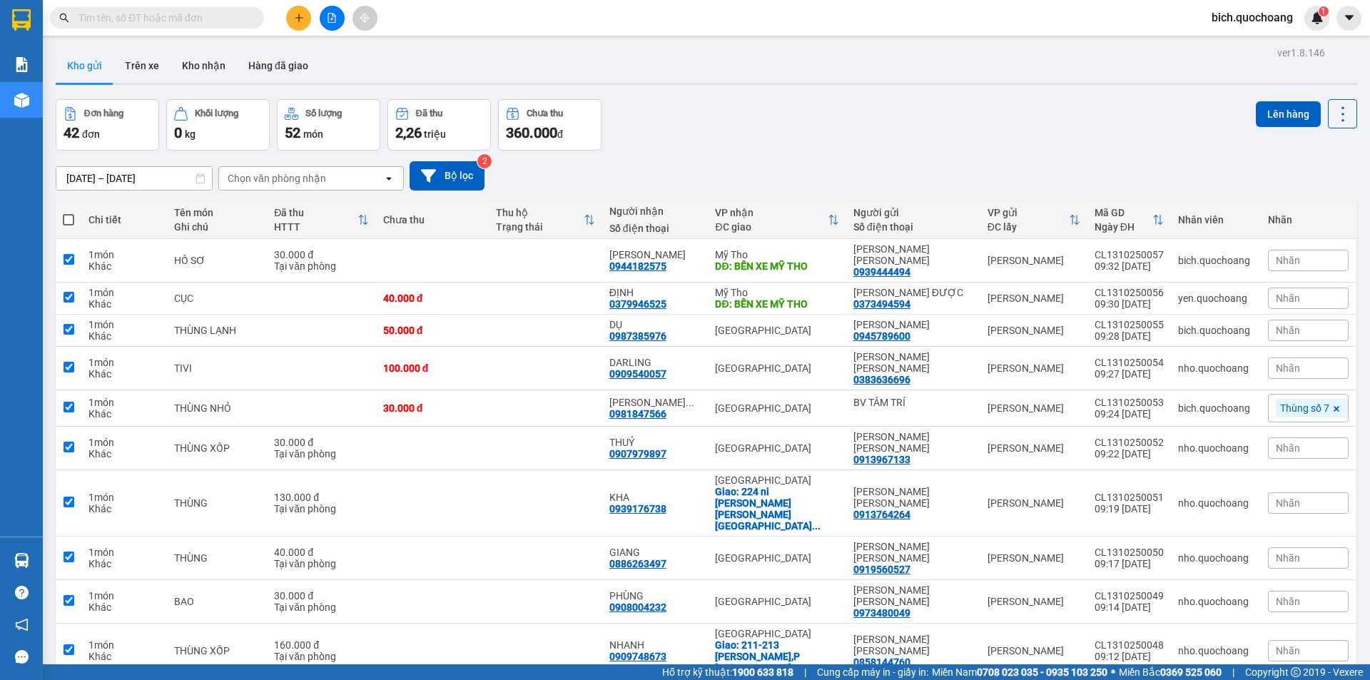
checkbox input "true"
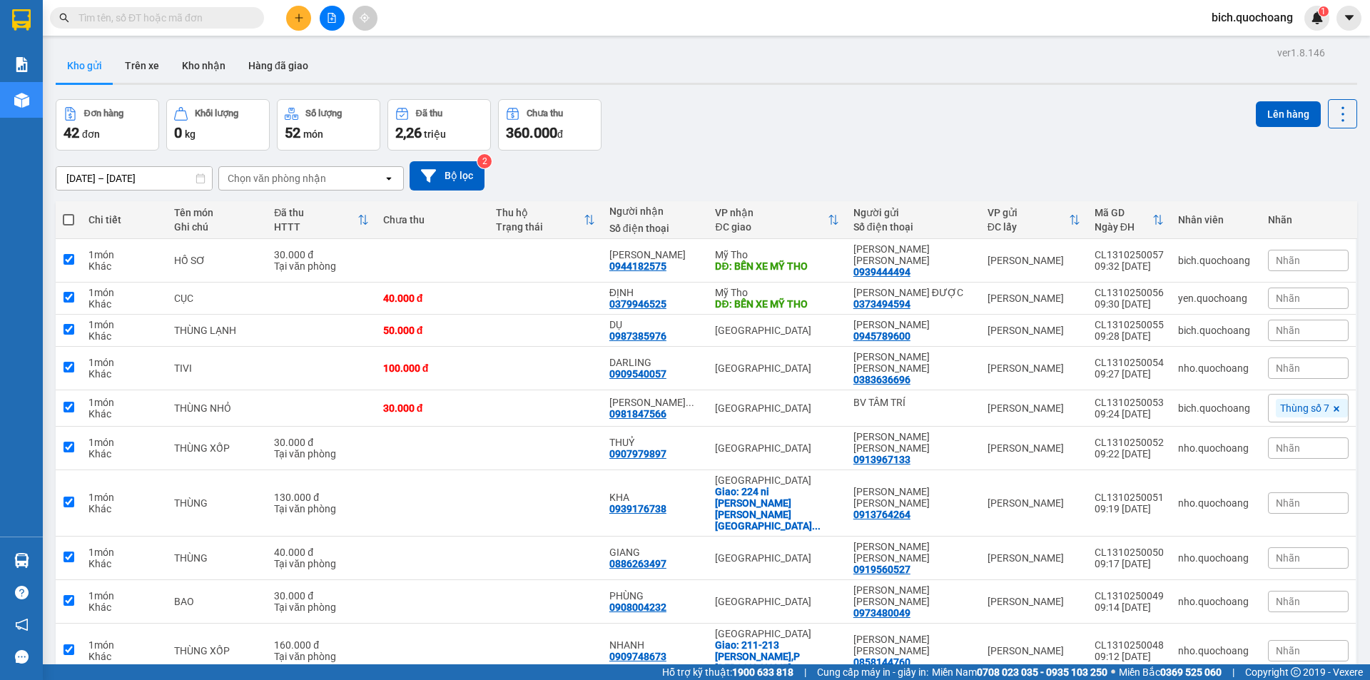
checkbox input "true"
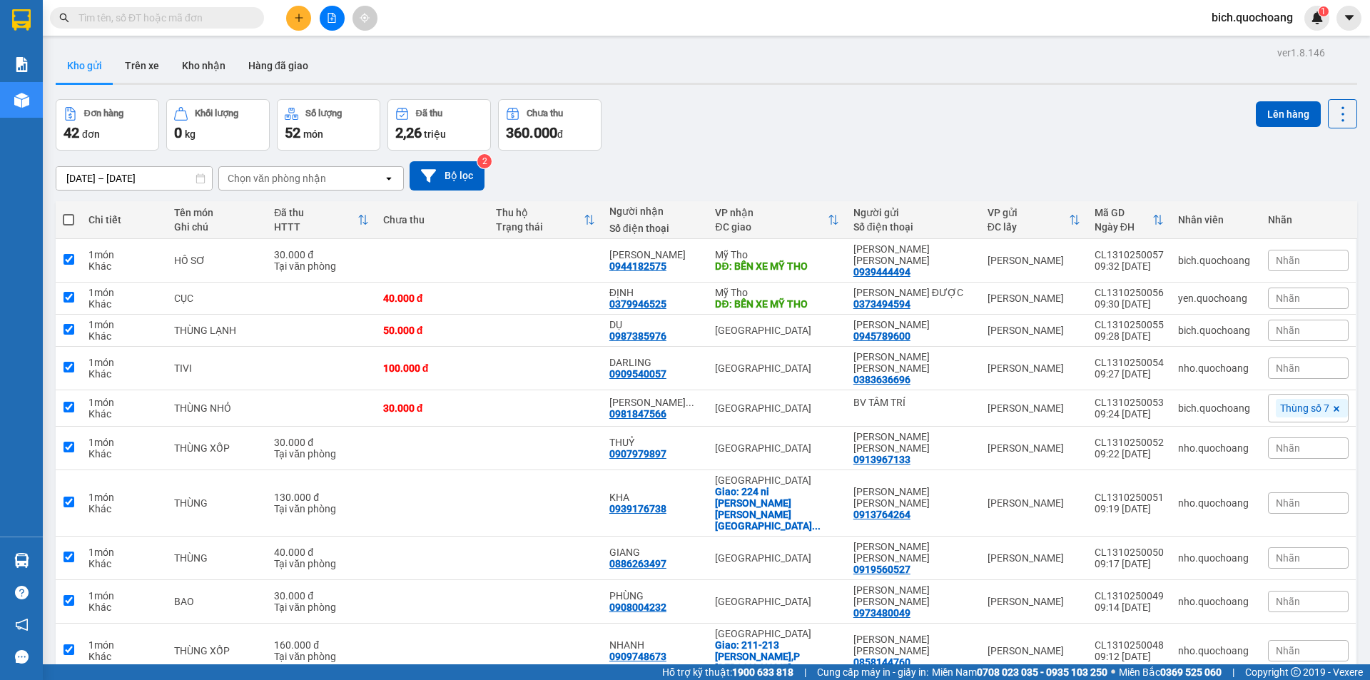
checkbox input "true"
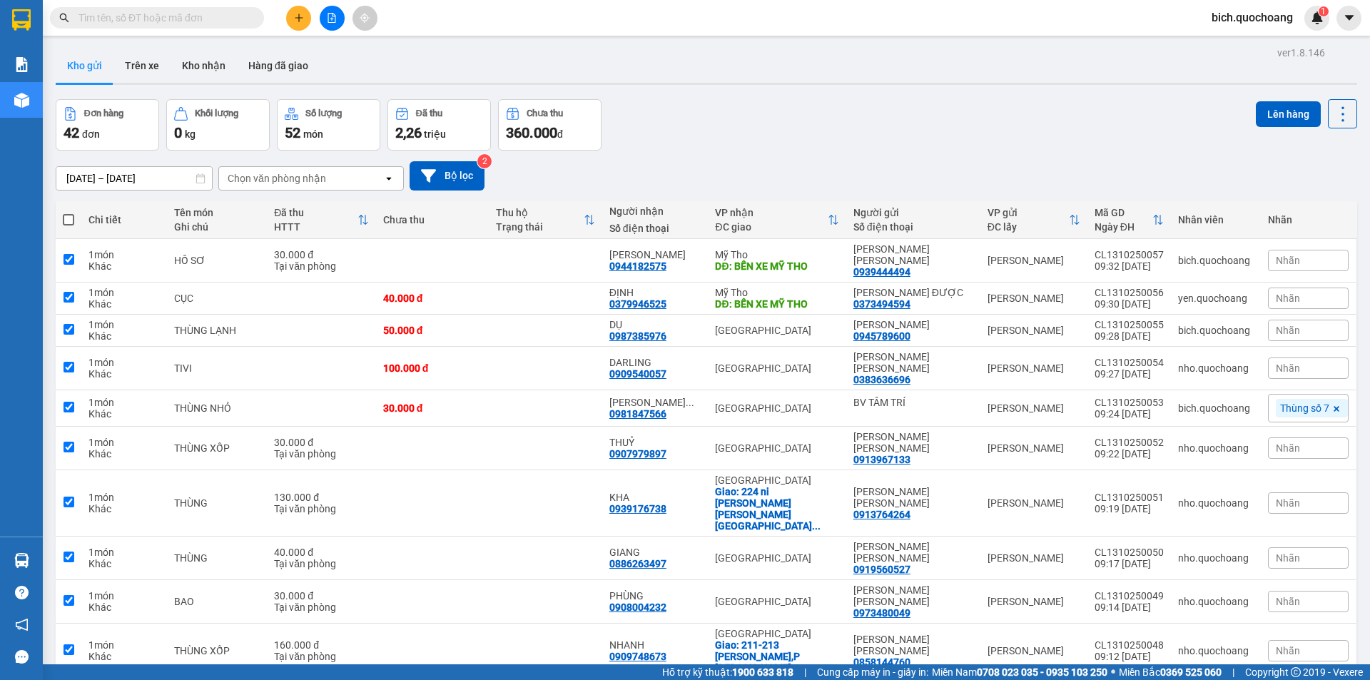
checkbox input "true"
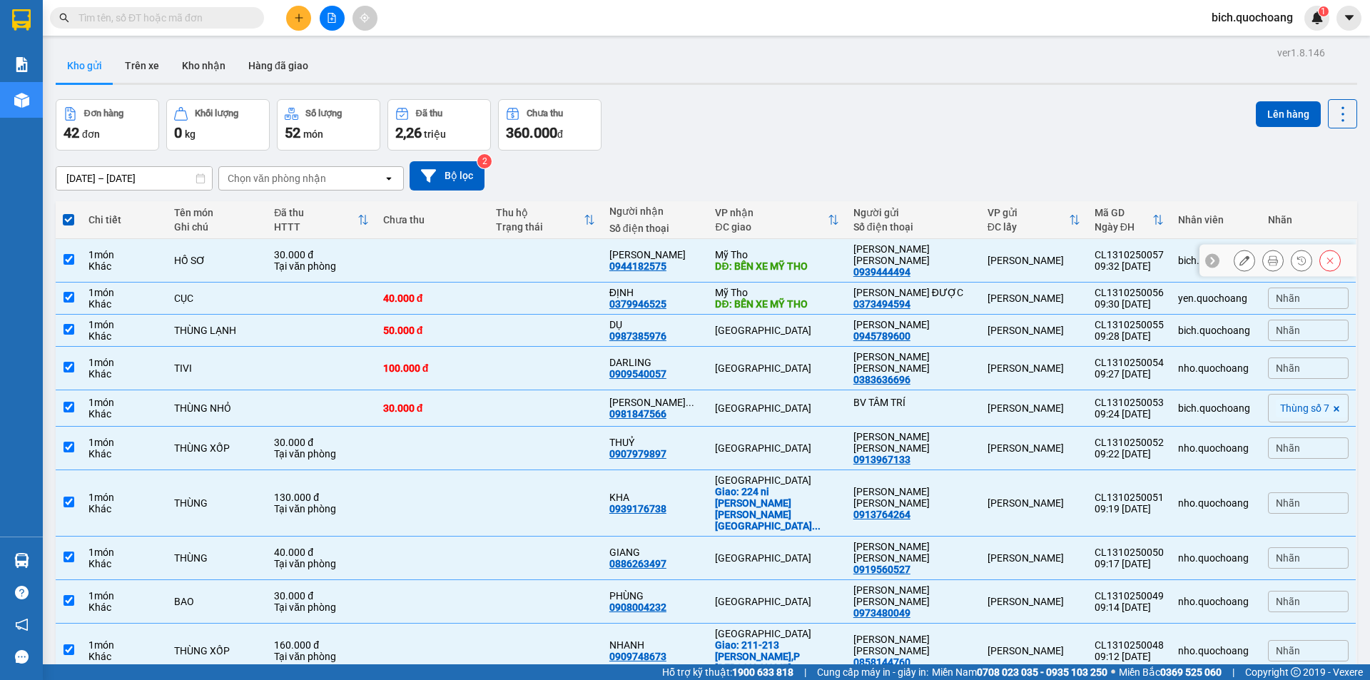
click at [64, 254] on input "checkbox" at bounding box center [69, 259] width 11 height 11
checkbox input "false"
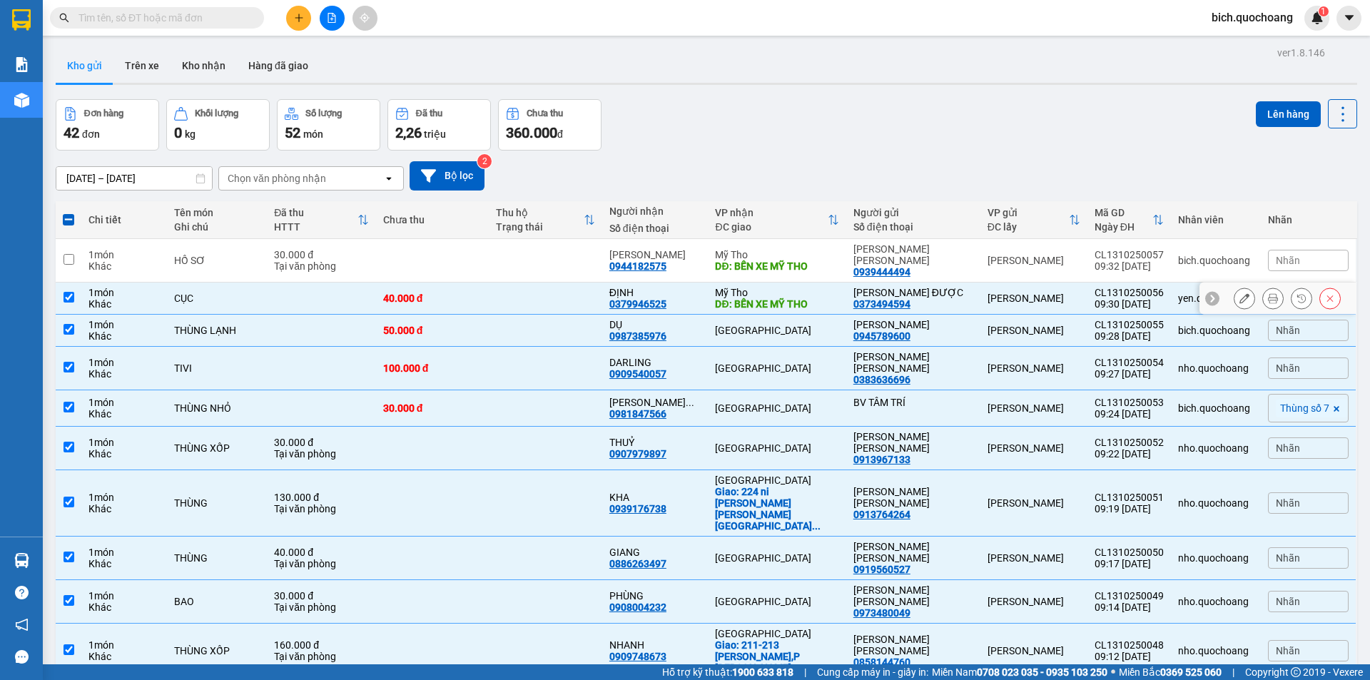
click at [67, 292] on input "checkbox" at bounding box center [69, 297] width 11 height 11
checkbox input "false"
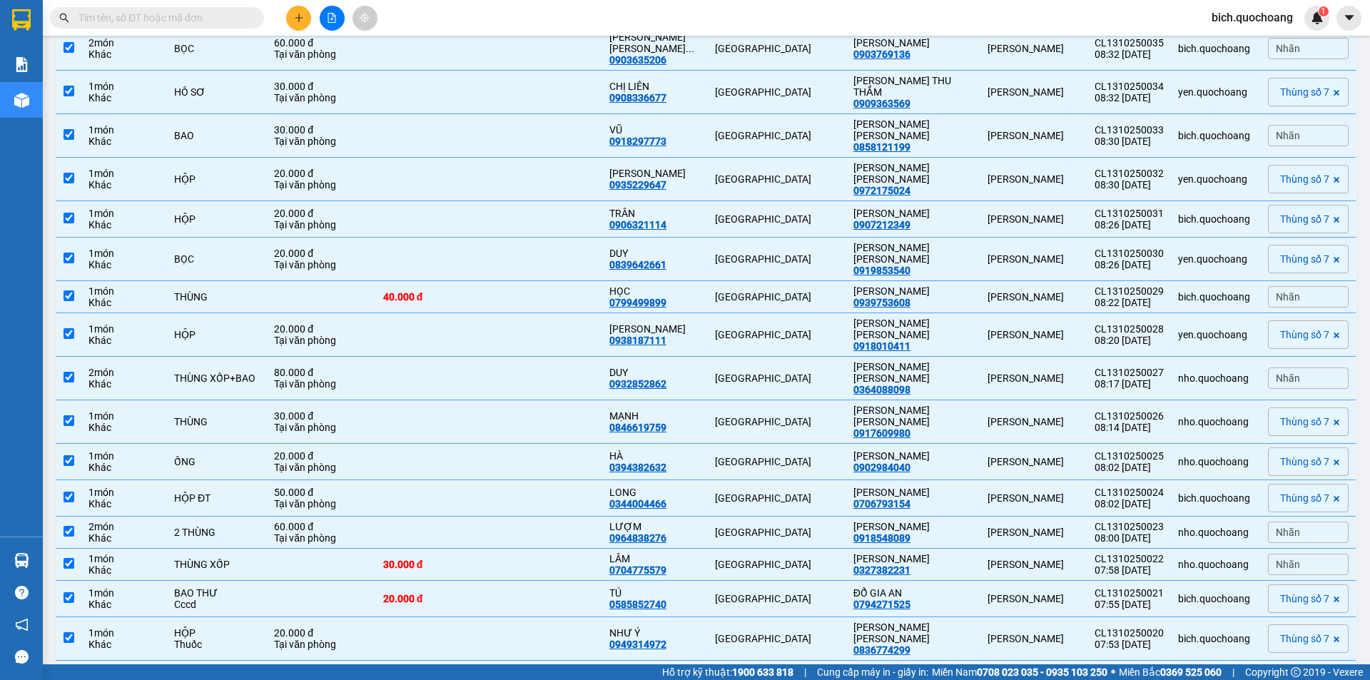
scroll to position [1219, 0]
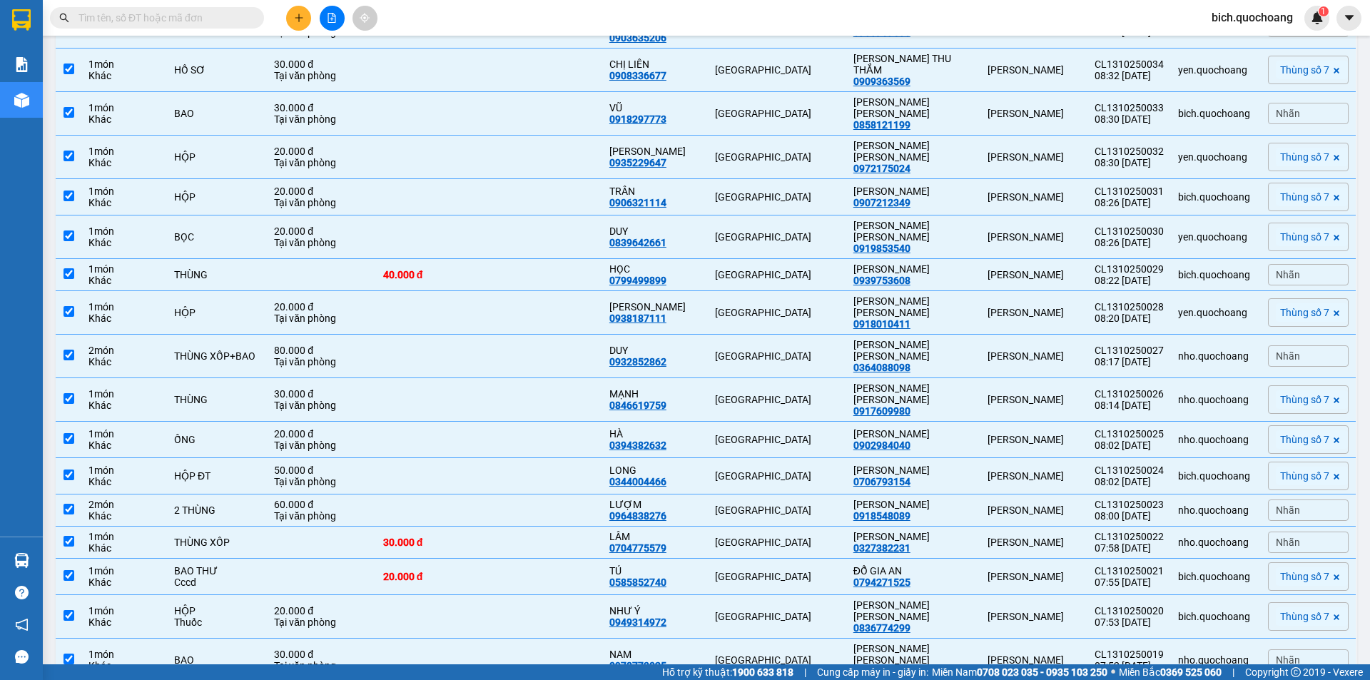
checkbox input "false"
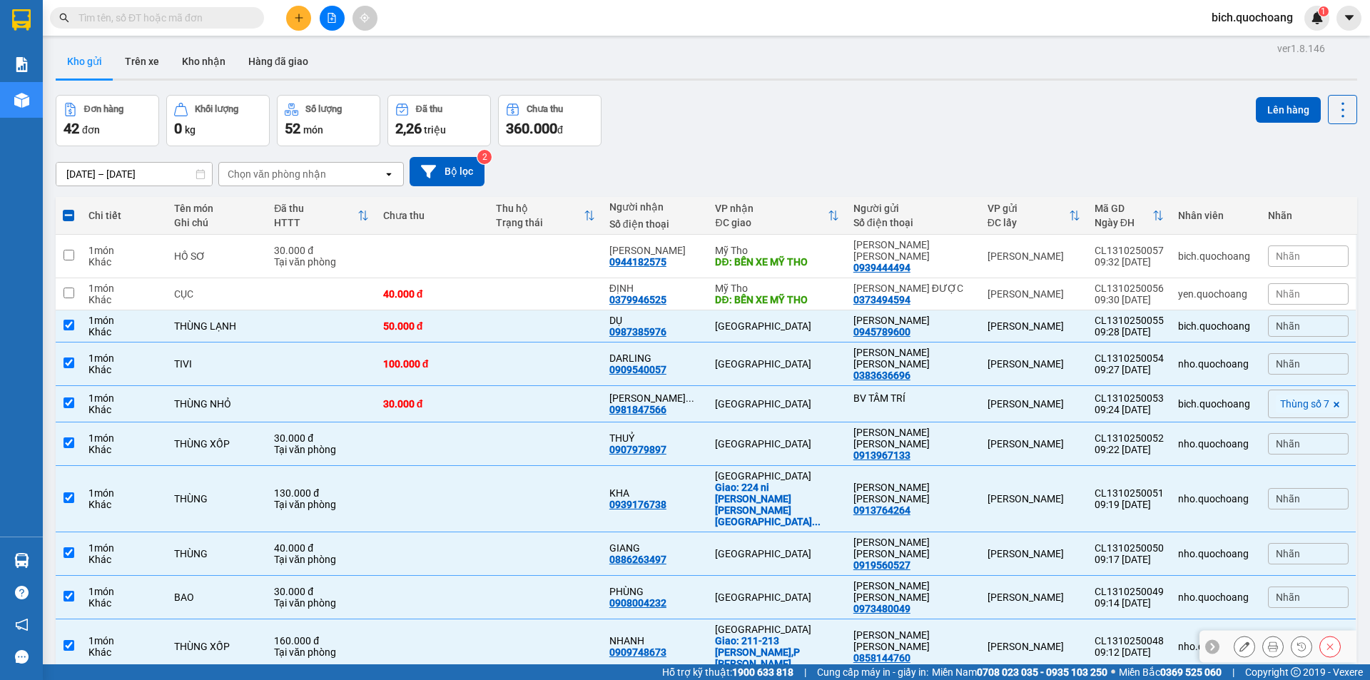
scroll to position [0, 0]
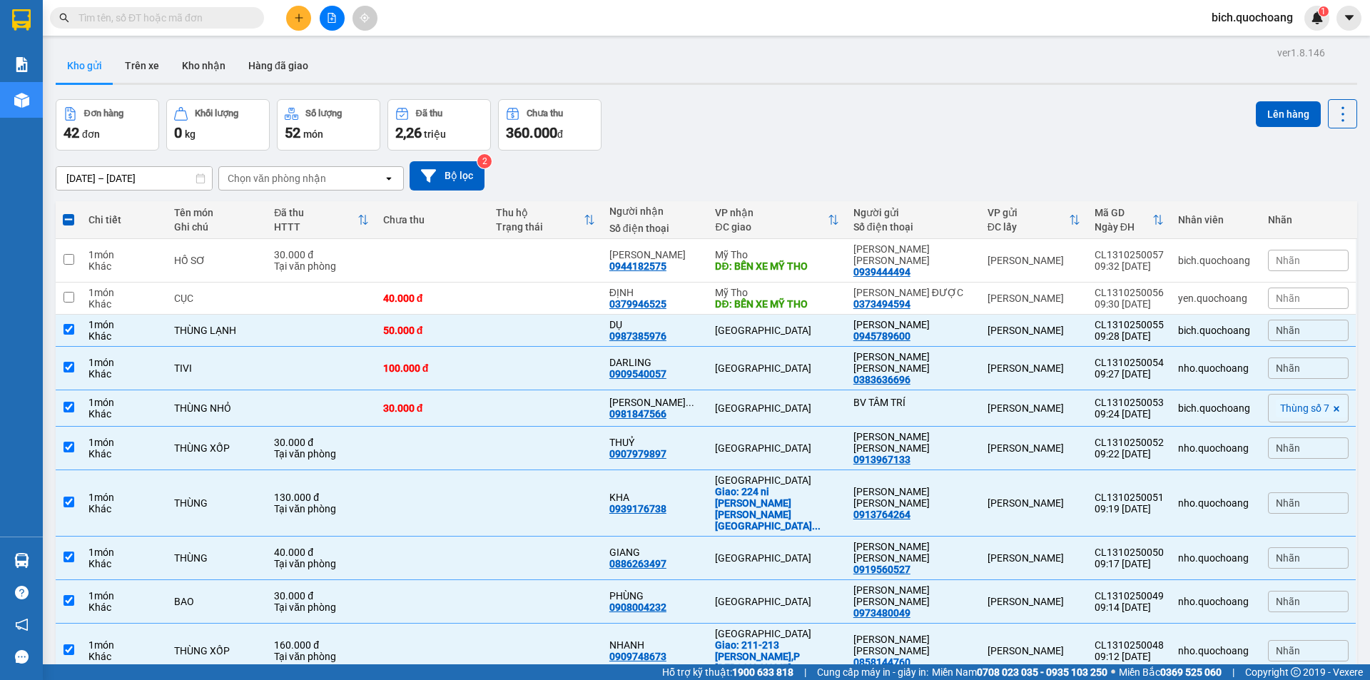
click at [1275, 99] on div "Lên hàng" at bounding box center [1306, 113] width 101 height 29
click at [1276, 112] on button "Lên hàng" at bounding box center [1288, 114] width 65 height 26
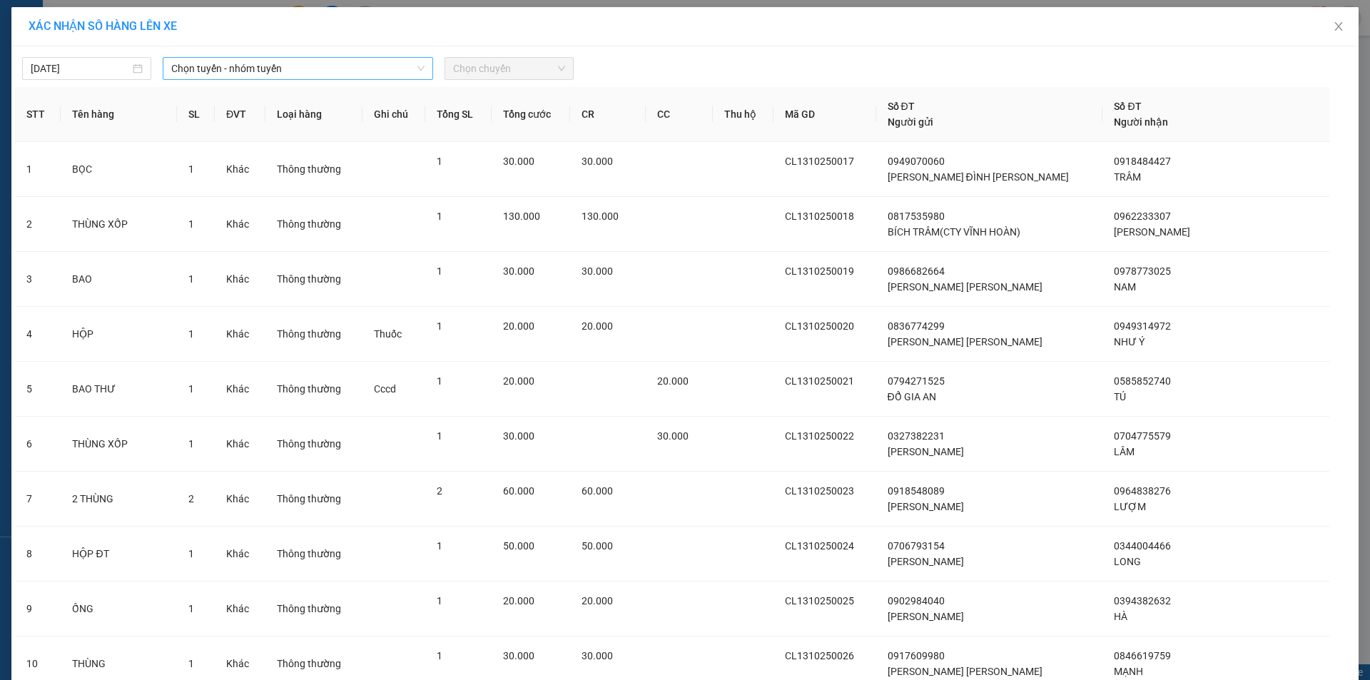
click at [266, 75] on span "Chọn tuyến - nhóm tuyến" at bounding box center [297, 68] width 253 height 21
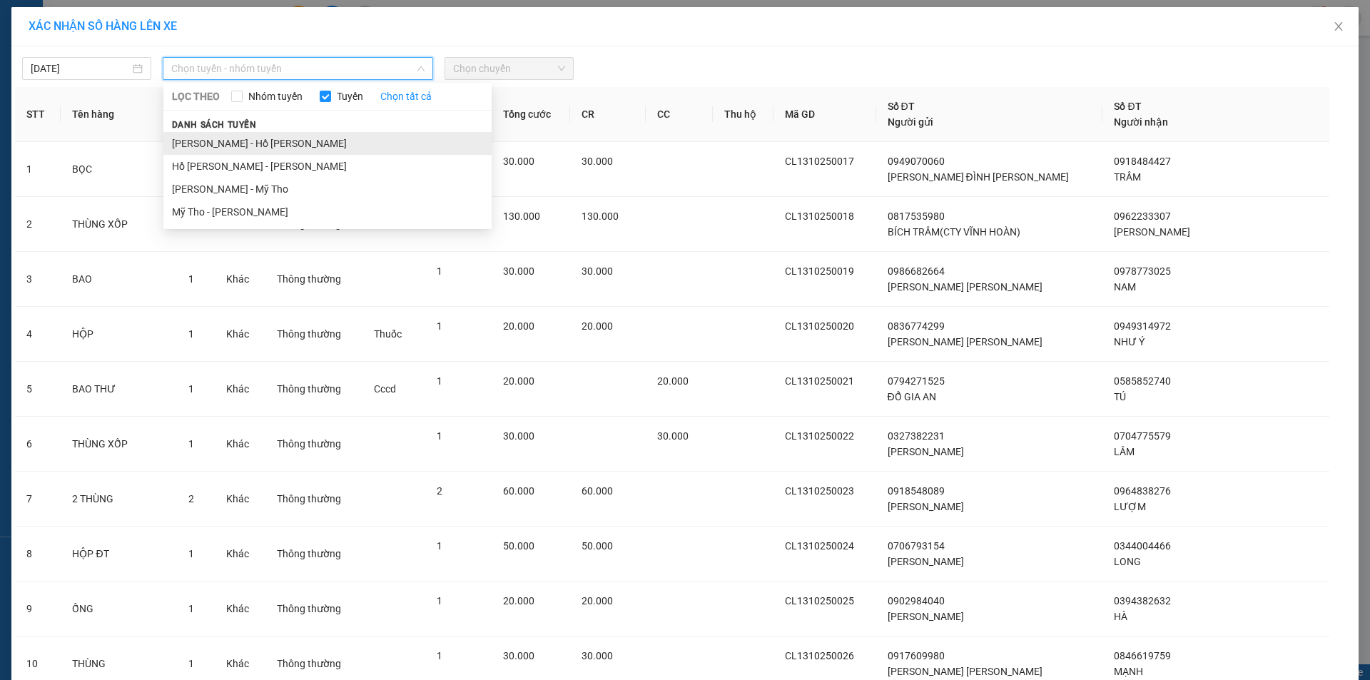
click at [228, 144] on li "Cao Lãnh - Hồ Chí Minh" at bounding box center [327, 143] width 328 height 23
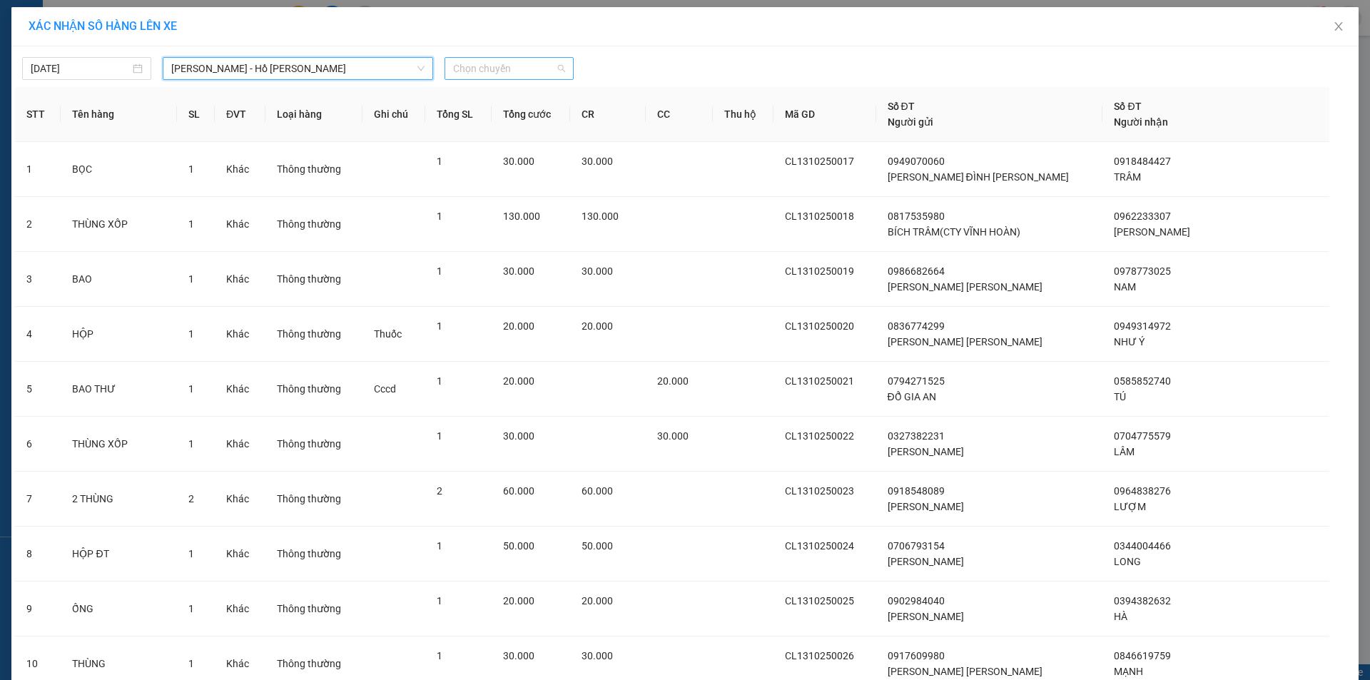
click at [505, 70] on span "Chọn chuyến" at bounding box center [509, 68] width 112 height 21
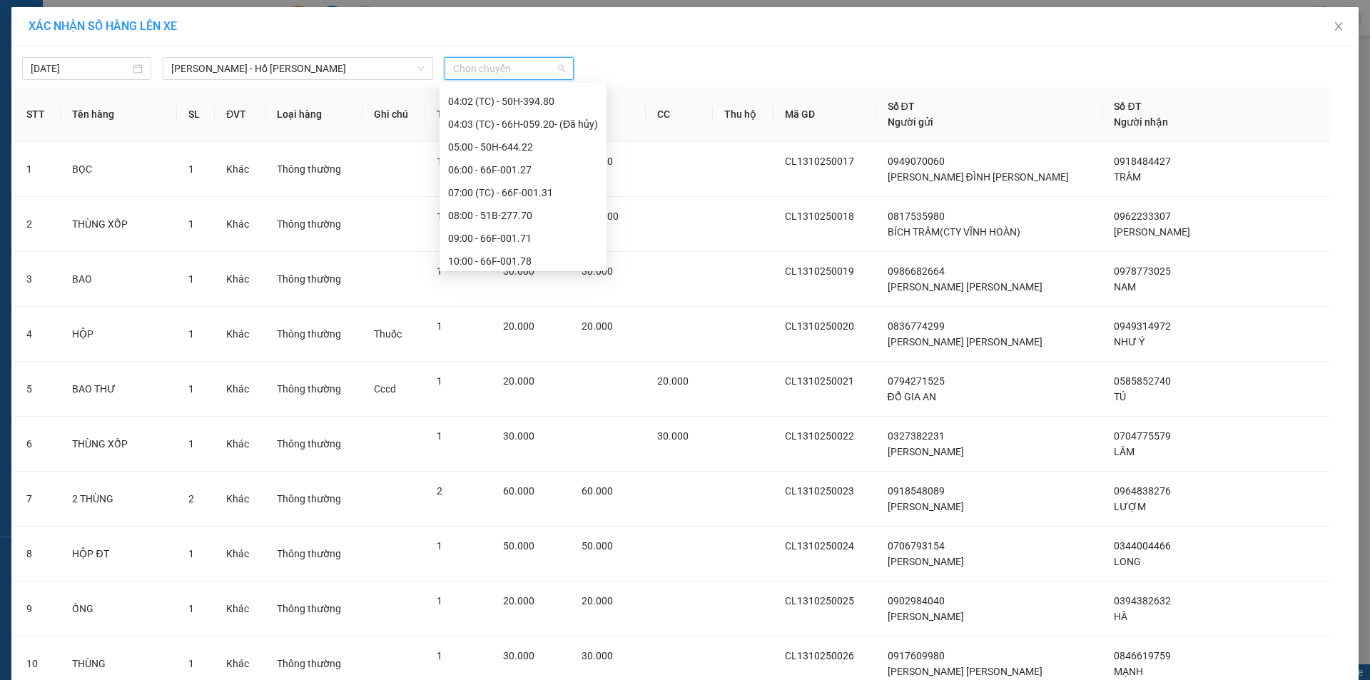
scroll to position [357, 0]
click at [509, 240] on div "10:00 - 66F-001.78" at bounding box center [523, 243] width 150 height 16
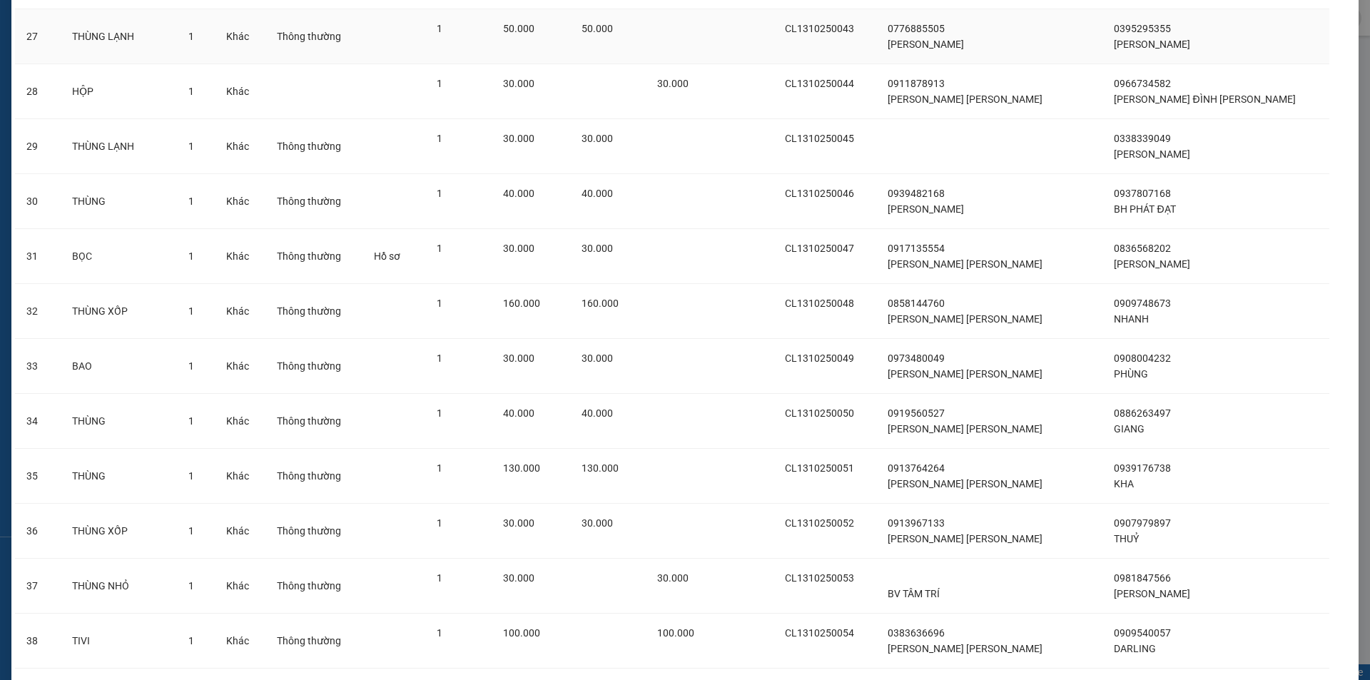
scroll to position [1717, 0]
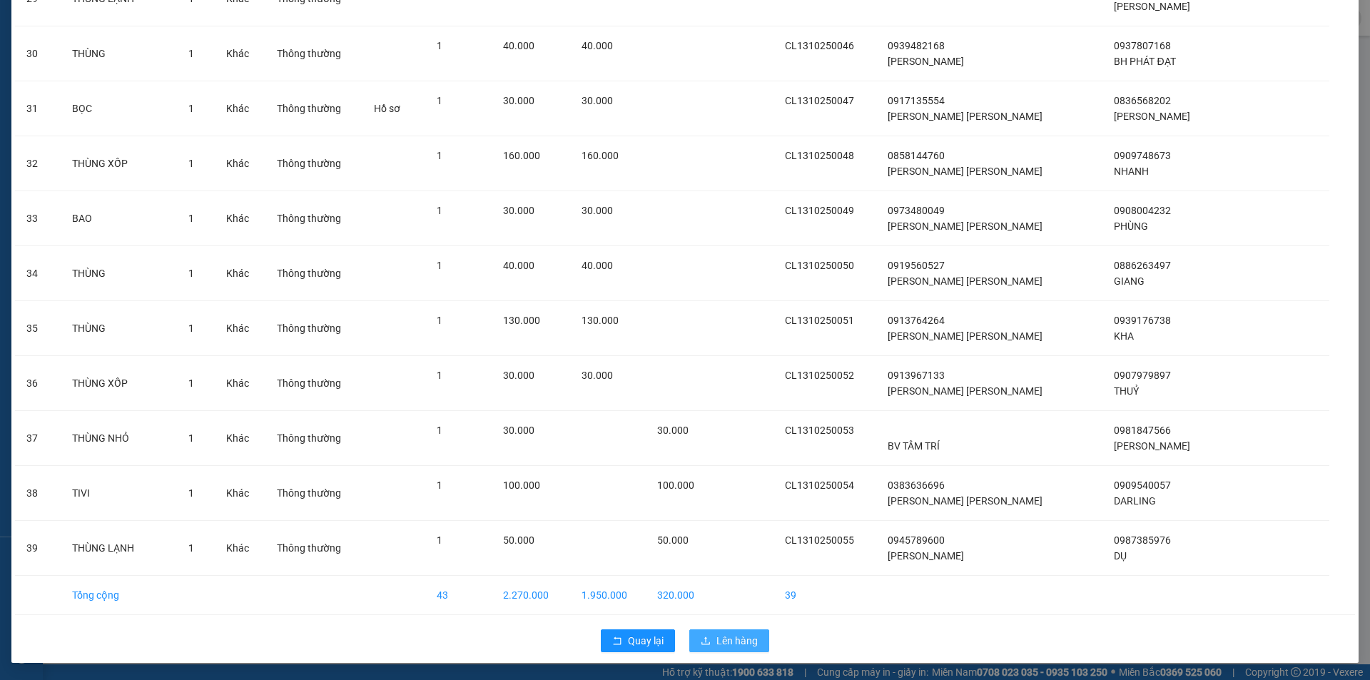
click at [724, 631] on button "Lên hàng" at bounding box center [729, 640] width 80 height 23
